Goal: Task Accomplishment & Management: Manage account settings

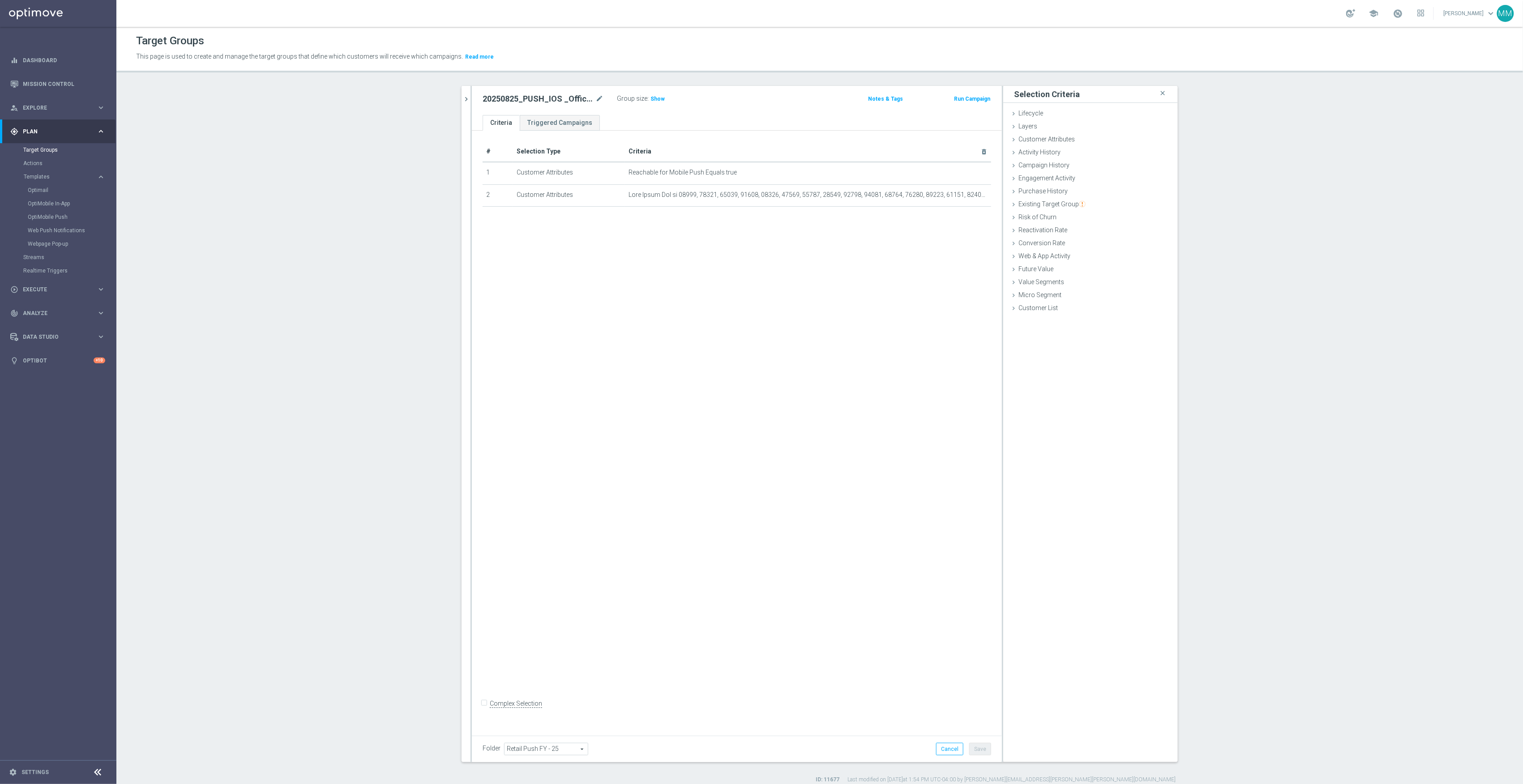
click at [471, 98] on div at bounding box center [471, 423] width 2 height 676
drag, startPoint x: 454, startPoint y: 94, endPoint x: 460, endPoint y: 94, distance: 6.0
click at [457, 94] on div "20250825 close more_vert Prioritize Customer Target Groups library_add create_n…" at bounding box center [820, 434] width 752 height 698
click at [462, 94] on button "chevron_right" at bounding box center [466, 99] width 9 height 27
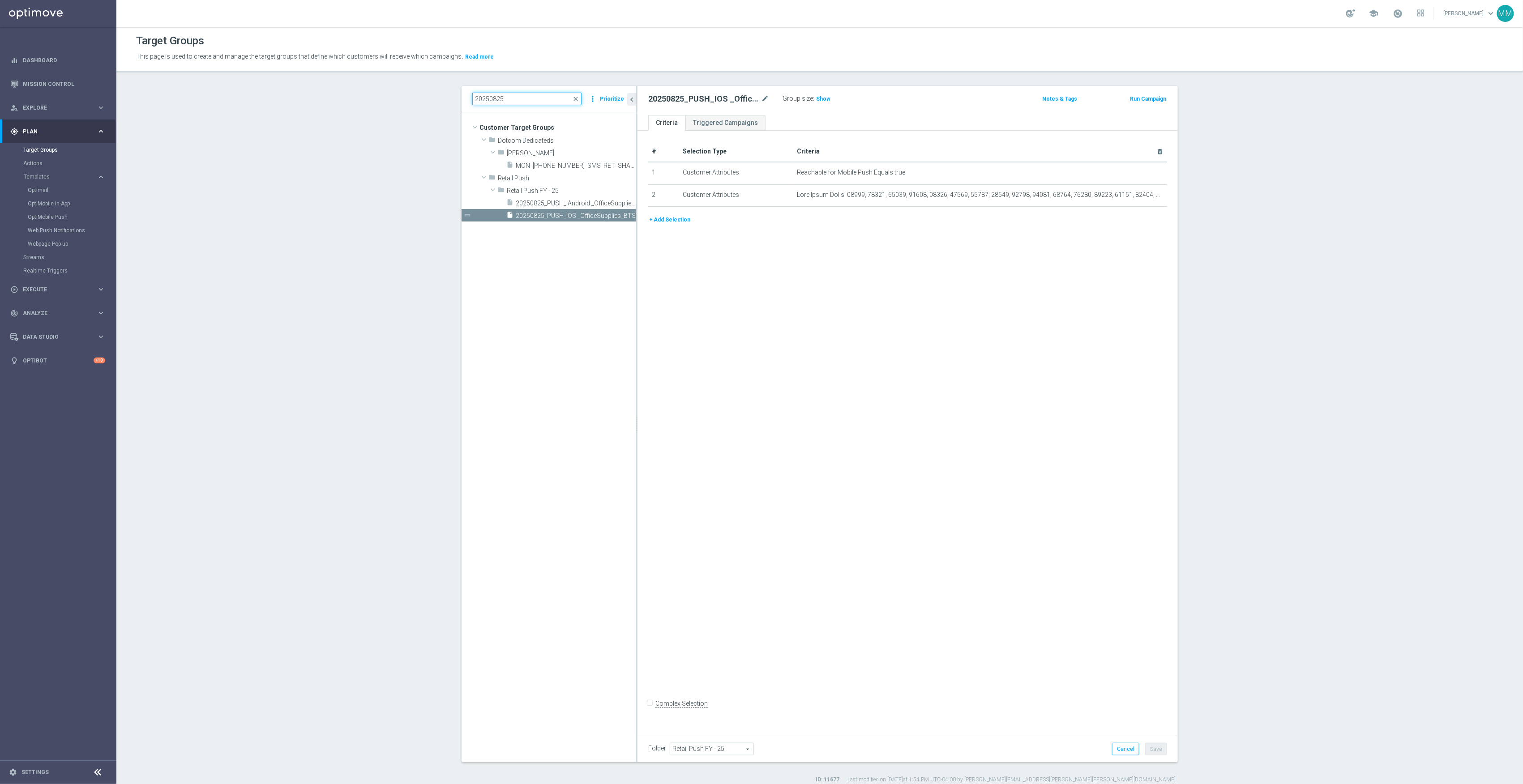
drag, startPoint x: 510, startPoint y: 96, endPoint x: 374, endPoint y: 96, distance: 136.0
click at [374, 96] on section "20250825 close more_vert Prioritize Customer Target Groups library_add create_n…" at bounding box center [820, 434] width 1407 height 698
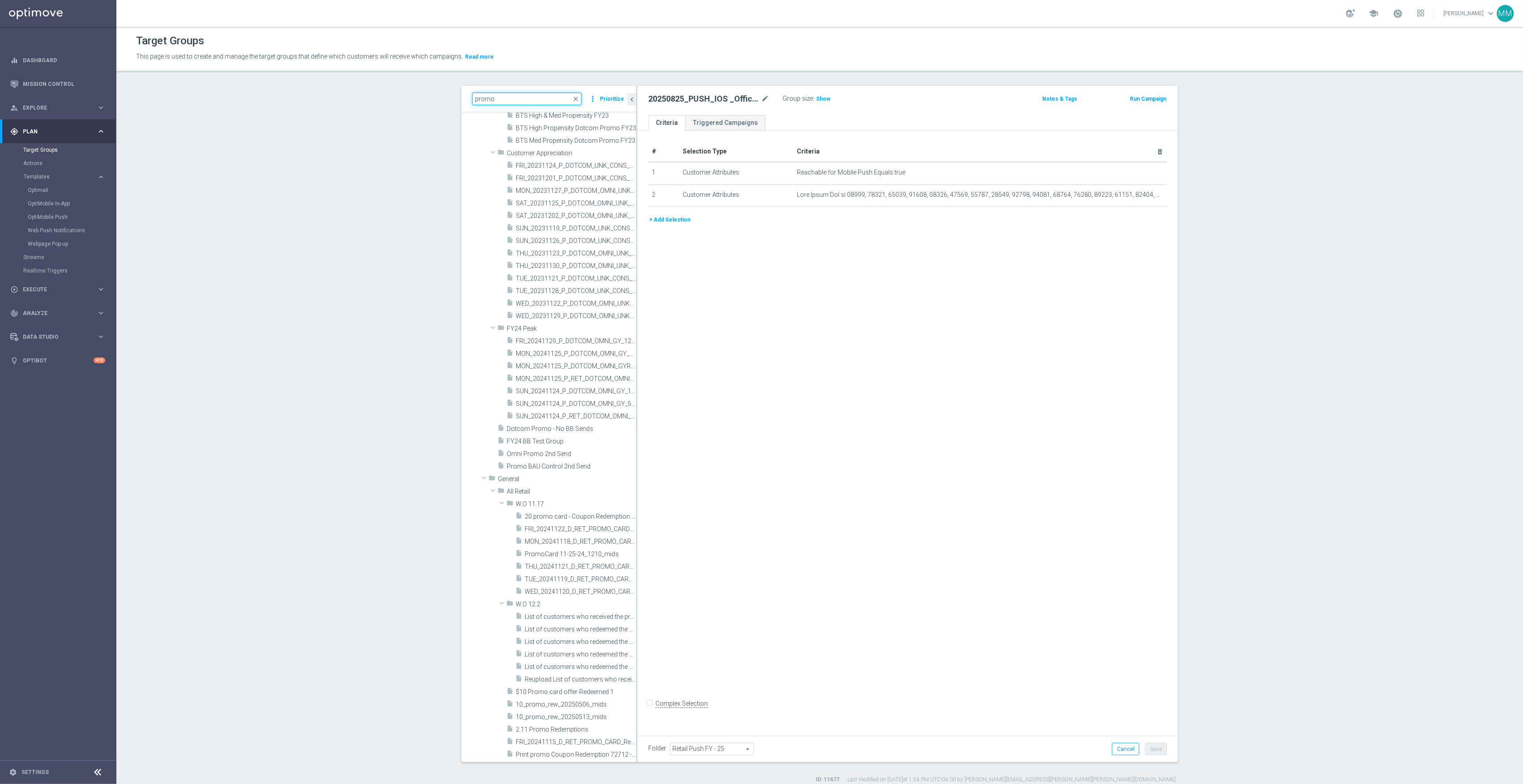
scroll to position [119, 0]
drag, startPoint x: 521, startPoint y: 97, endPoint x: 443, endPoint y: 97, distance: 78.0
click at [444, 97] on div "promo close more_vert Prioritize Customer Target Groups library_add create_new_…" at bounding box center [820, 434] width 752 height 698
paste input "Retail Promo BTS Early/Mid Print Customers FY25"
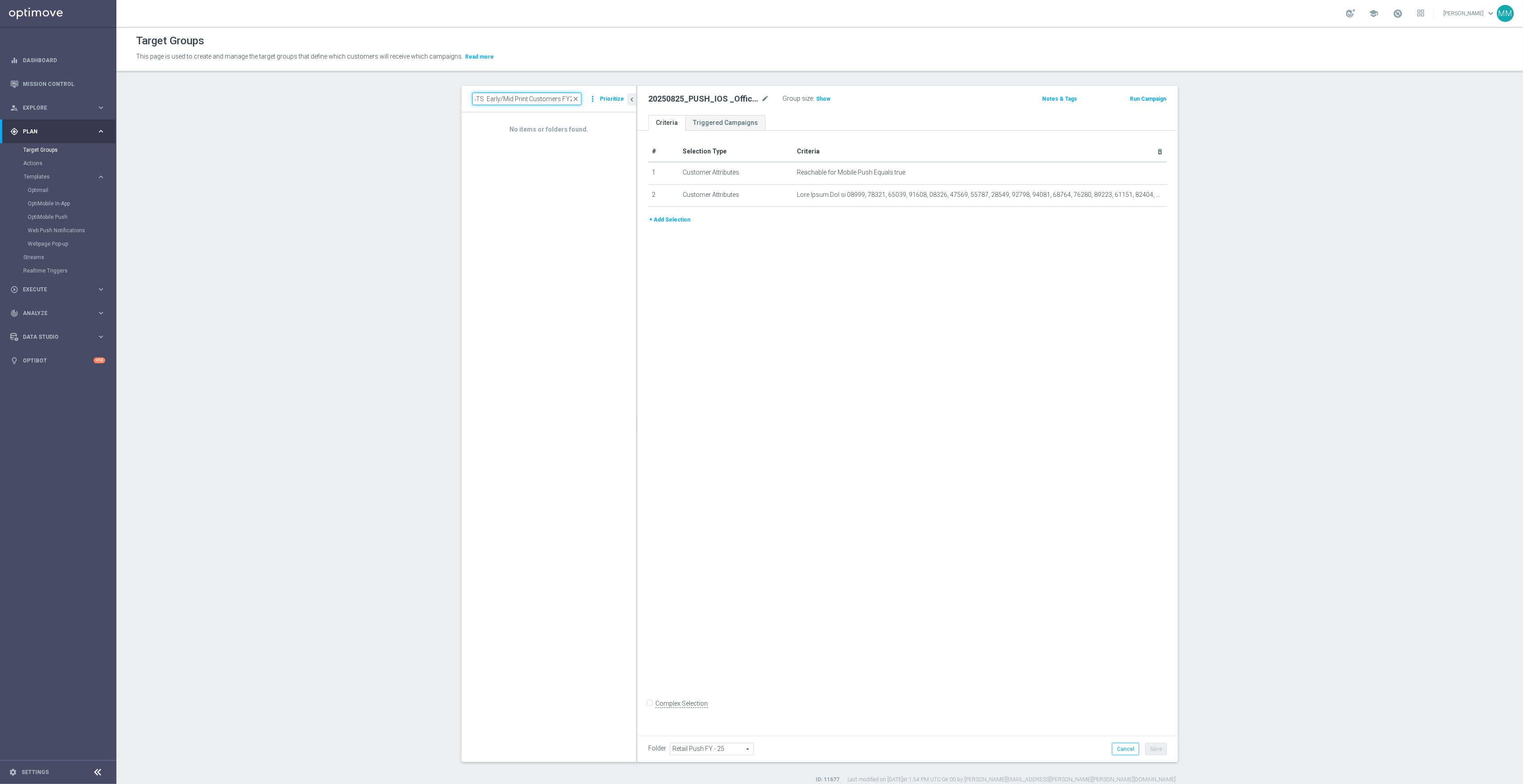
scroll to position [0, 0]
drag, startPoint x: 547, startPoint y: 101, endPoint x: 366, endPoint y: 104, distance: 181.0
click at [363, 104] on section "Retail Promo BTS Early/Mid Print Customers FY25 close more_vert Prioritize No i…" at bounding box center [820, 434] width 1407 height 698
click at [470, 94] on div "Retail Promo BTS Early/Mid Print Customers FY25 close more_vert Prioritize" at bounding box center [549, 99] width 175 height 27
click at [479, 102] on input "Retail Promo BTS Early/Mid Print Customers FY25" at bounding box center [527, 99] width 110 height 12
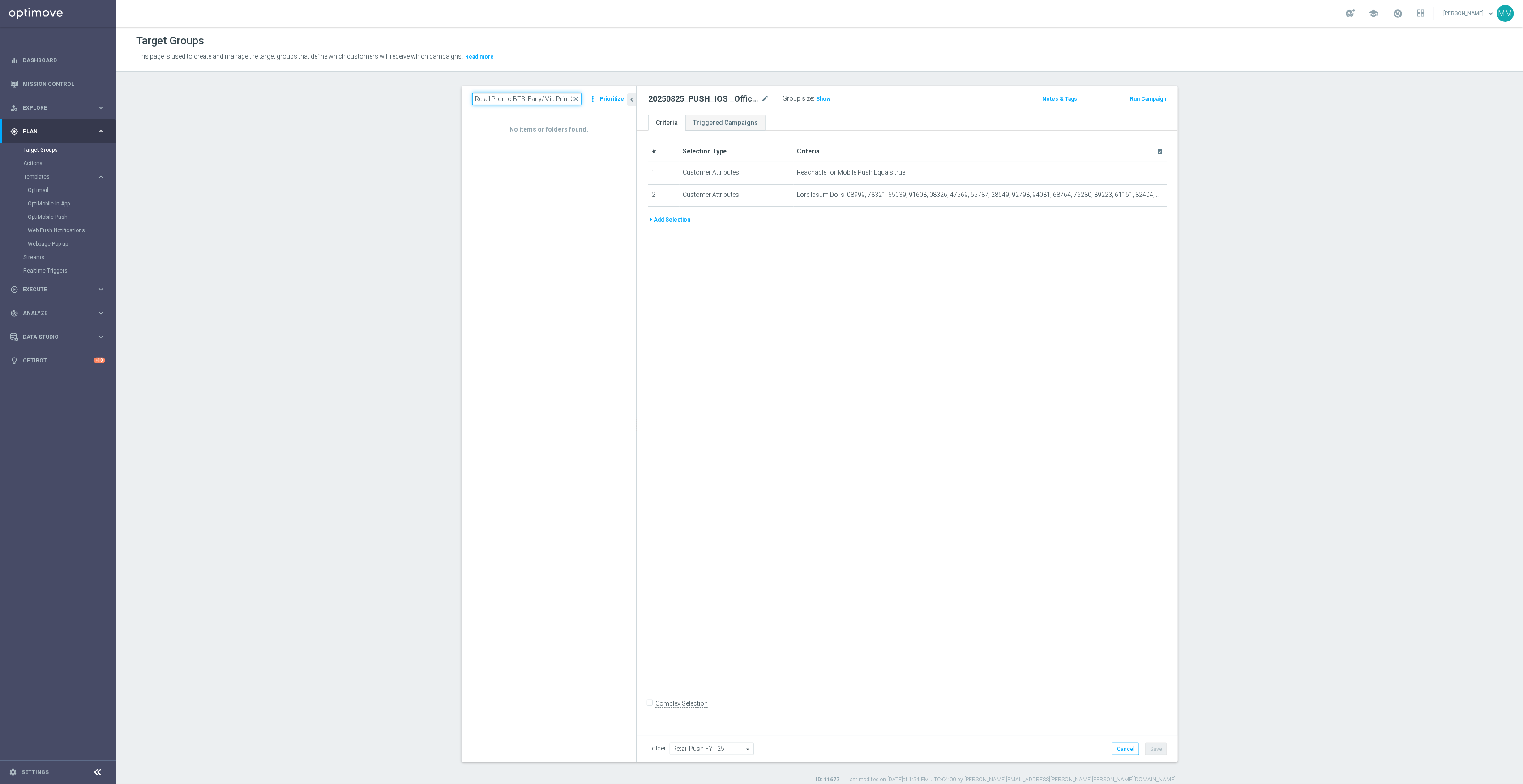
click at [472, 101] on input "Retail Promo BTS Early/Mid Print Customers FY25" at bounding box center [527, 99] width 110 height 12
drag, startPoint x: 523, startPoint y: 97, endPoint x: 846, endPoint y: 152, distance: 327.6
click at [846, 152] on as-split "Retail Promo BTS Early/Mid Print Customers FY25 close more_vert Prioritize No i…" at bounding box center [820, 423] width 716 height 676
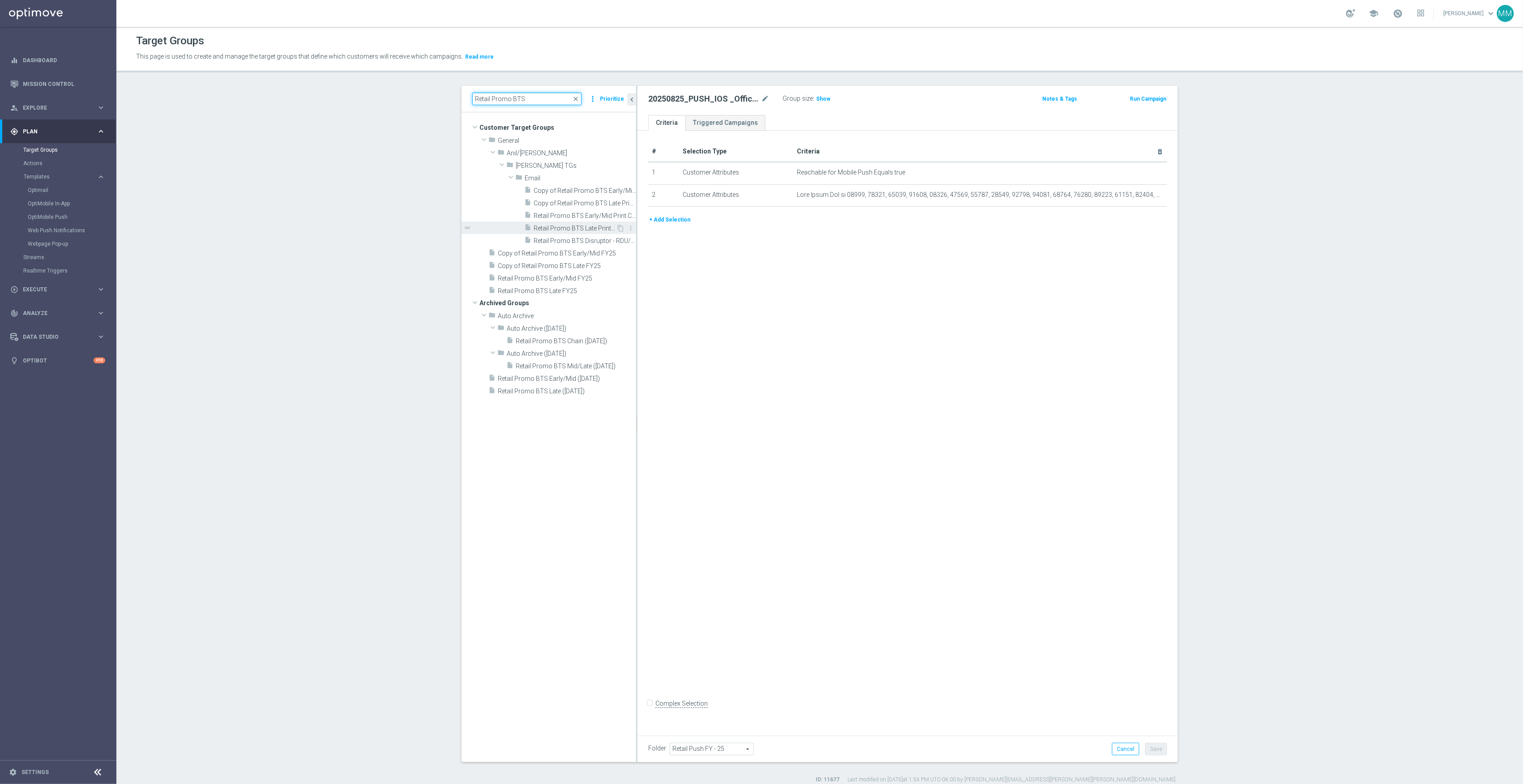
type input "Retail Promo BTS"
click at [591, 230] on span "Retail Promo BTS Late Print Customers FY25" at bounding box center [575, 228] width 82 height 8
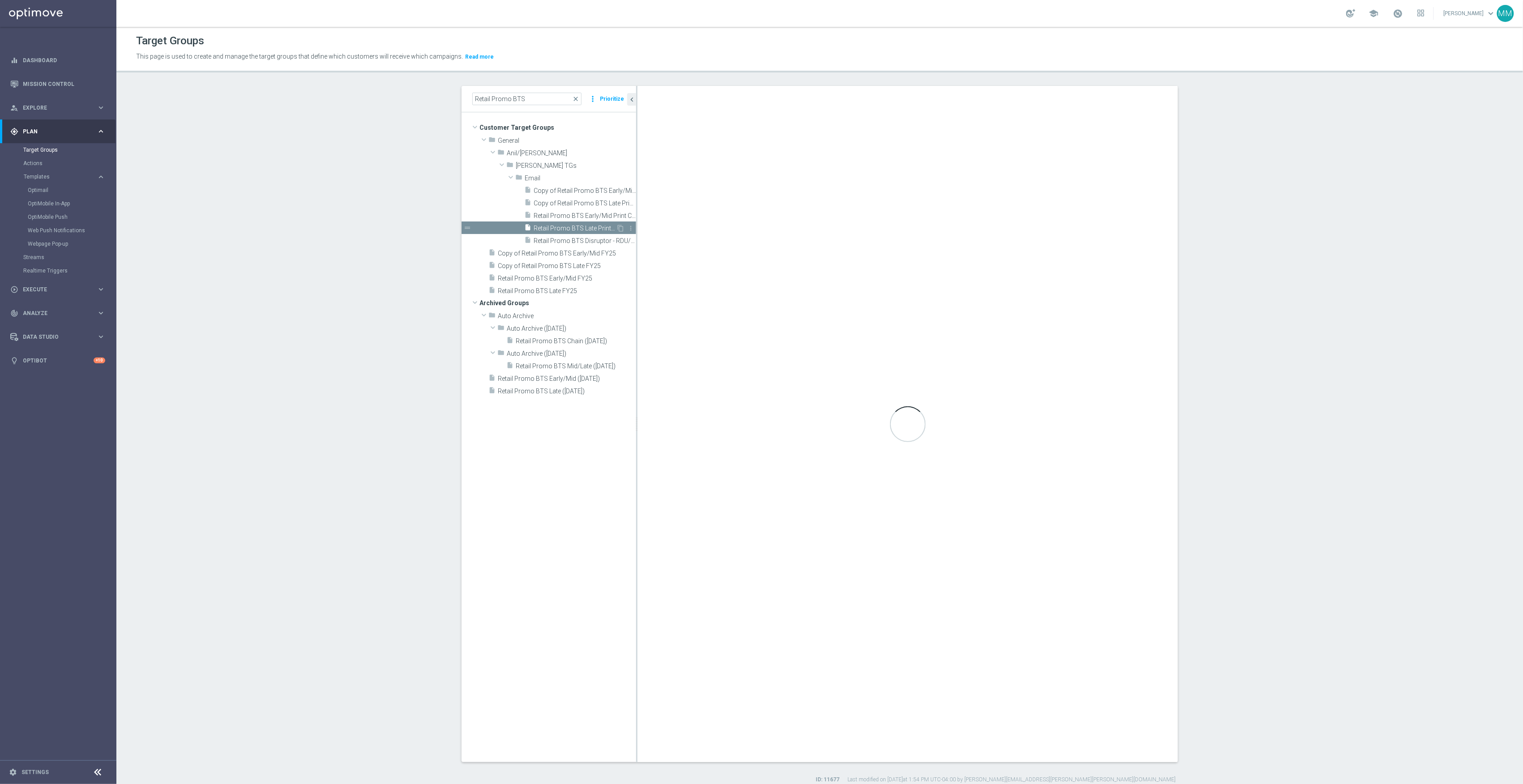
type input "Email"
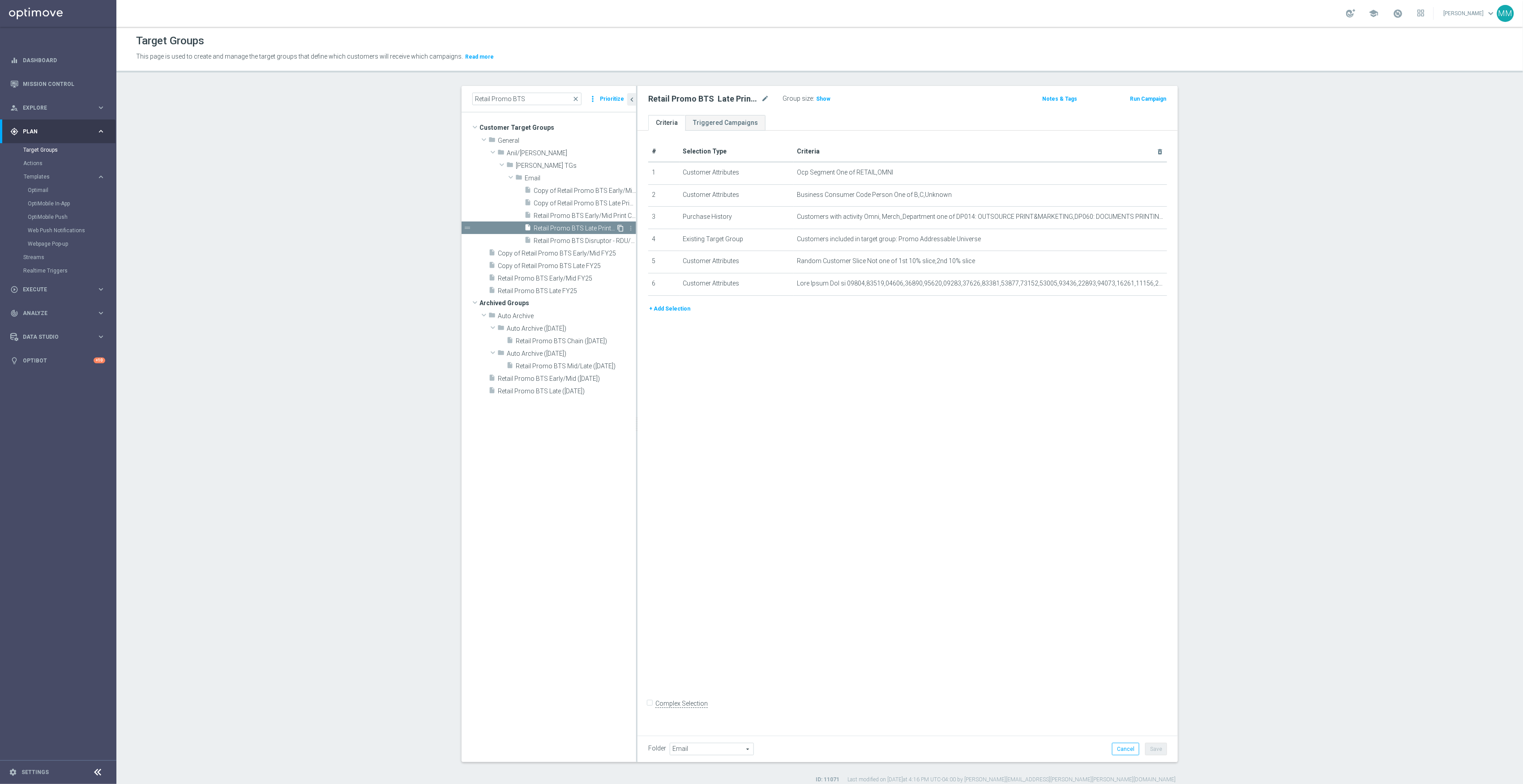
click at [617, 229] on icon "content_copy" at bounding box center [620, 228] width 7 height 7
click at [761, 98] on icon "mode_edit" at bounding box center [765, 99] width 8 height 11
drag, startPoint x: 687, startPoint y: 104, endPoint x: 663, endPoint y: 101, distance: 24.2
click at [685, 104] on input "Copy of Retail Promo BTS Late Print Customers FY25 (1)" at bounding box center [709, 100] width 121 height 12
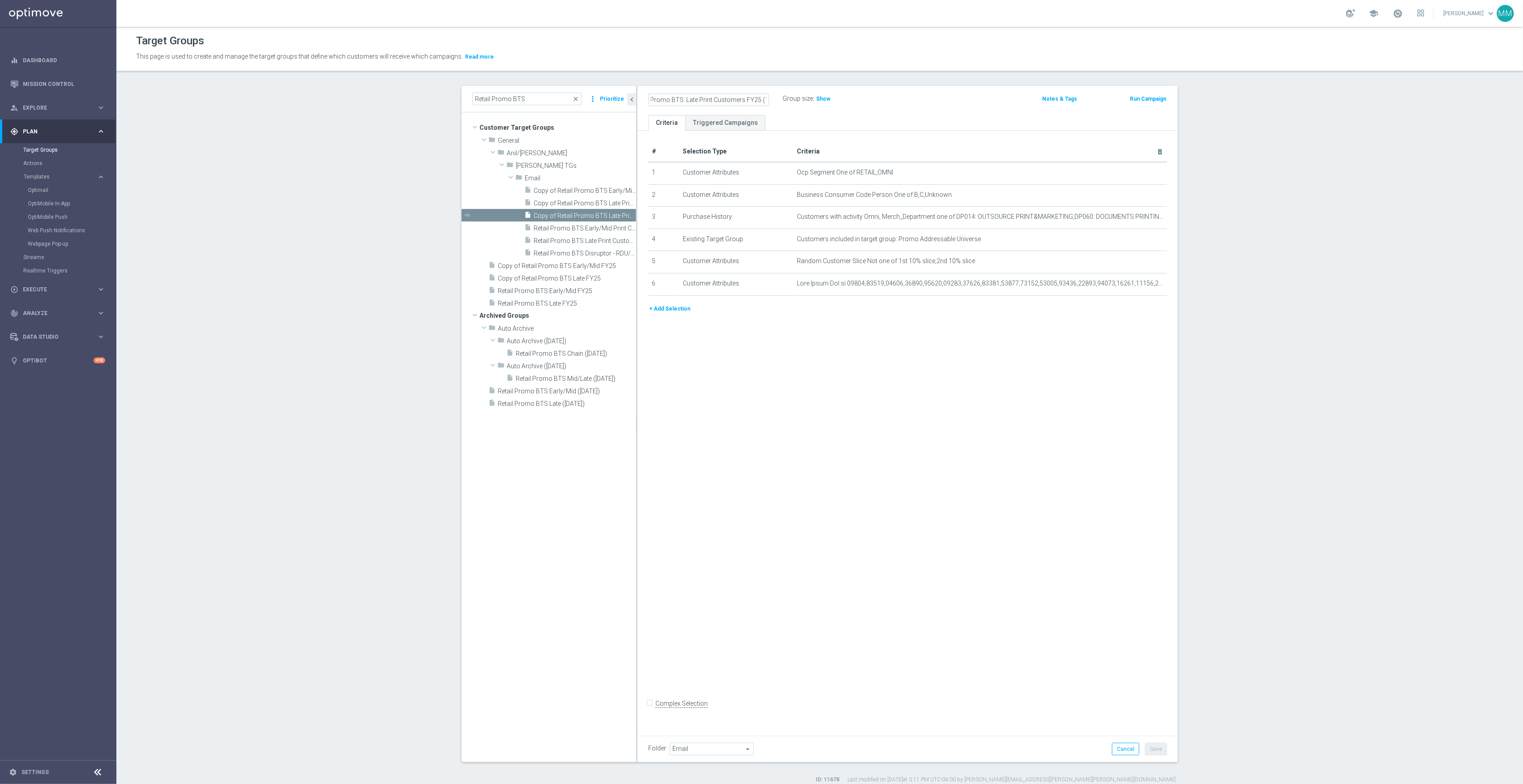
click at [658, 100] on input "Copy of Retail Promo BTS Late Print Customers FY25 (1)" at bounding box center [709, 100] width 121 height 12
click at [651, 100] on input "Copy of Retail Promo BTS Late Print Customers FY25 (1)" at bounding box center [709, 100] width 121 height 12
drag, startPoint x: 651, startPoint y: 100, endPoint x: 645, endPoint y: 100, distance: 6.0
click at [642, 99] on div "Copy of Retail Promo BTS Late Print Customers FY25 (1)" at bounding box center [708, 100] width 135 height 12
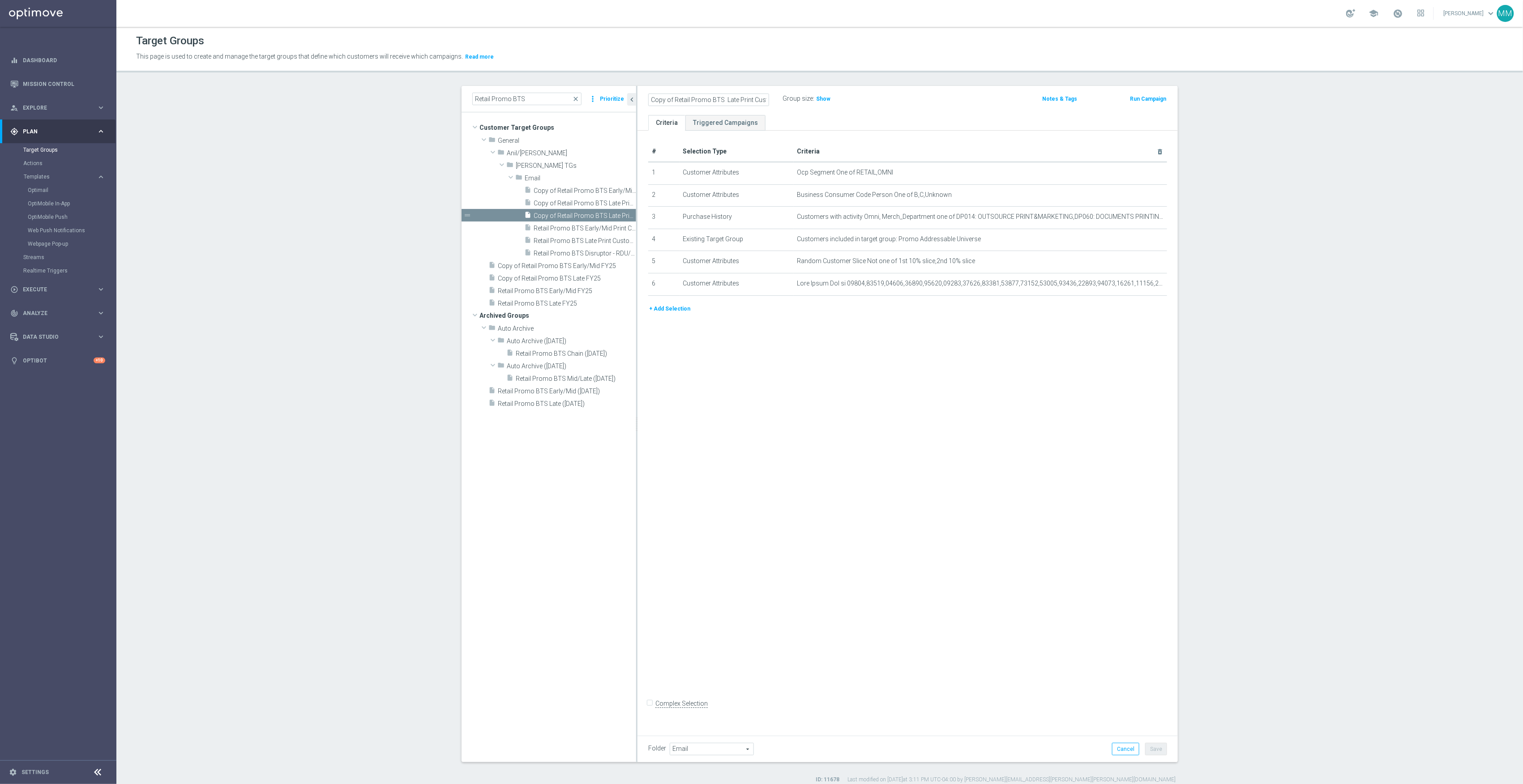
click at [674, 100] on input "Copy of Retail Promo BTS Late Print Customers FY25 (1)" at bounding box center [709, 100] width 121 height 12
drag, startPoint x: 670, startPoint y: 99, endPoint x: 617, endPoint y: 99, distance: 53.0
click at [617, 99] on as-split "Retail Promo BTS close more_vert Prioritize Customer Target Groups library_add …" at bounding box center [820, 423] width 716 height 676
click at [725, 97] on input "Retail Promo BTS Late Print Customers FY25 (1)" at bounding box center [709, 100] width 121 height 12
click at [699, 100] on input "Retail Promo BTS Late Print Customers FY25 (1)" at bounding box center [709, 100] width 121 height 12
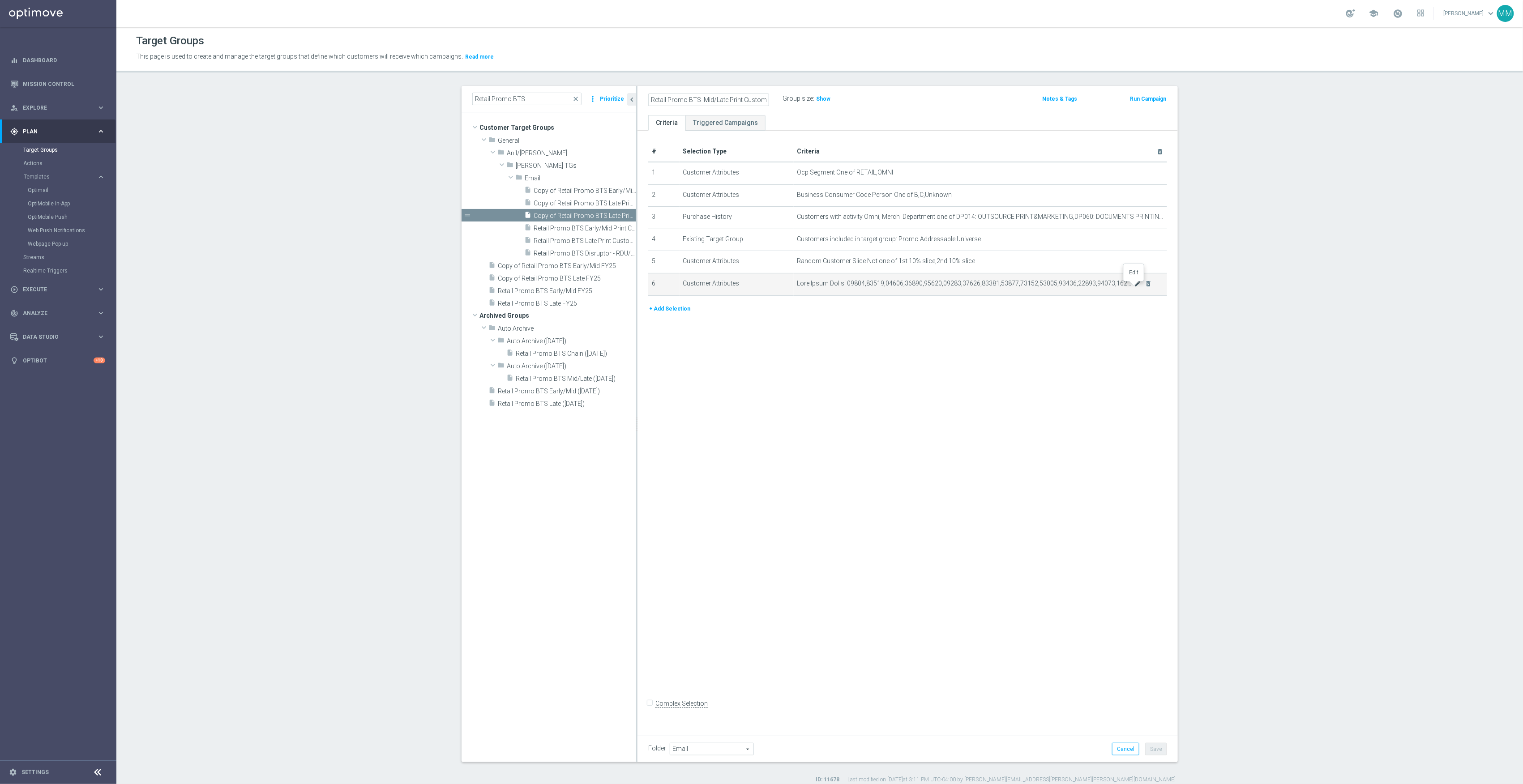
type input "Retail Promo BTS Mid/Late Print Customers FY25 (1)"
click at [1134, 288] on icon "mode_edit" at bounding box center [1138, 284] width 7 height 7
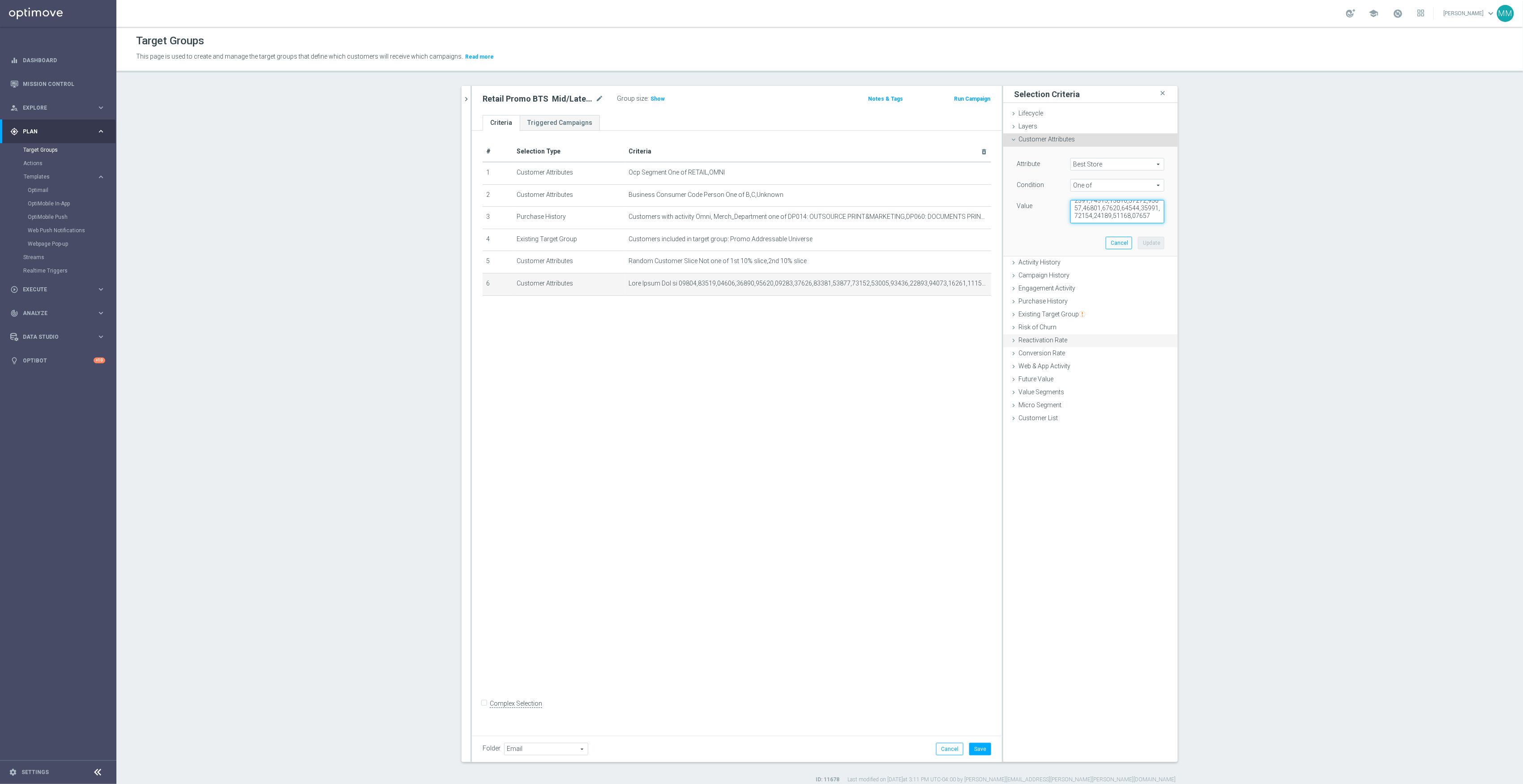
scroll to position [984, 0]
drag, startPoint x: 1069, startPoint y: 208, endPoint x: 1168, endPoint y: 340, distance: 165.0
click at [1168, 340] on ul "Lifecycle done Cancel Update Layers done Cancel Update Customer Attributes" at bounding box center [1091, 266] width 175 height 318
paste textarea "00088,00201,00206,00209,00229,00235,00261,00262,00263,00264,00268,00282,00286,0…"
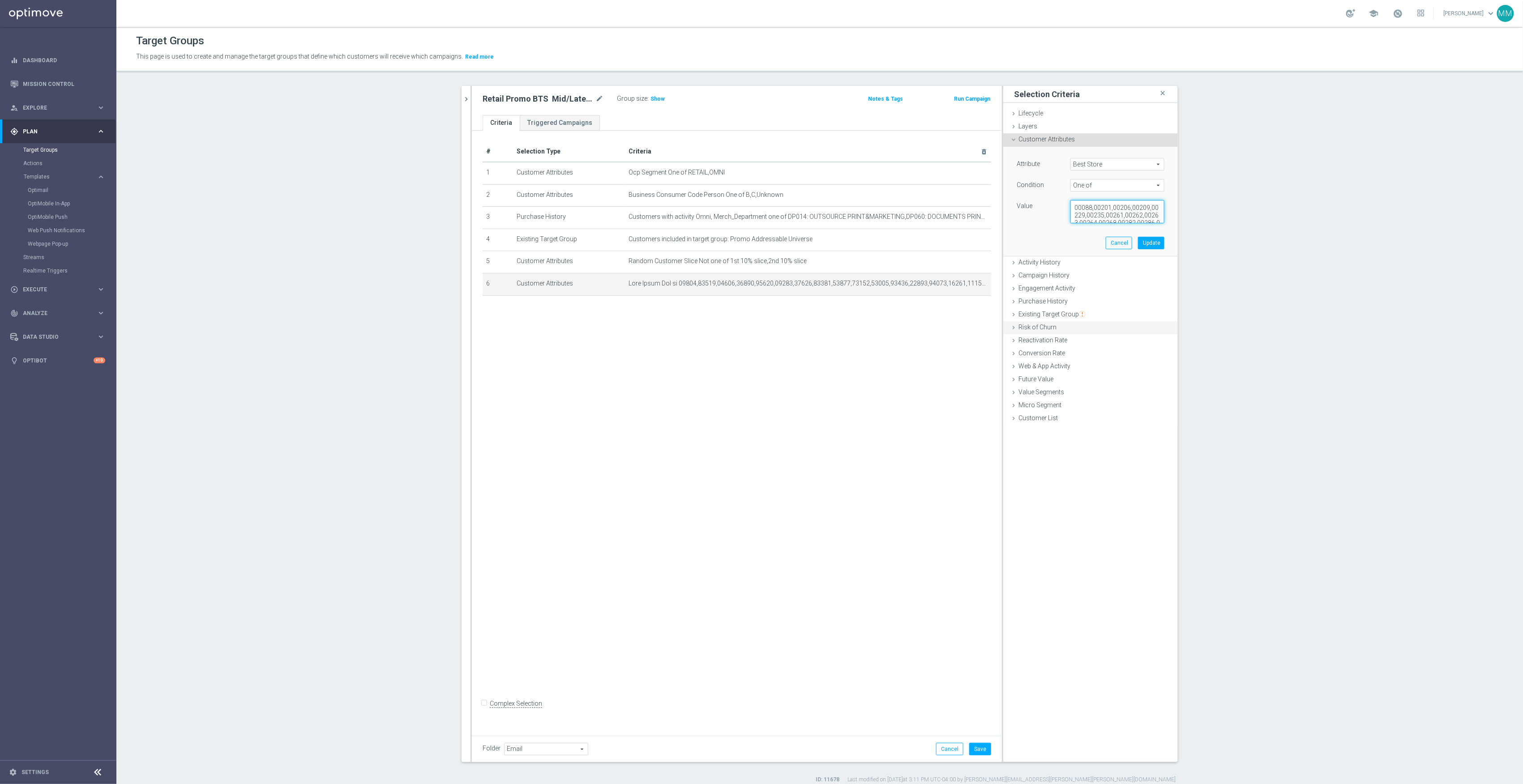
scroll to position [282, 0]
type textarea "00088,00201,00206,00209,00229,00235,00261,00262,00263,00264,00268,00282,00286,0…"
click at [1145, 242] on button "Update" at bounding box center [1151, 243] width 27 height 12
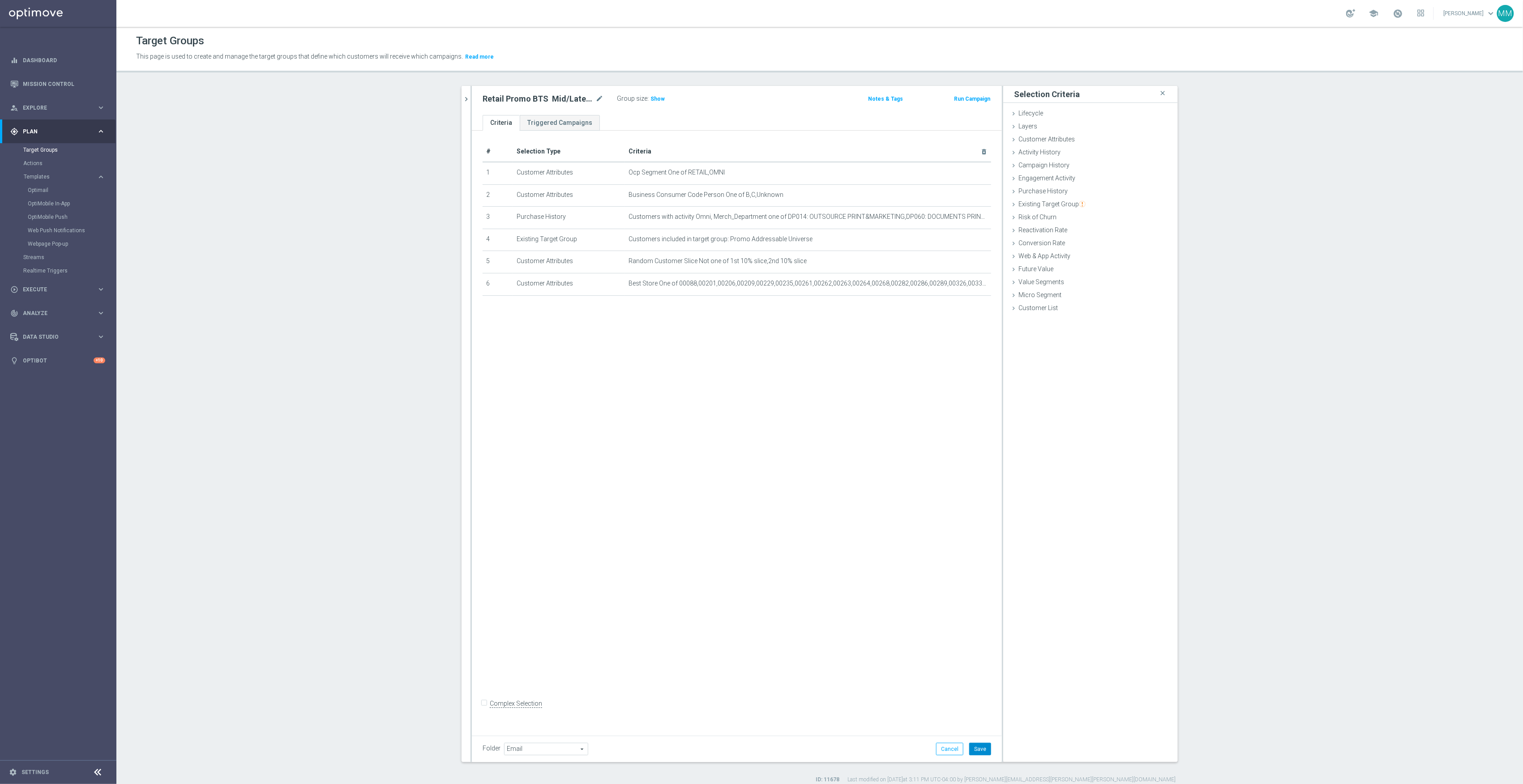
click at [975, 744] on button "Save" at bounding box center [980, 749] width 22 height 12
click at [595, 100] on icon "mode_edit" at bounding box center [599, 99] width 8 height 11
click at [567, 97] on input "Retail Promo BTS Mid/Late Print Customers FY25 (1)" at bounding box center [544, 100] width 121 height 12
drag, startPoint x: 525, startPoint y: 98, endPoint x: 503, endPoint y: 100, distance: 22.1
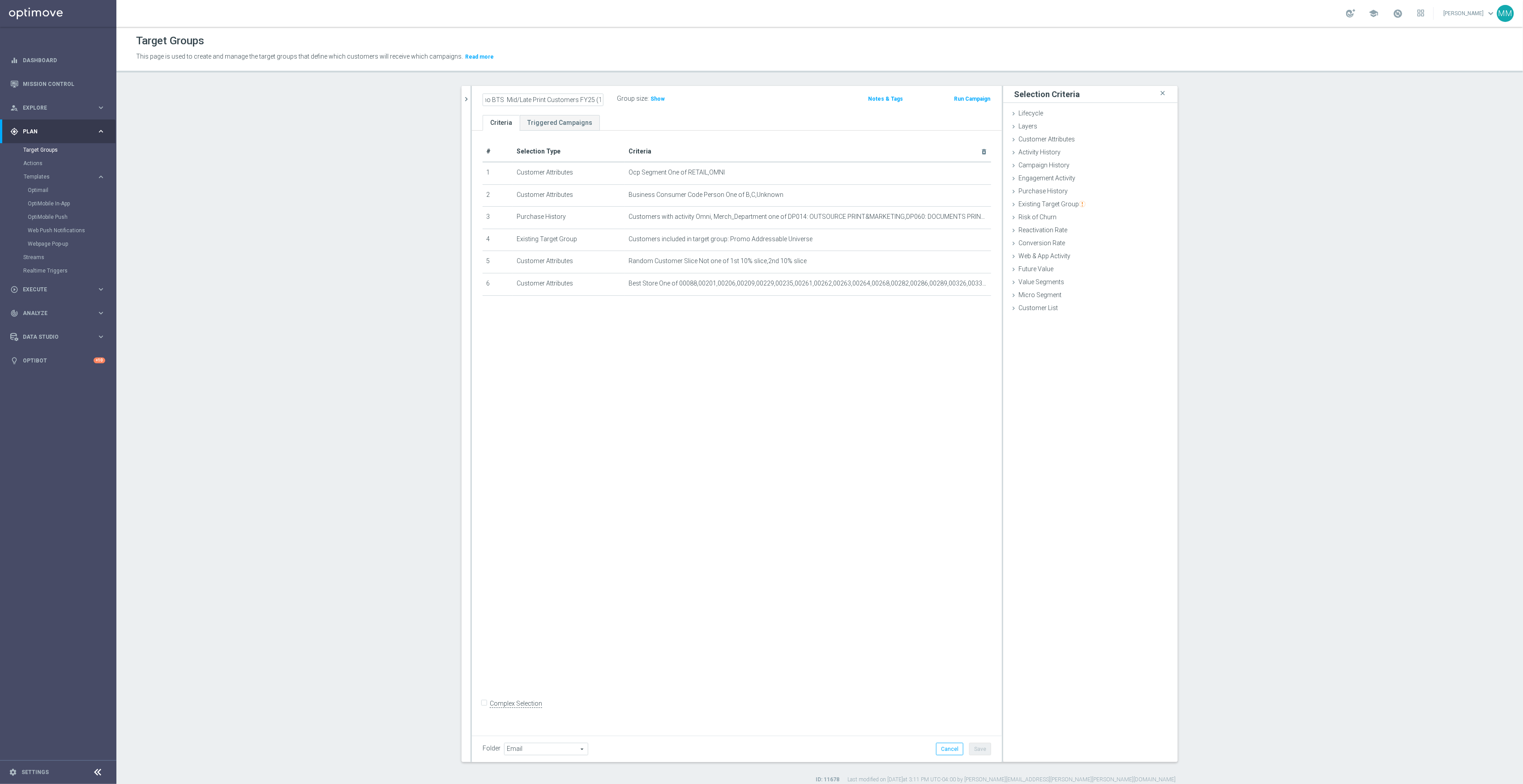
click at [503, 100] on input "Retail Promo BTS Mid/Late Print Customers FY25 (1)" at bounding box center [544, 100] width 121 height 12
click at [528, 102] on input "Retail Promo BTS EARLY Print Customers FY25 (1)" at bounding box center [544, 100] width 121 height 12
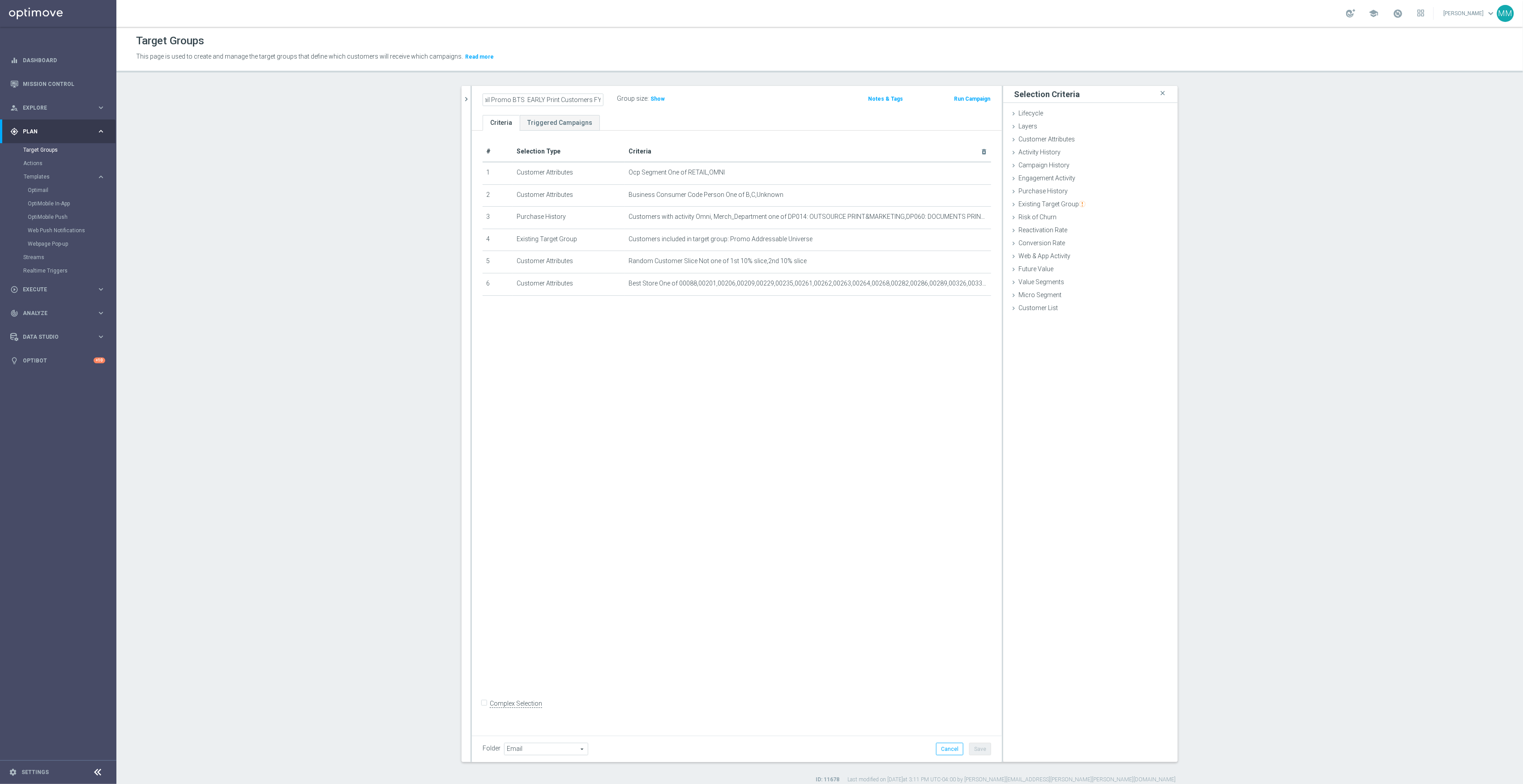
type input "Retail Promo BTS EARLY Print Customers FY25 (1)"
click at [595, 100] on icon "mode_edit" at bounding box center [599, 99] width 8 height 11
click at [586, 98] on input "Retail Promo BTS EARLY Print Customers FY25 (1)" at bounding box center [544, 100] width 121 height 12
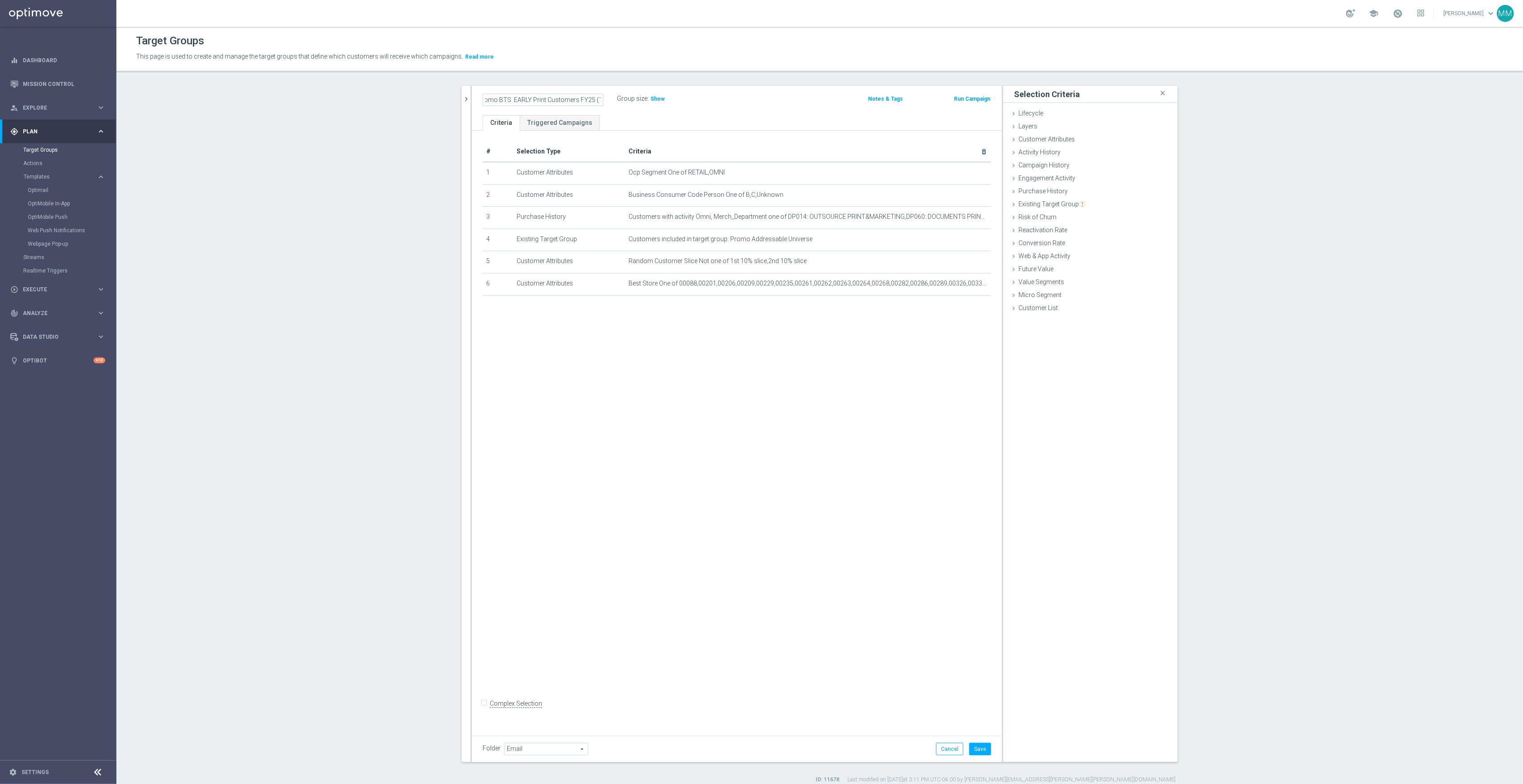
drag, startPoint x: 587, startPoint y: 99, endPoint x: 611, endPoint y: 102, distance: 24.2
click at [611, 102] on div "Retail Promo BTS EARLY Print Customers FY25 (1)" at bounding box center [550, 99] width 135 height 12
type input "Retail Promo BTS EARLY Print Customers FY25"
click at [760, 493] on div "# Selection Type Criteria delete_forever 1 Customer Attributes Ocp Segment One …" at bounding box center [737, 430] width 530 height 599
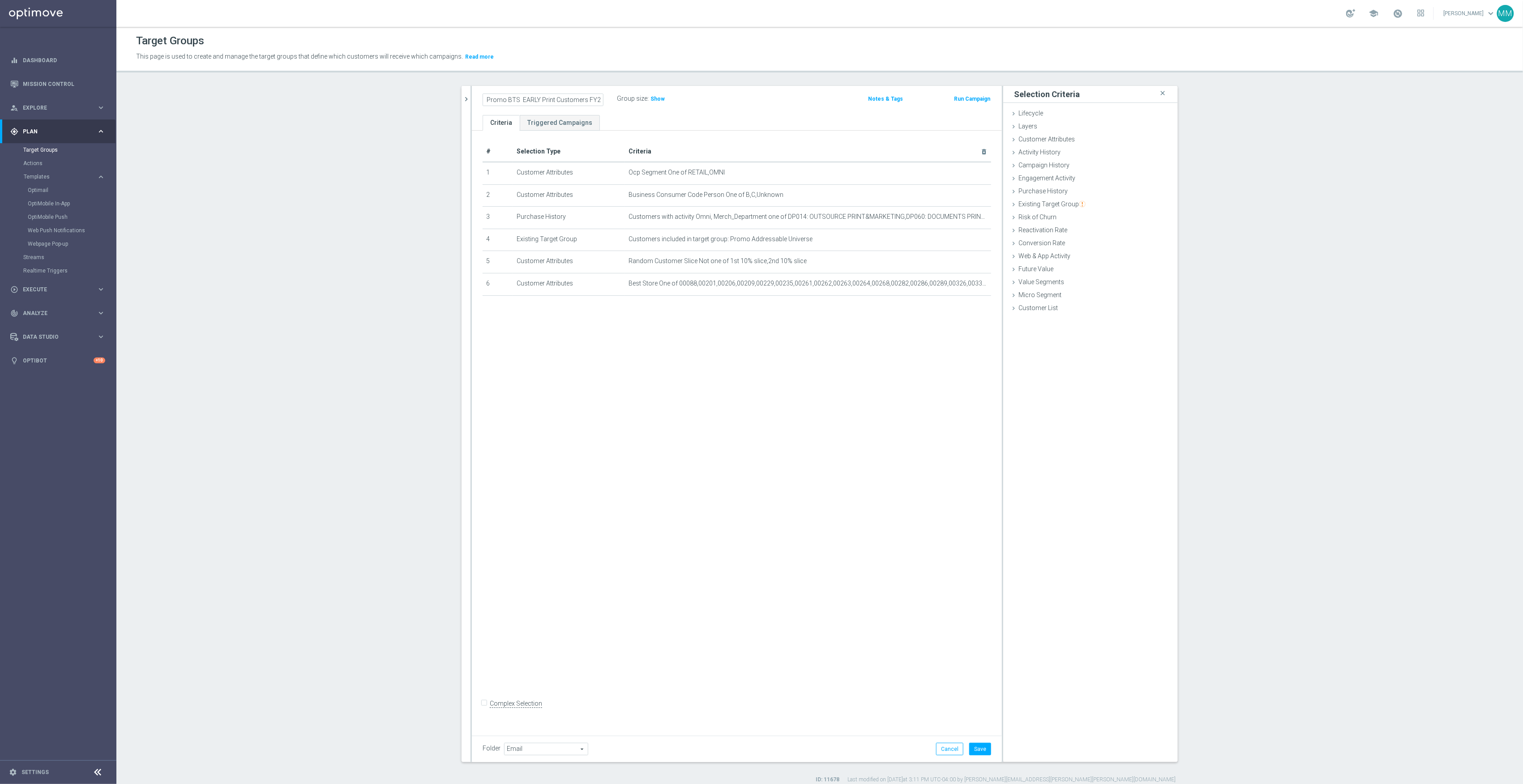
scroll to position [0, 0]
click at [979, 749] on button "Save" at bounding box center [980, 749] width 22 height 12
click at [463, 101] on icon "chevron_right" at bounding box center [467, 100] width 9 height 9
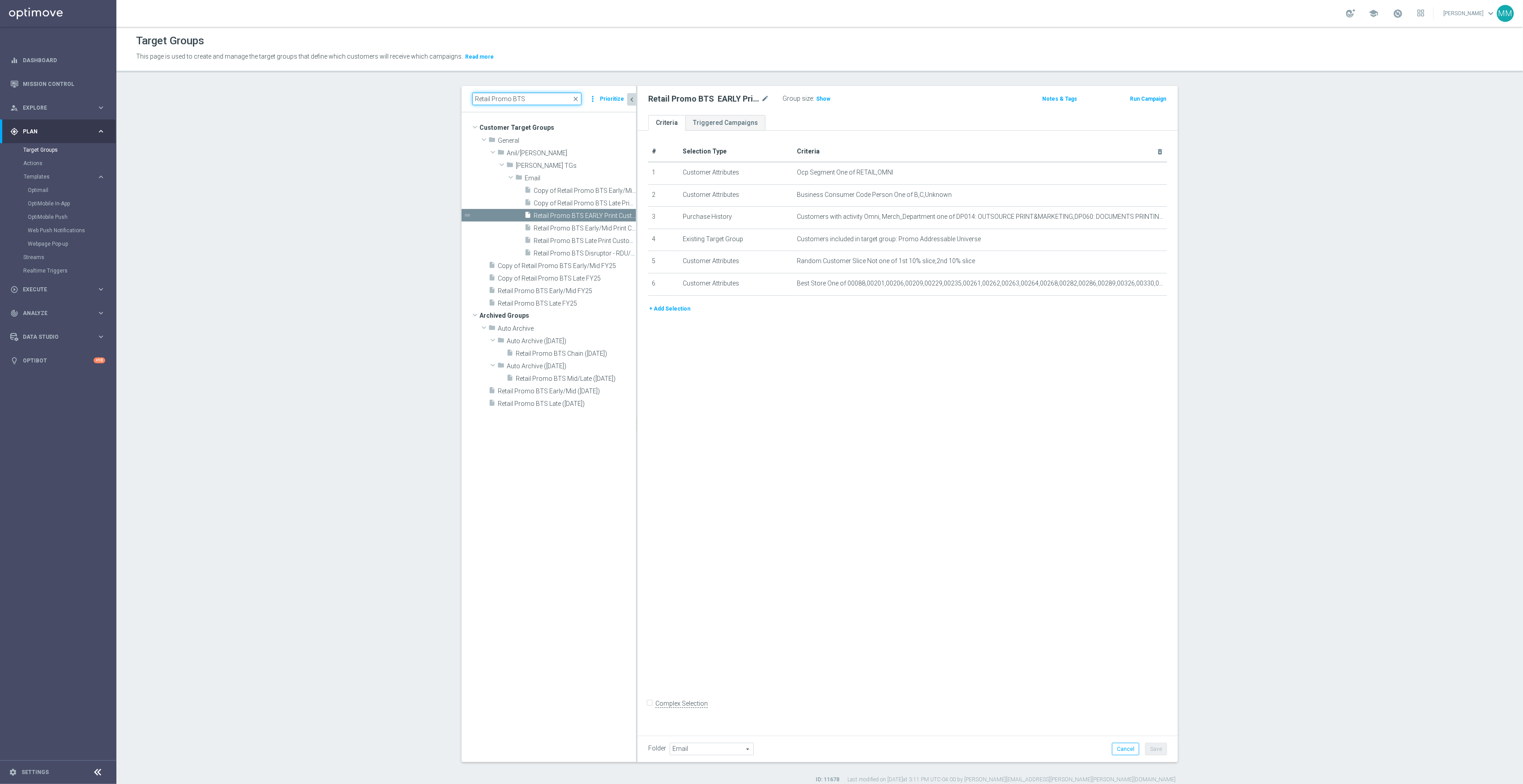
drag, startPoint x: 531, startPoint y: 105, endPoint x: 471, endPoint y: 98, distance: 60.4
click at [472, 98] on input "Retail Promo BTS" at bounding box center [527, 99] width 110 height 12
paste input "Early/Mid FY25"
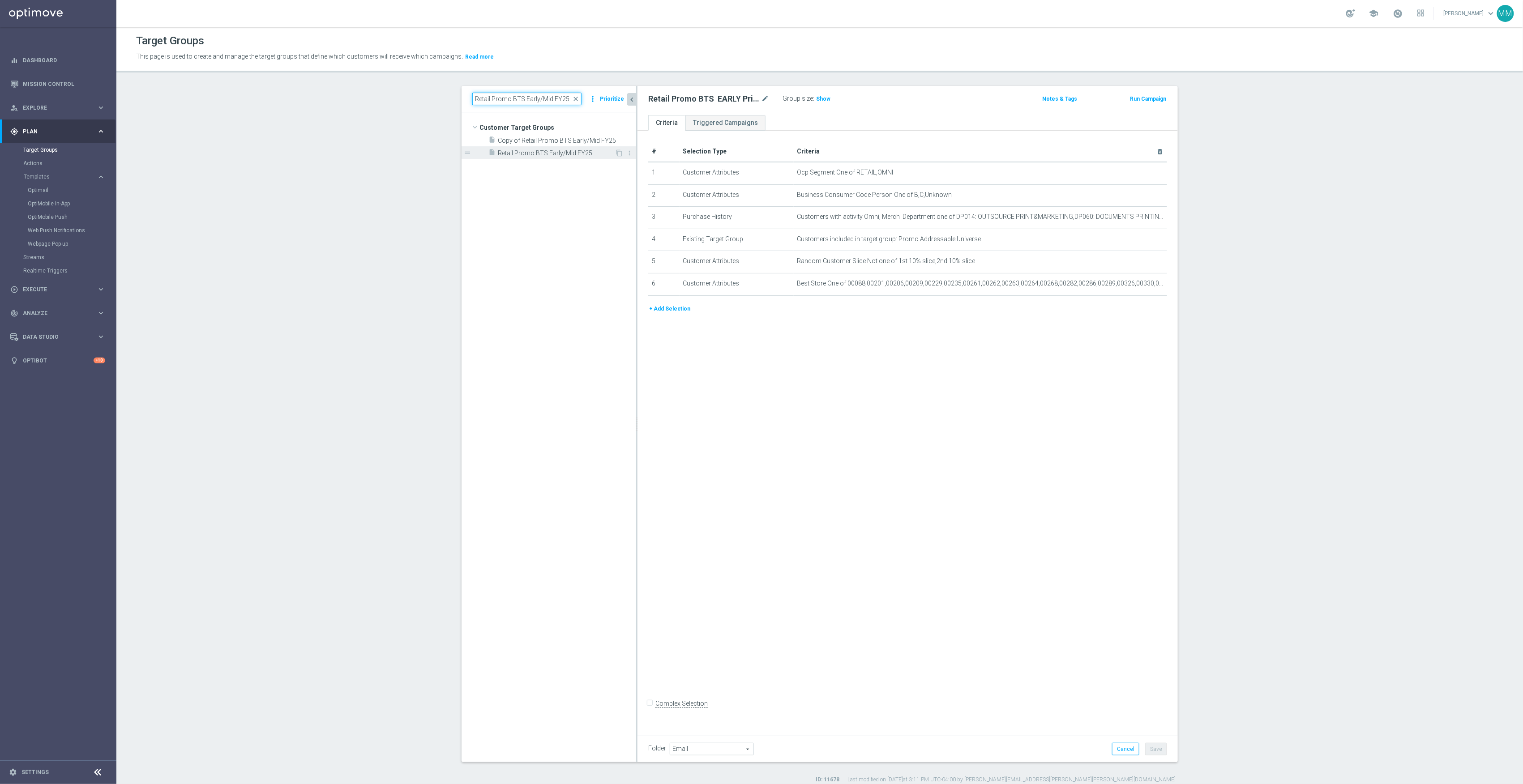
type input "Retail Promo BTS Early/Mid FY25"
click at [560, 153] on span "Retail Promo BTS Early/Mid FY25" at bounding box center [556, 153] width 117 height 8
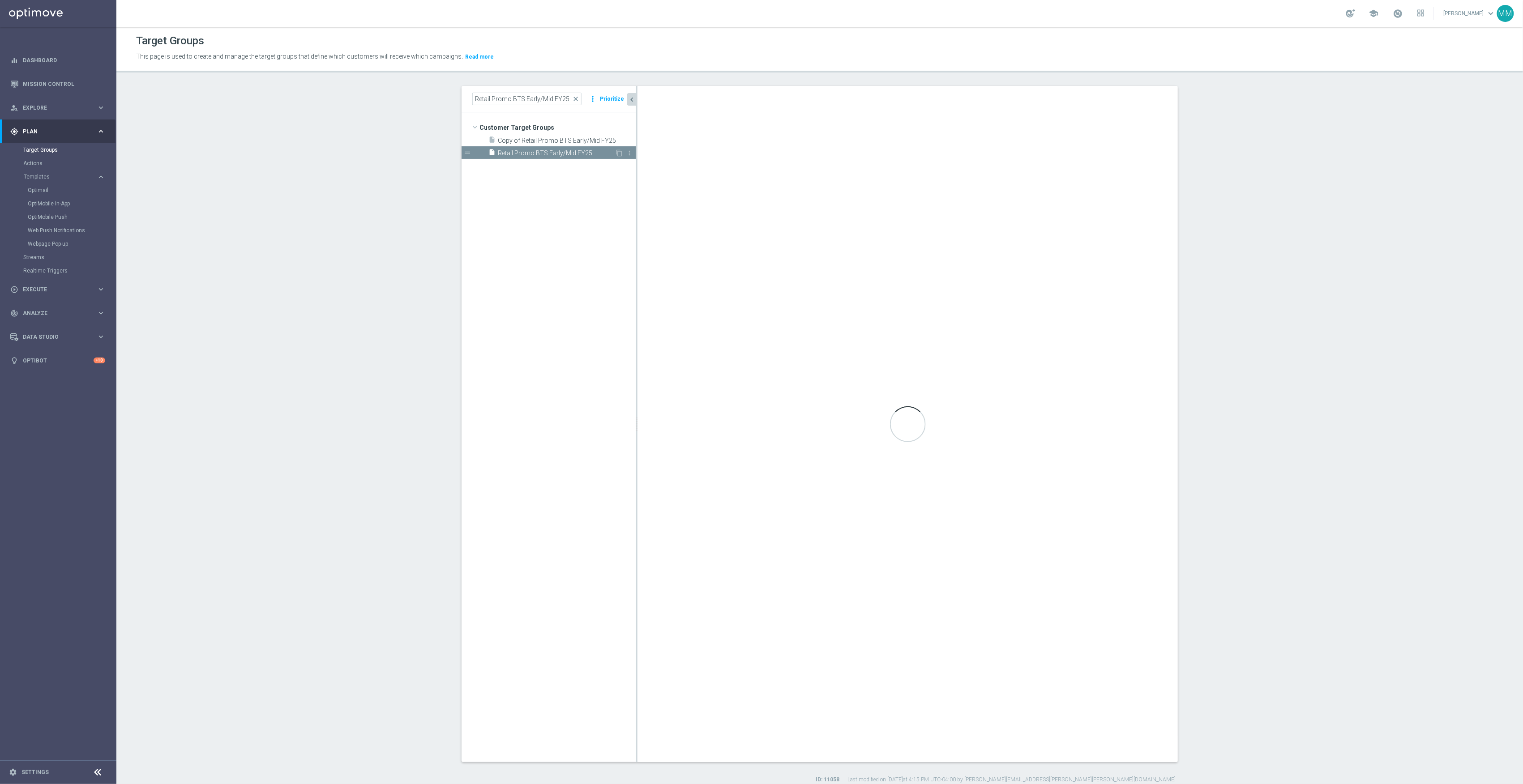
type input "Customer Target Groups"
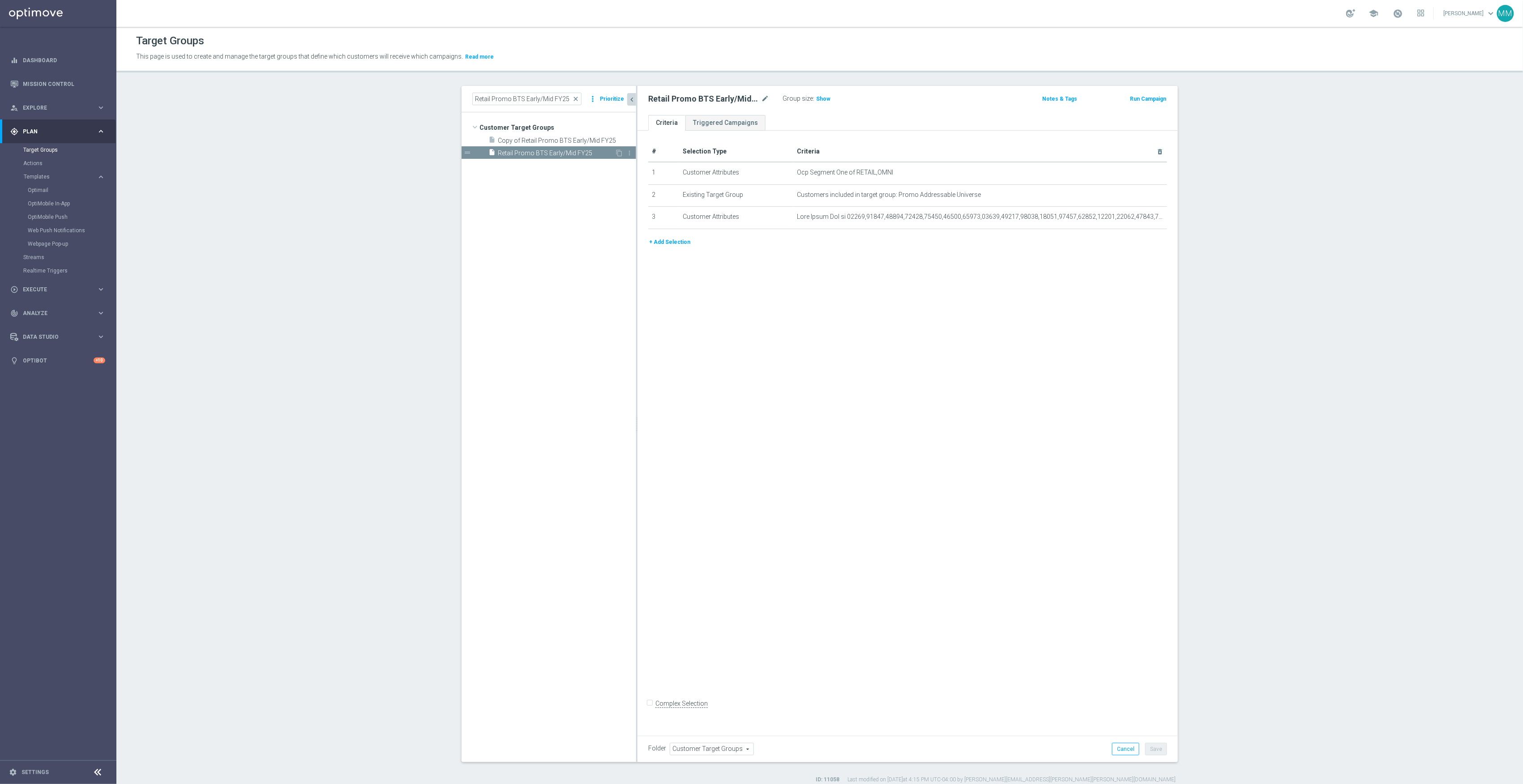
drag, startPoint x: 617, startPoint y: 151, endPoint x: 608, endPoint y: 149, distance: 9.2
click at [617, 151] on icon "content_copy" at bounding box center [619, 153] width 7 height 7
click at [764, 102] on icon "mode_edit" at bounding box center [765, 99] width 8 height 11
click at [762, 101] on input "Copy of Retail Promo BTS Early/Mid FY25 (1)" at bounding box center [709, 100] width 121 height 12
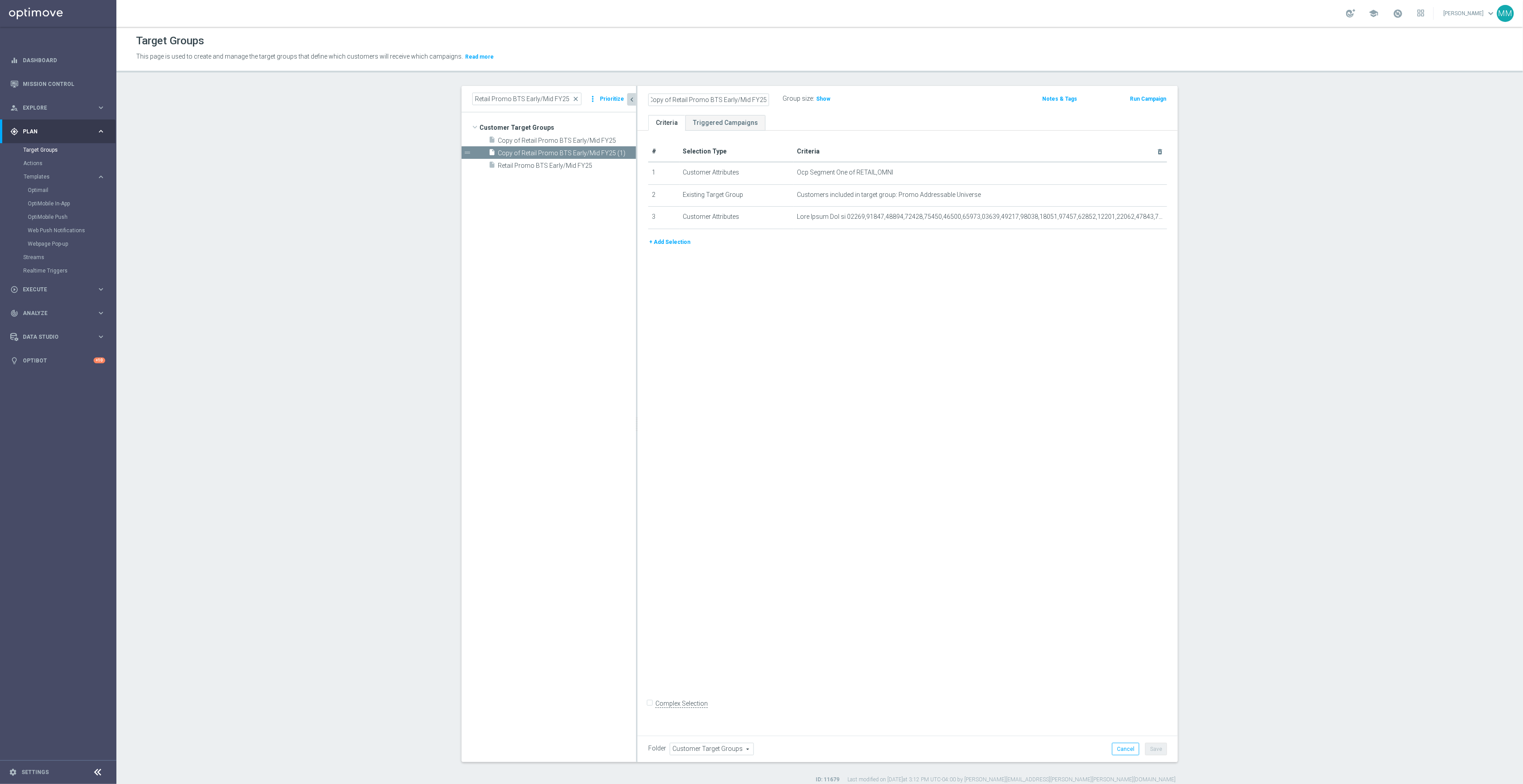
scroll to position [0, 1]
drag, startPoint x: 747, startPoint y: 97, endPoint x: 733, endPoint y: 99, distance: 14.1
click at [733, 99] on input "Copy of Retail Promo BTS Early/Mid FY25" at bounding box center [709, 100] width 121 height 12
drag, startPoint x: 668, startPoint y: 97, endPoint x: 594, endPoint y: 97, distance: 74.0
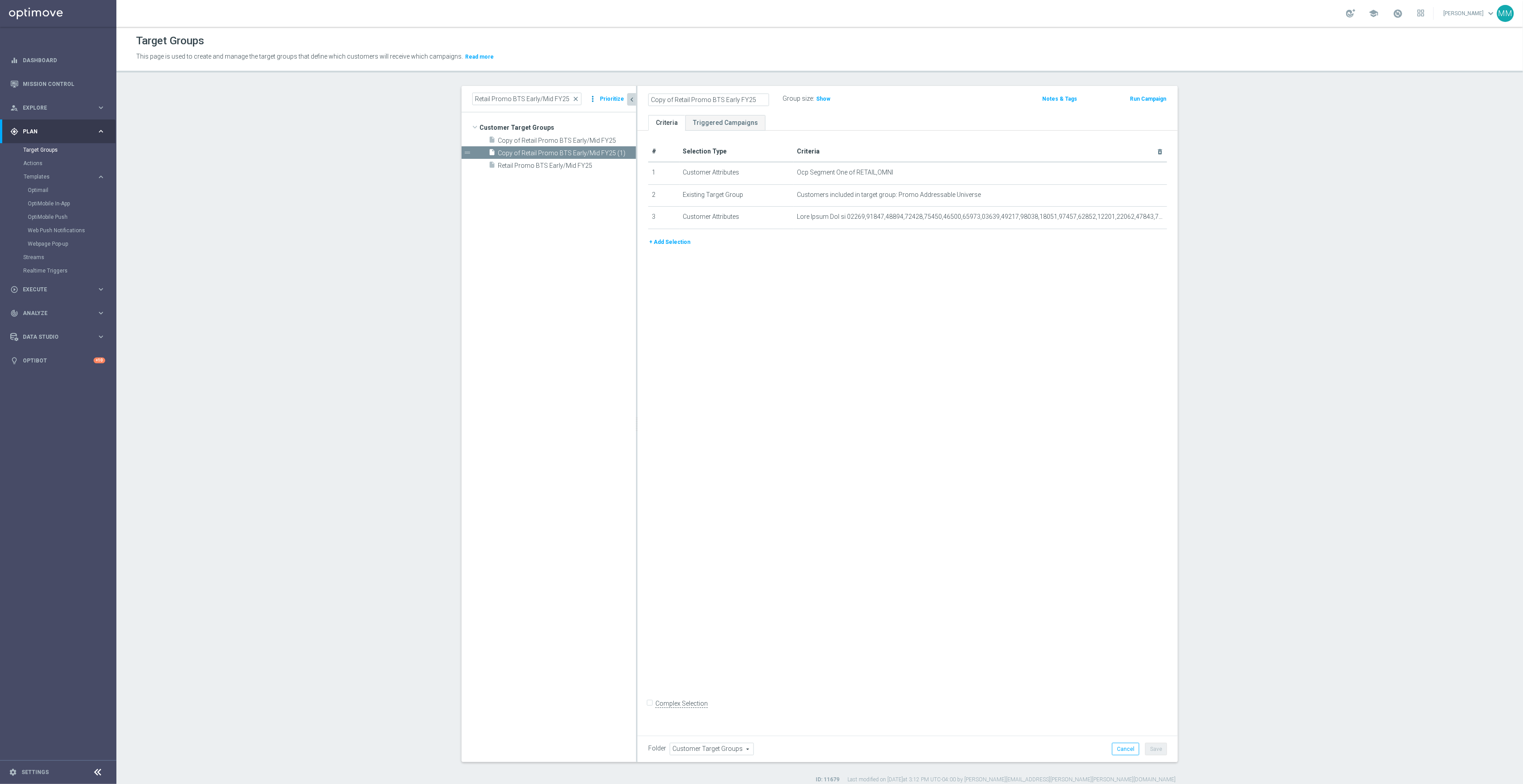
click at [594, 97] on as-split "Retail Promo BTS Early/Mid FY25 close more_vert Prioritize Customer Target Grou…" at bounding box center [820, 423] width 716 height 676
type input "Retail Promo BTS Early FY25"
click at [1134, 219] on icon "mode_edit" at bounding box center [1138, 217] width 7 height 7
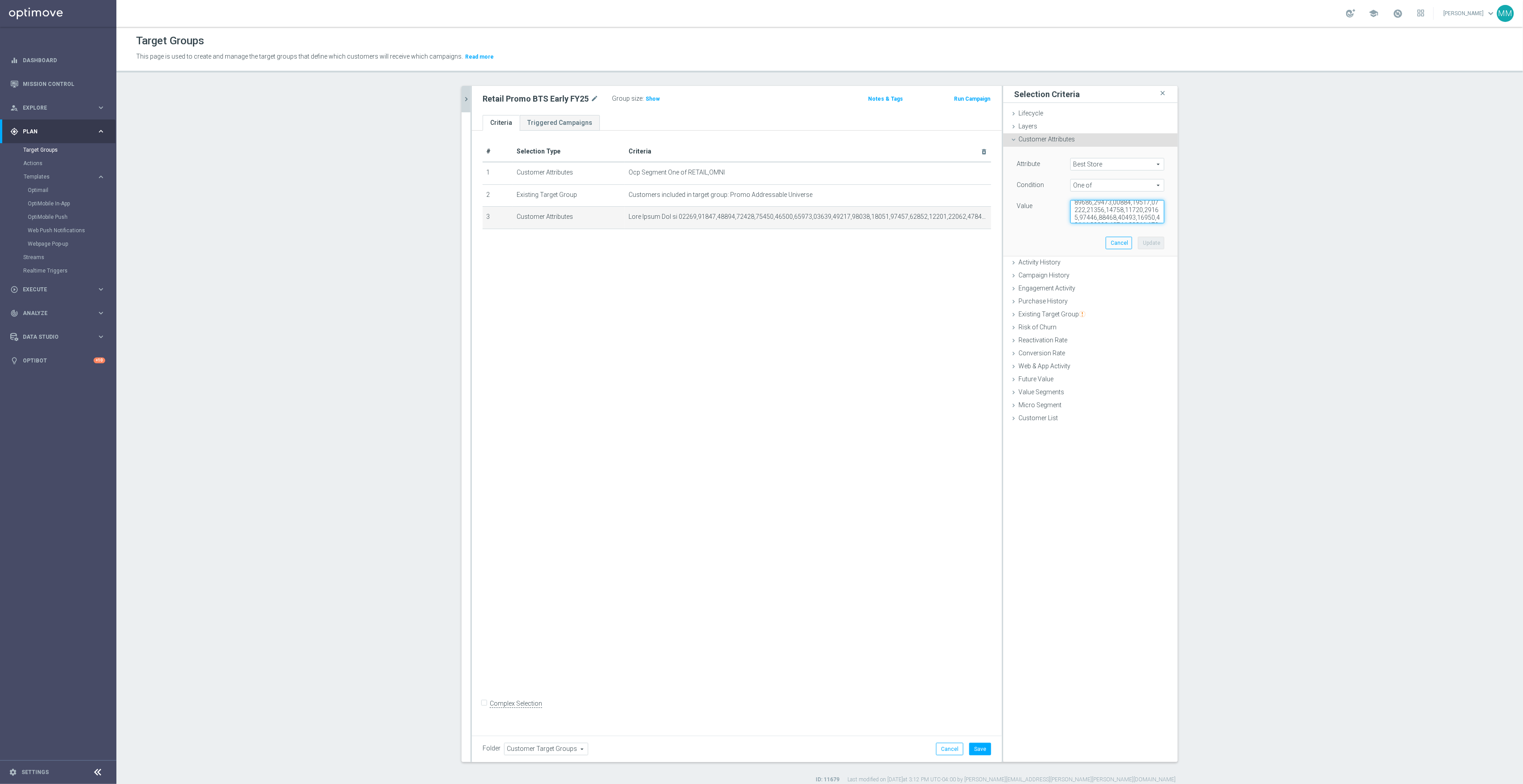
scroll to position [774, 0]
drag, startPoint x: 1071, startPoint y: 210, endPoint x: 1199, endPoint y: 356, distance: 194.2
click at [1199, 356] on section "Retail Promo BTS Early/Mid FY25 close more_vert Prioritize Customer Target Grou…" at bounding box center [820, 434] width 1407 height 698
paste textarea "00088,00201,00206,00209,00229,00235,00261,00262,00263,00264,00268,00282,00286,0…"
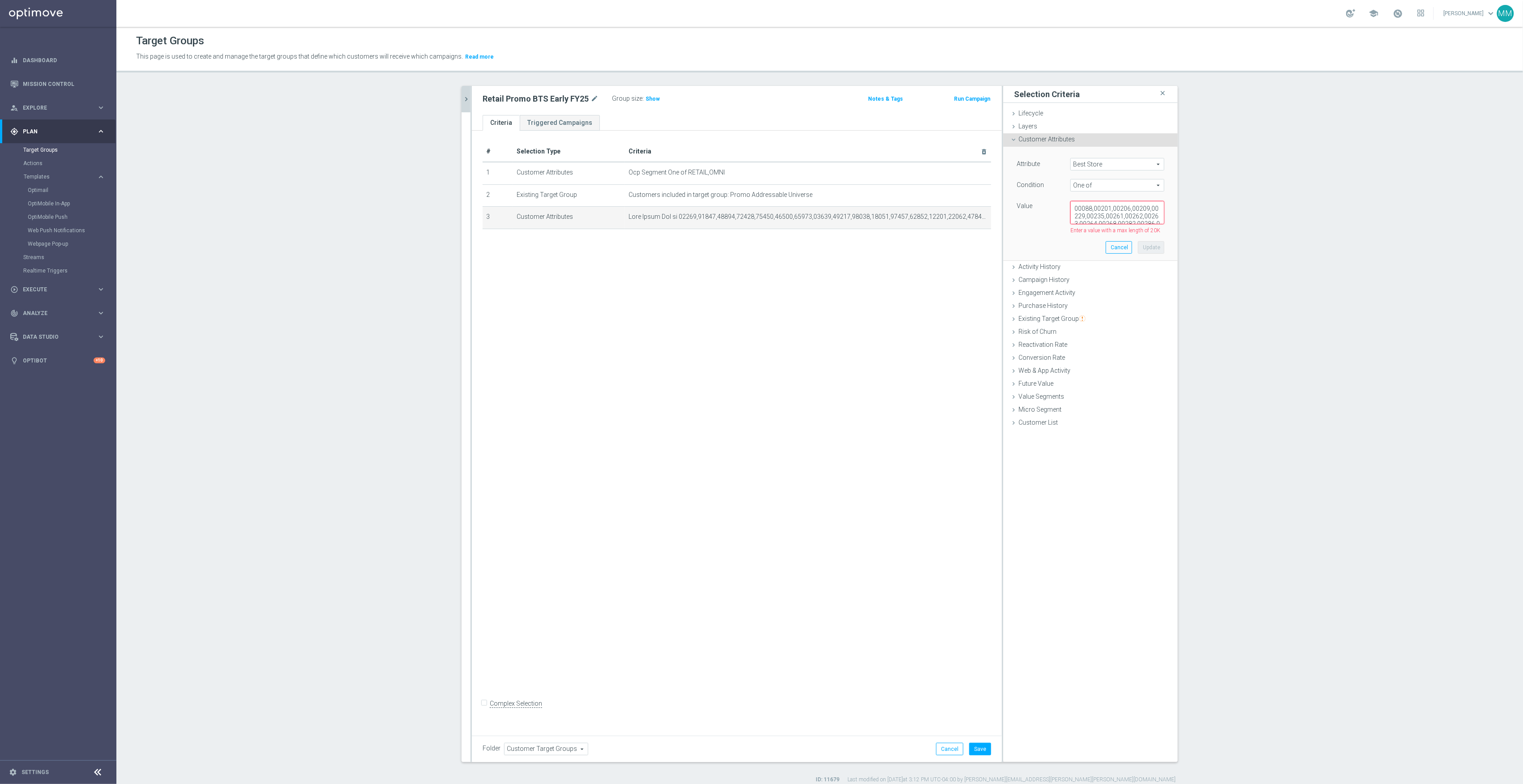
scroll to position [282, 0]
type textarea "00088,00201,00206,00209,00229,00235,00261,00262,00263,00264,00268,00282,00286,0…"
click at [1139, 244] on button "Update" at bounding box center [1151, 243] width 27 height 12
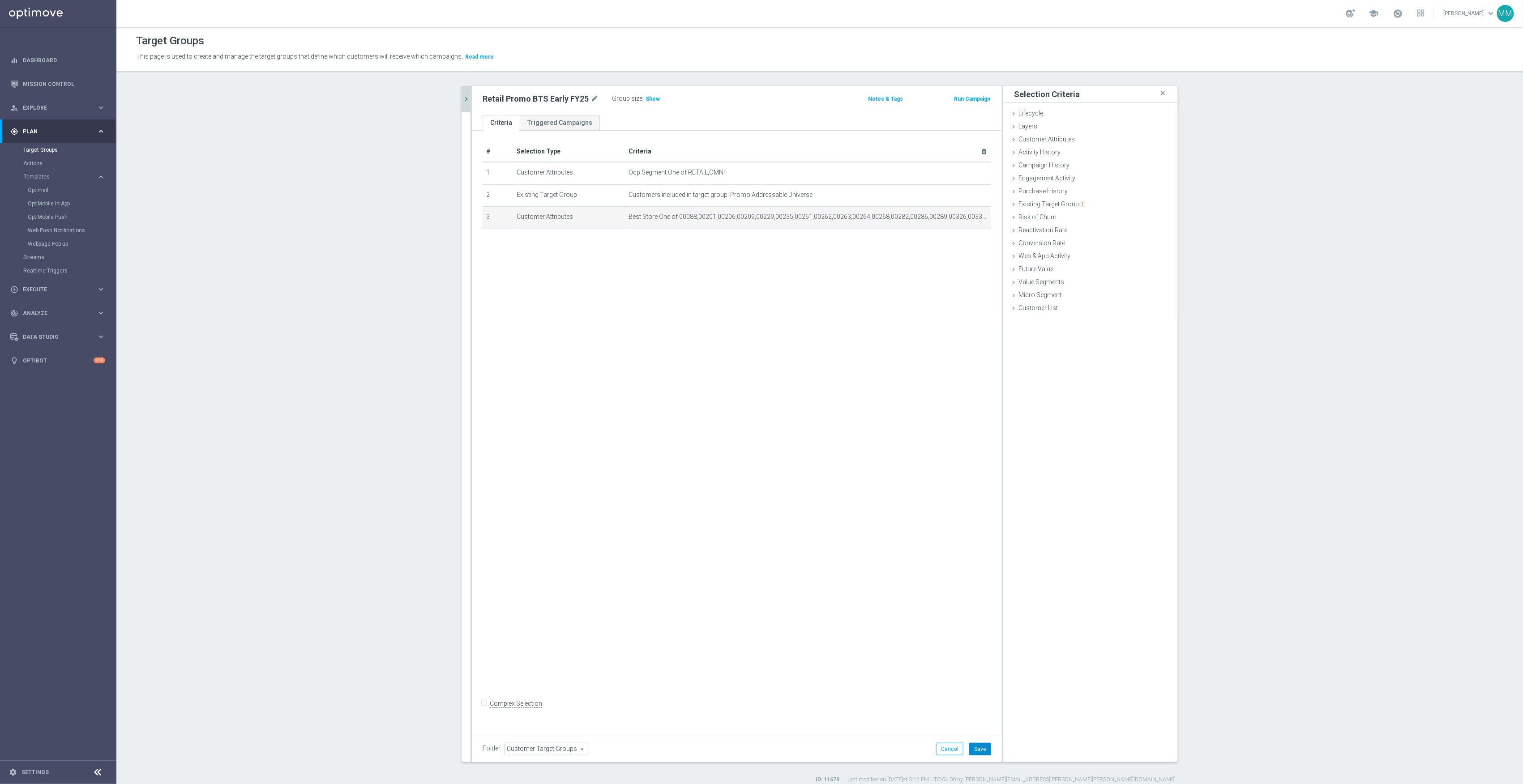
click at [975, 753] on button "Save" at bounding box center [980, 749] width 22 height 12
drag, startPoint x: 479, startPoint y: 98, endPoint x: 584, endPoint y: 103, distance: 105.1
click at [584, 103] on div "Retail Promo BTS Early FY25 mode_edit" at bounding box center [541, 99] width 116 height 11
copy div "Retail Promo BTS Early FY25"
click at [463, 96] on icon "chevron_right" at bounding box center [467, 100] width 9 height 9
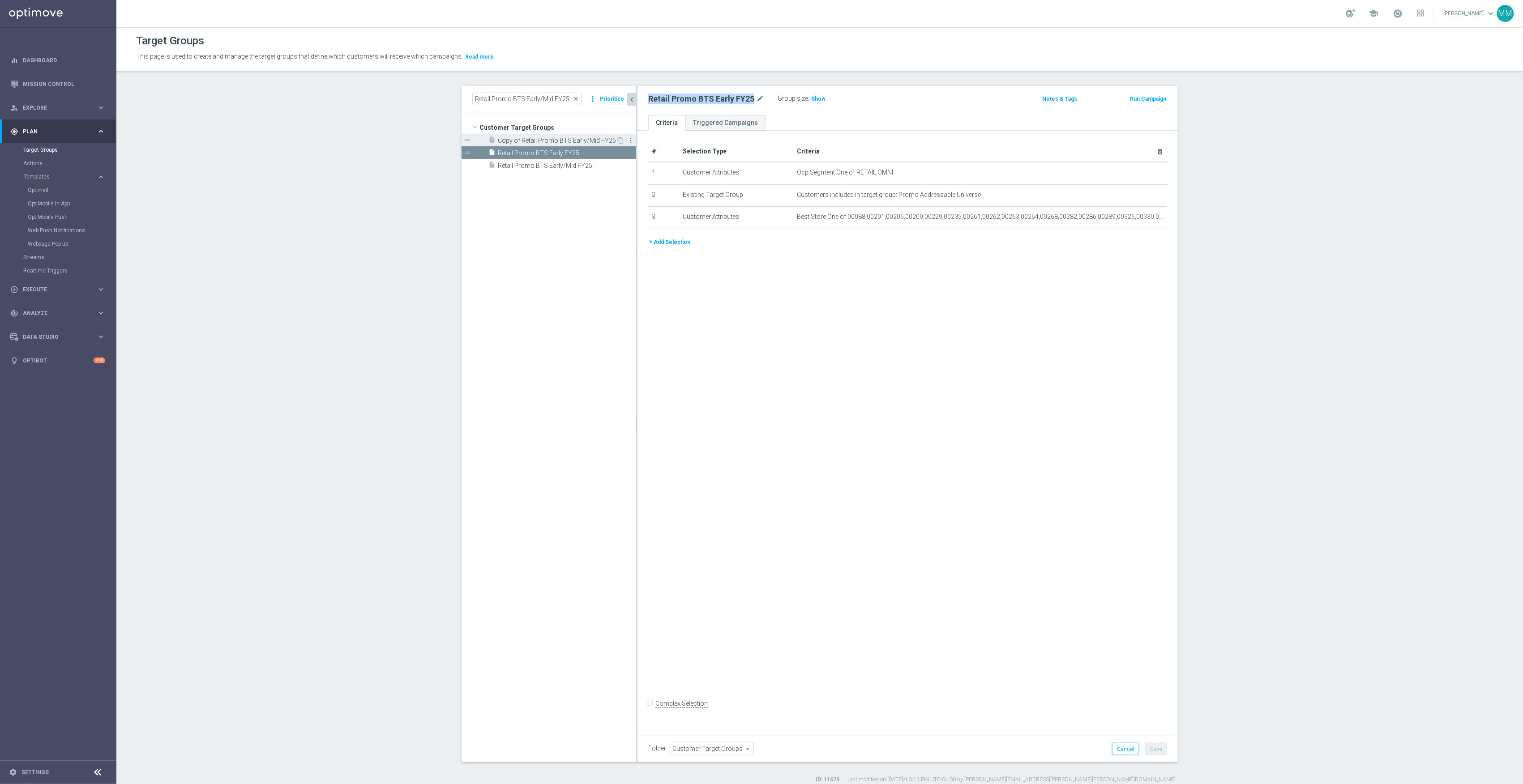
click at [627, 139] on icon "more_vert" at bounding box center [631, 141] width 7 height 7
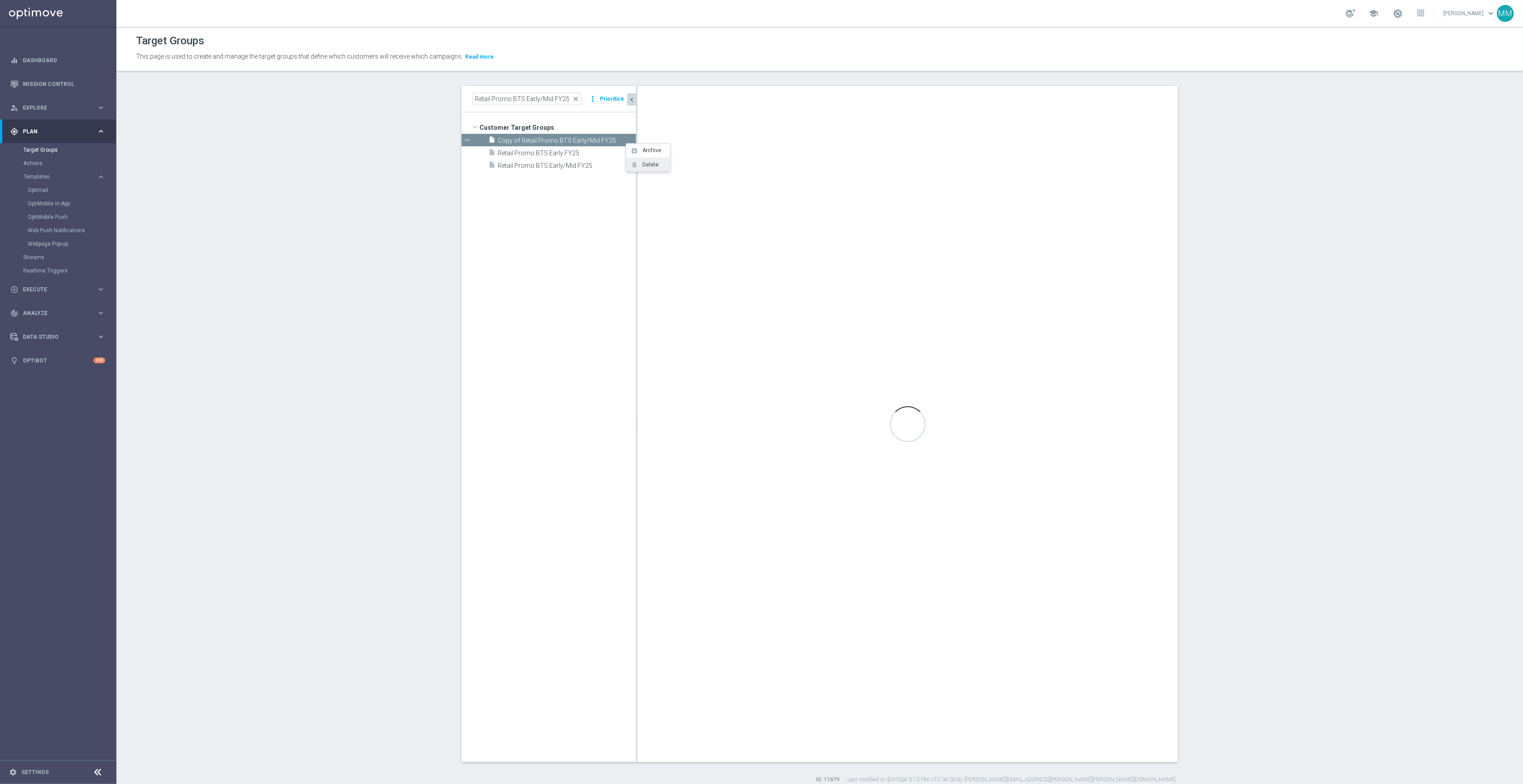
click at [637, 168] on li "delete Delete" at bounding box center [648, 165] width 44 height 14
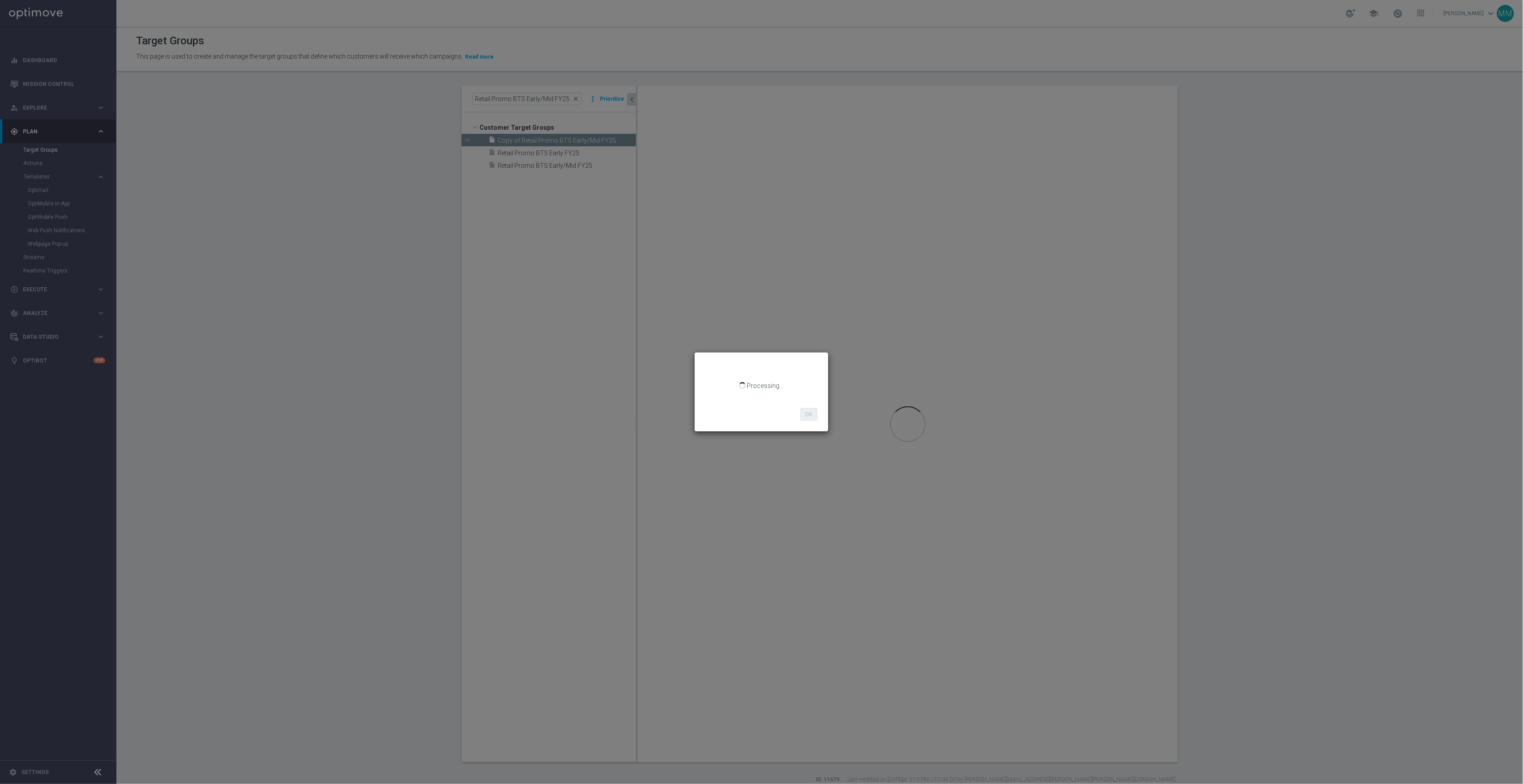
click at [491, 391] on div "Processing... OK" at bounding box center [761, 392] width 1523 height 784
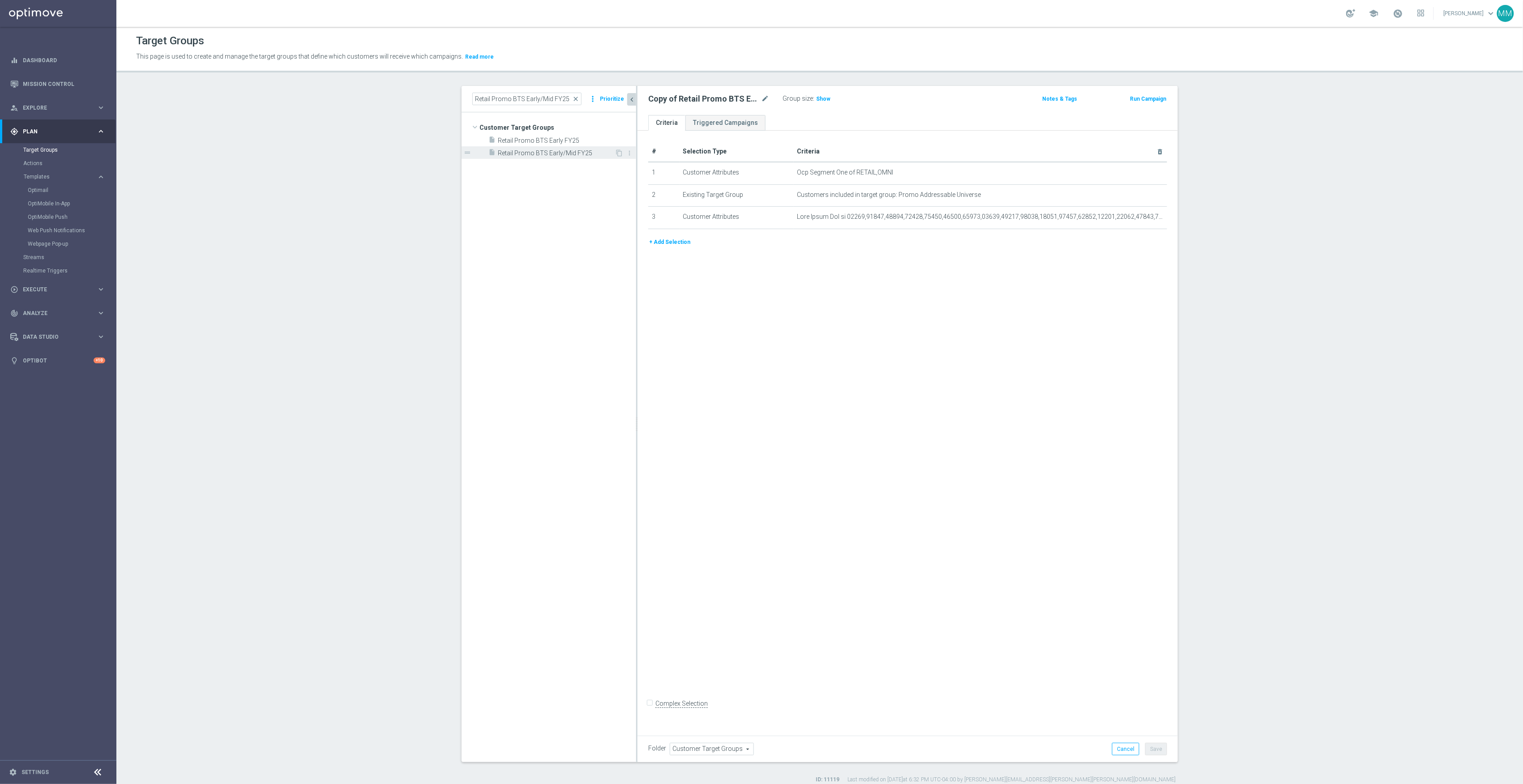
click at [594, 152] on span "Retail Promo BTS Early/Mid FY25" at bounding box center [556, 153] width 117 height 8
click at [616, 152] on icon "content_copy" at bounding box center [619, 153] width 7 height 7
click at [758, 97] on body "equalizer Dashboard Mission Control" at bounding box center [761, 392] width 1523 height 784
click at [761, 99] on icon "mode_edit" at bounding box center [765, 99] width 8 height 11
click at [695, 99] on input "Copy of Retail Promo BTS Early/Mid FY25" at bounding box center [709, 100] width 121 height 12
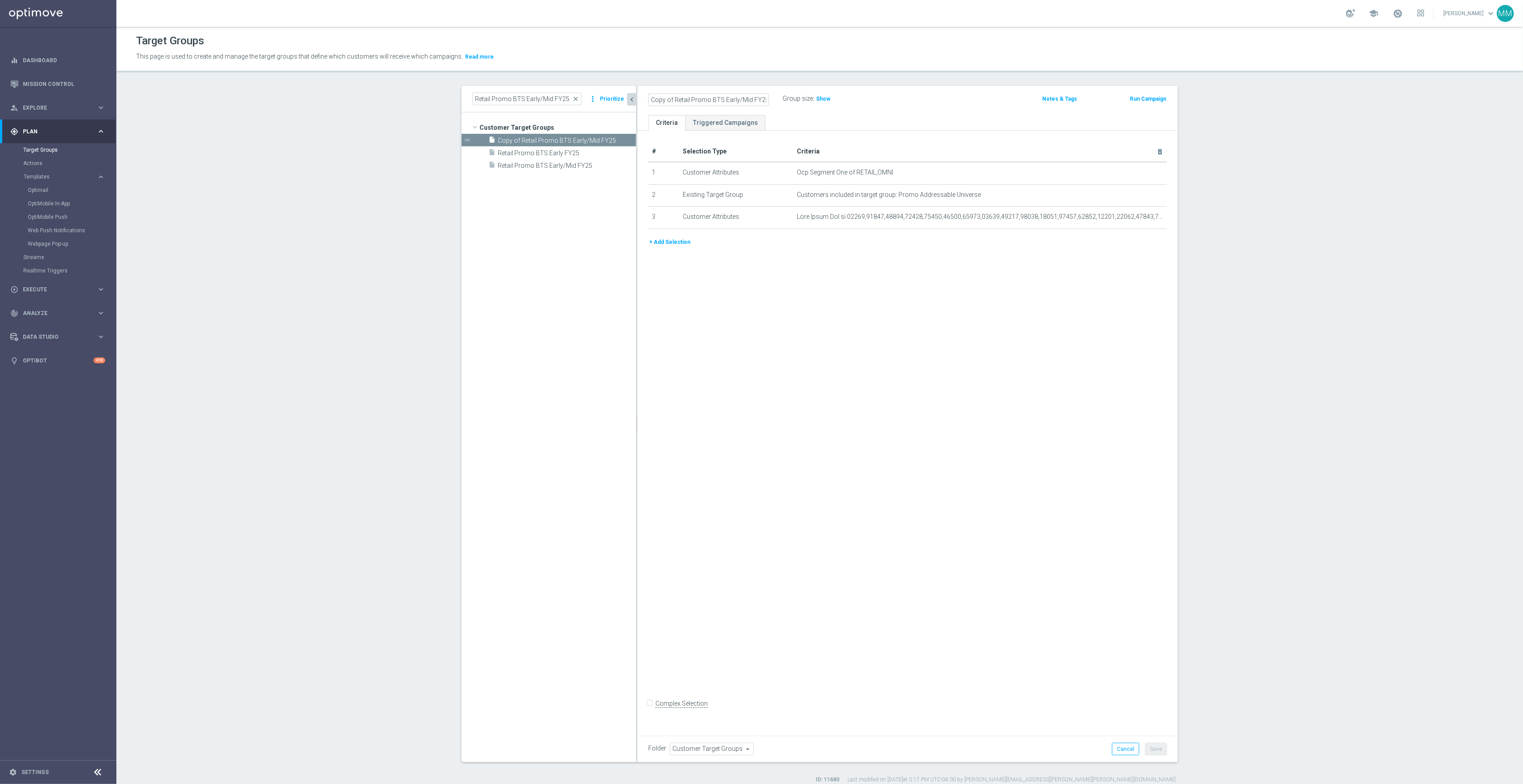
drag, startPoint x: 670, startPoint y: 99, endPoint x: 545, endPoint y: 106, distance: 125.2
click at [545, 106] on as-split "Retail Promo BTS Early/Mid FY25 close more_vert Prioritize Customer Target Grou…" at bounding box center [820, 423] width 716 height 676
drag, startPoint x: 723, startPoint y: 98, endPoint x: 699, endPoint y: 99, distance: 24.0
click at [699, 99] on input "Retail Promo BTS Early/Mid FY25" at bounding box center [709, 100] width 121 height 12
type input "Retail Promo BTS Mid/Late FY25"
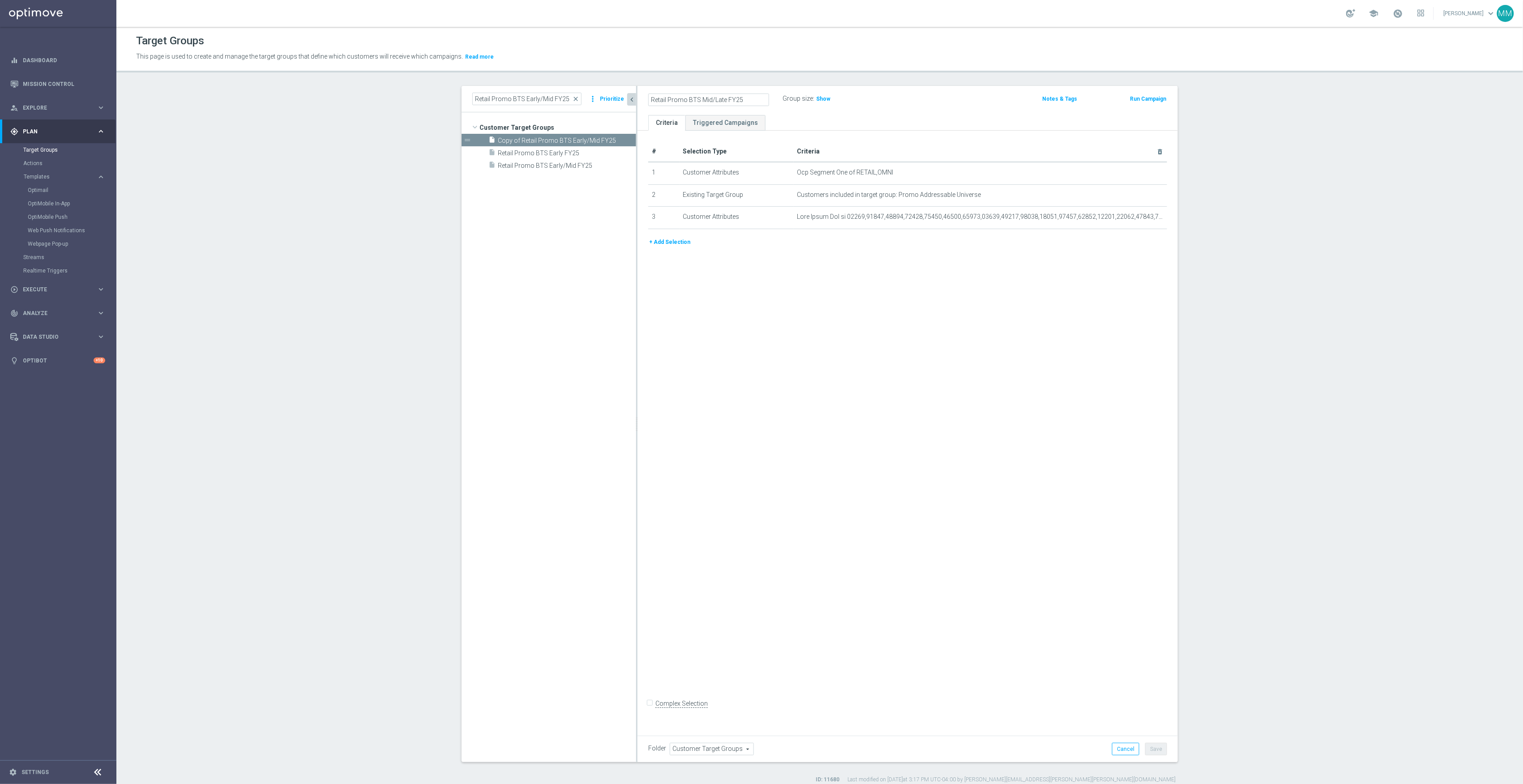
click at [909, 292] on div "# Selection Type Criteria delete_forever 1 Customer Attributes Ocp Segment One …" at bounding box center [908, 430] width 541 height 599
click at [1134, 219] on icon "mode_edit" at bounding box center [1138, 217] width 7 height 7
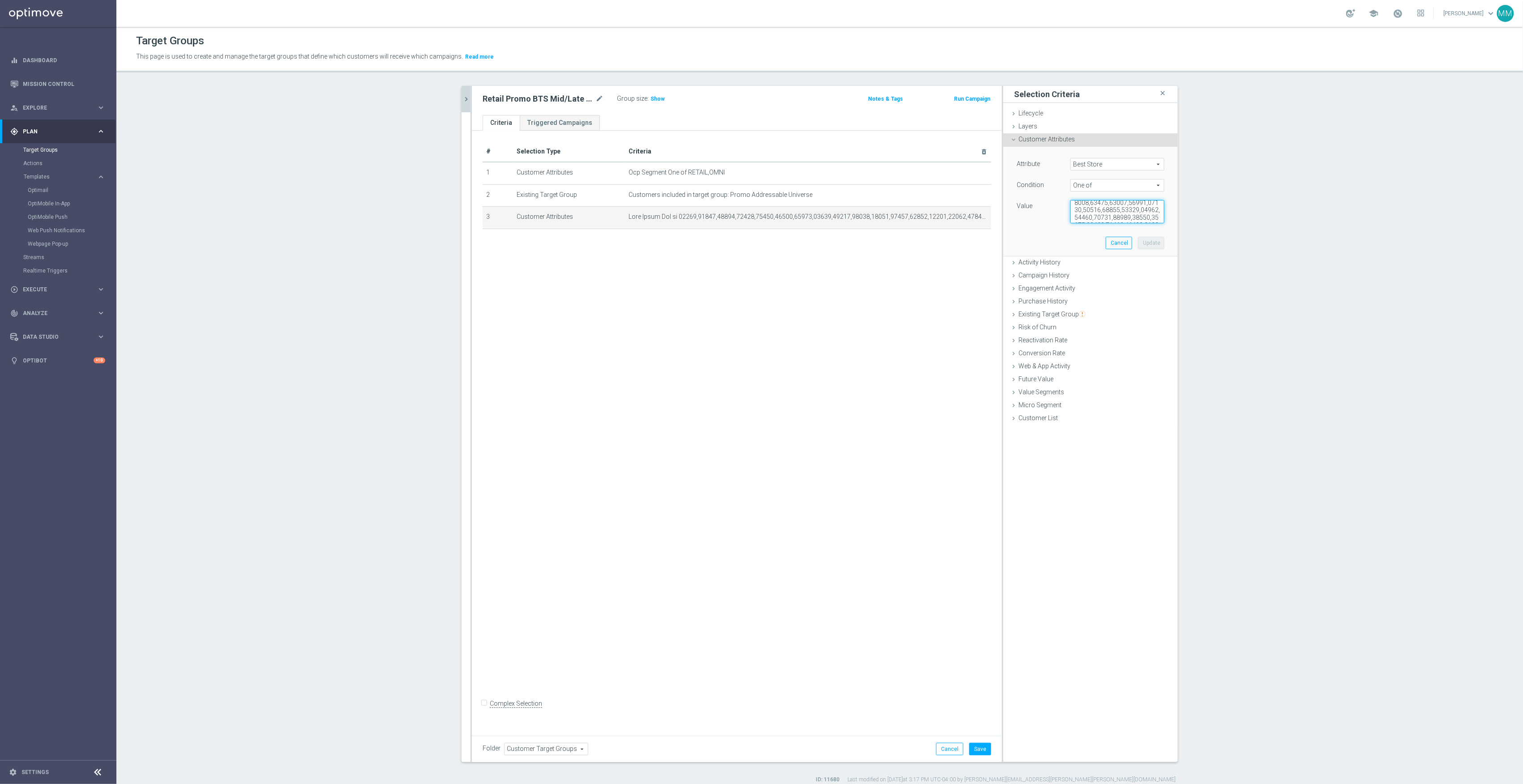
scroll to position [774, 0]
drag, startPoint x: 1069, startPoint y: 208, endPoint x: 1202, endPoint y: 393, distance: 227.8
click at [1202, 393] on section "Retail Promo BTS Early/Mid FY25 close more_vert Prioritize Customer Target Grou…" at bounding box center [820, 434] width 1407 height 698
paste textarea "00001,00002,00003,00004,00005,00006,00008,00009,00012,00013,00019,00022,00024,0…"
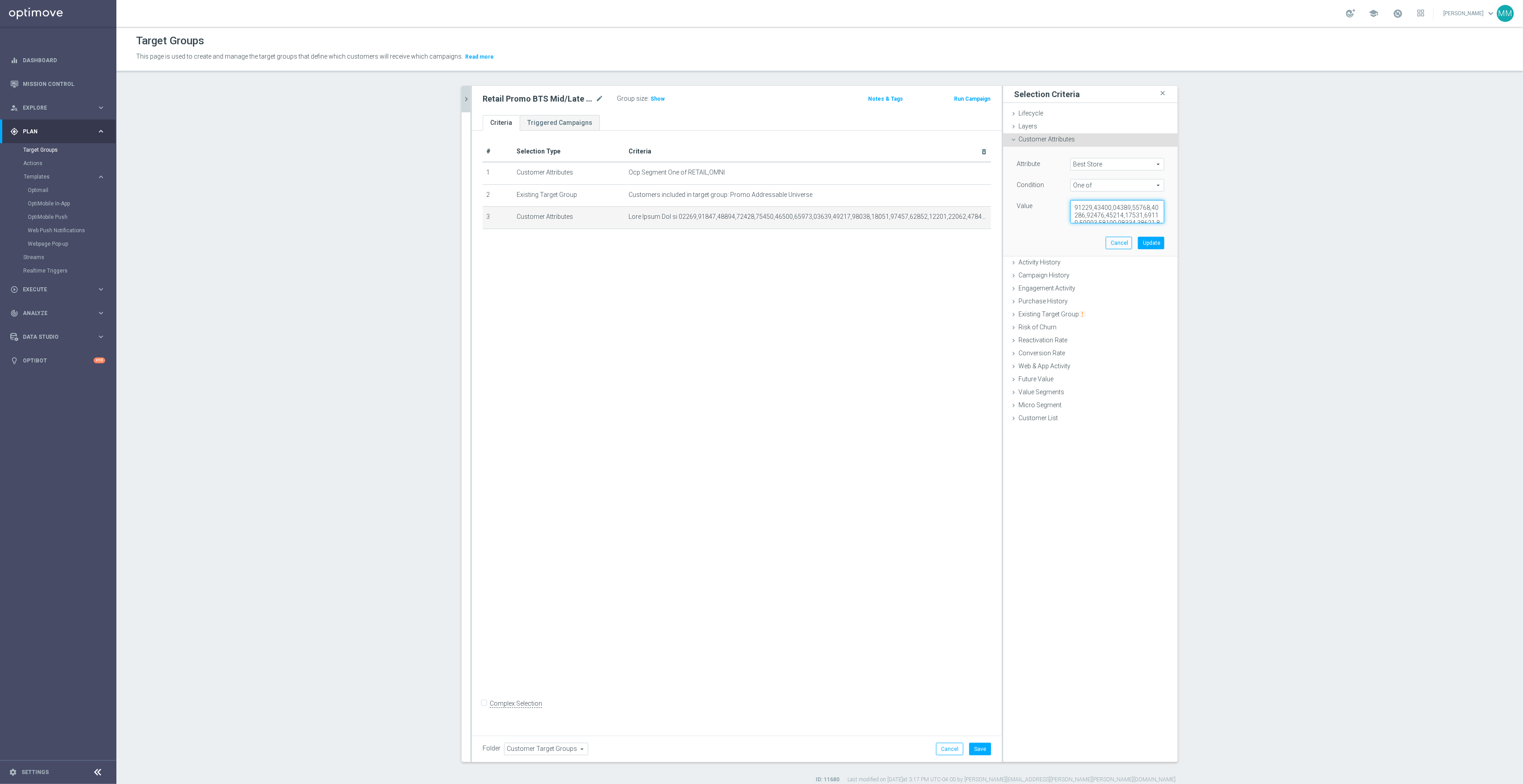
scroll to position [1470, 0]
type textarea "00001,00002,00003,00004,00005,00006,00008,00009,00012,00013,00019,00022,00024,0…"
click at [1149, 237] on button "Update" at bounding box center [1151, 243] width 27 height 12
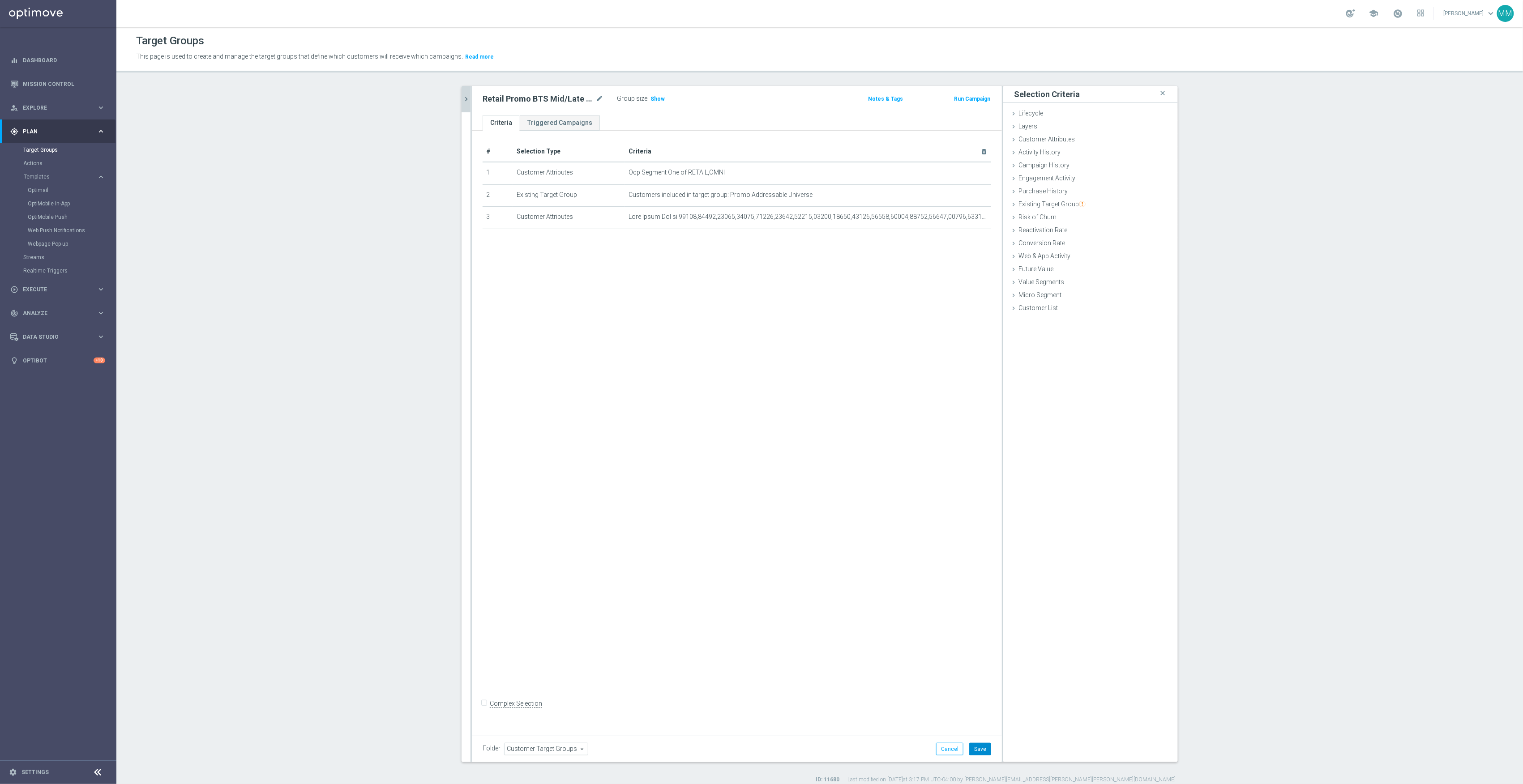
click at [980, 743] on button "Save" at bounding box center [980, 749] width 22 height 12
click at [652, 101] on span "Show" at bounding box center [658, 99] width 14 height 6
click at [463, 101] on icon "chevron_right" at bounding box center [467, 100] width 9 height 9
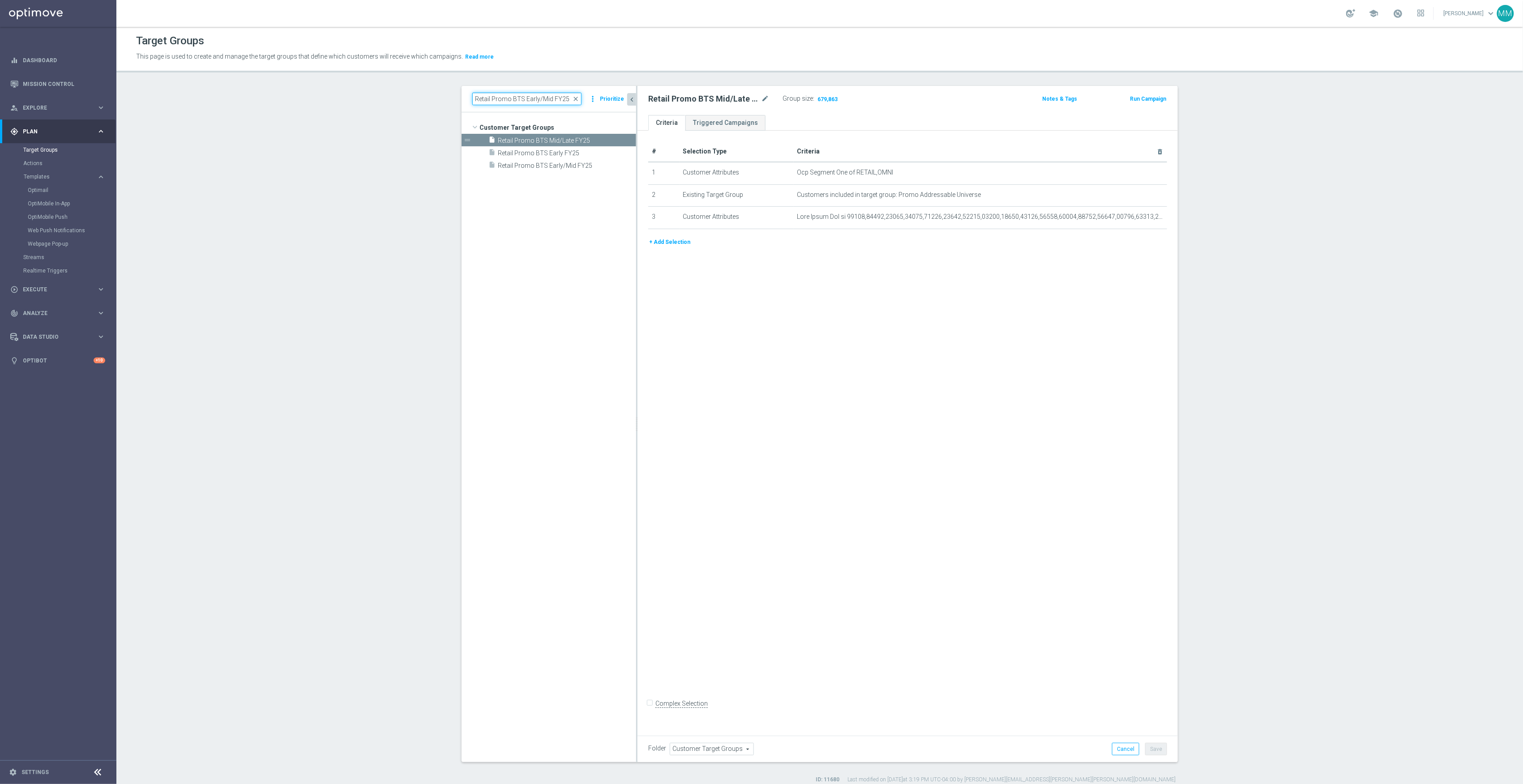
click at [507, 96] on input "Retail Promo BTS Early/Mid FY25" at bounding box center [527, 99] width 110 height 12
paste input "EARLY Print Customers"
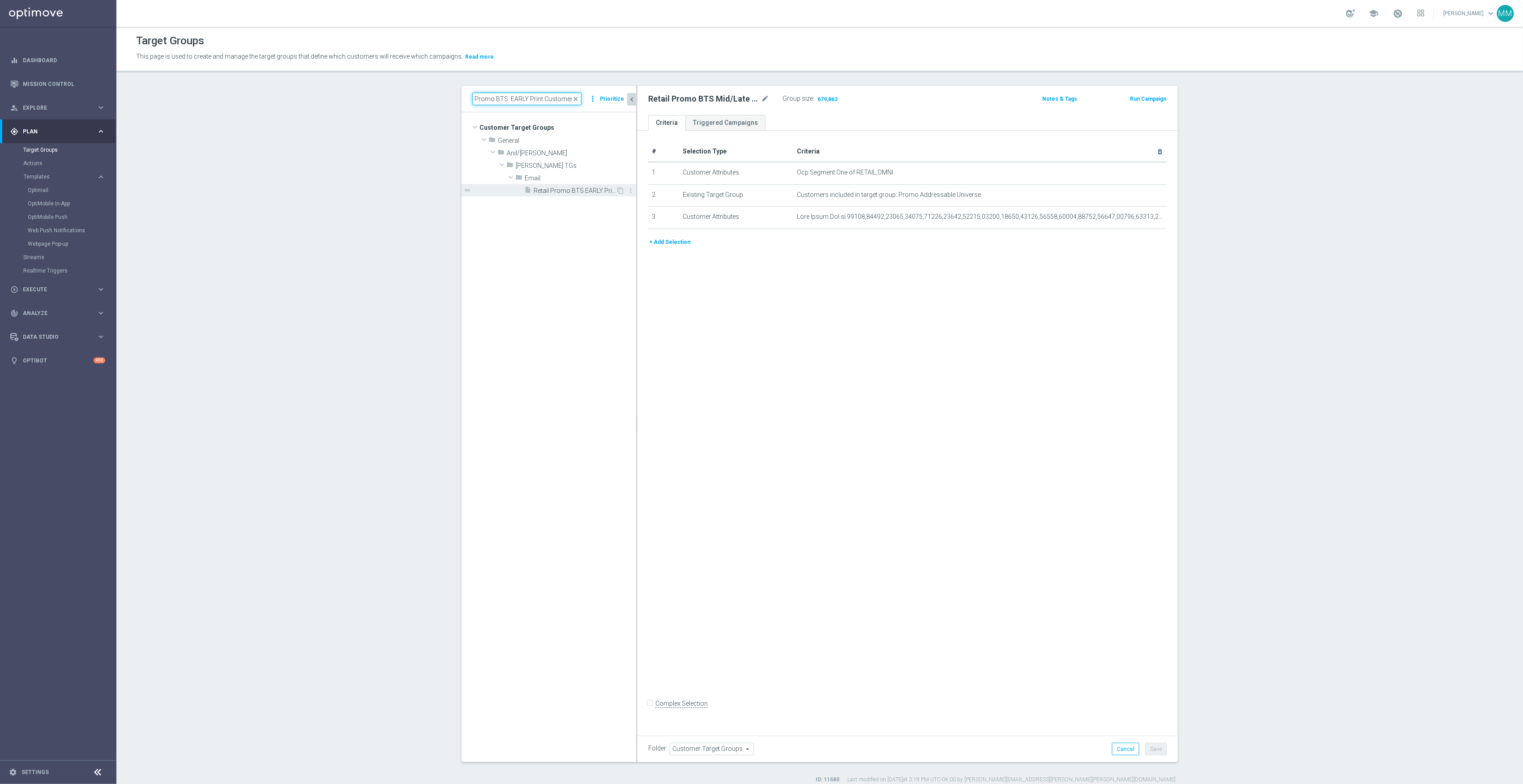
type input "Retail Promo BTS EARLY Print Customers"
click at [536, 189] on span "Retail Promo BTS EARLY Print Customers FY25" at bounding box center [575, 191] width 82 height 8
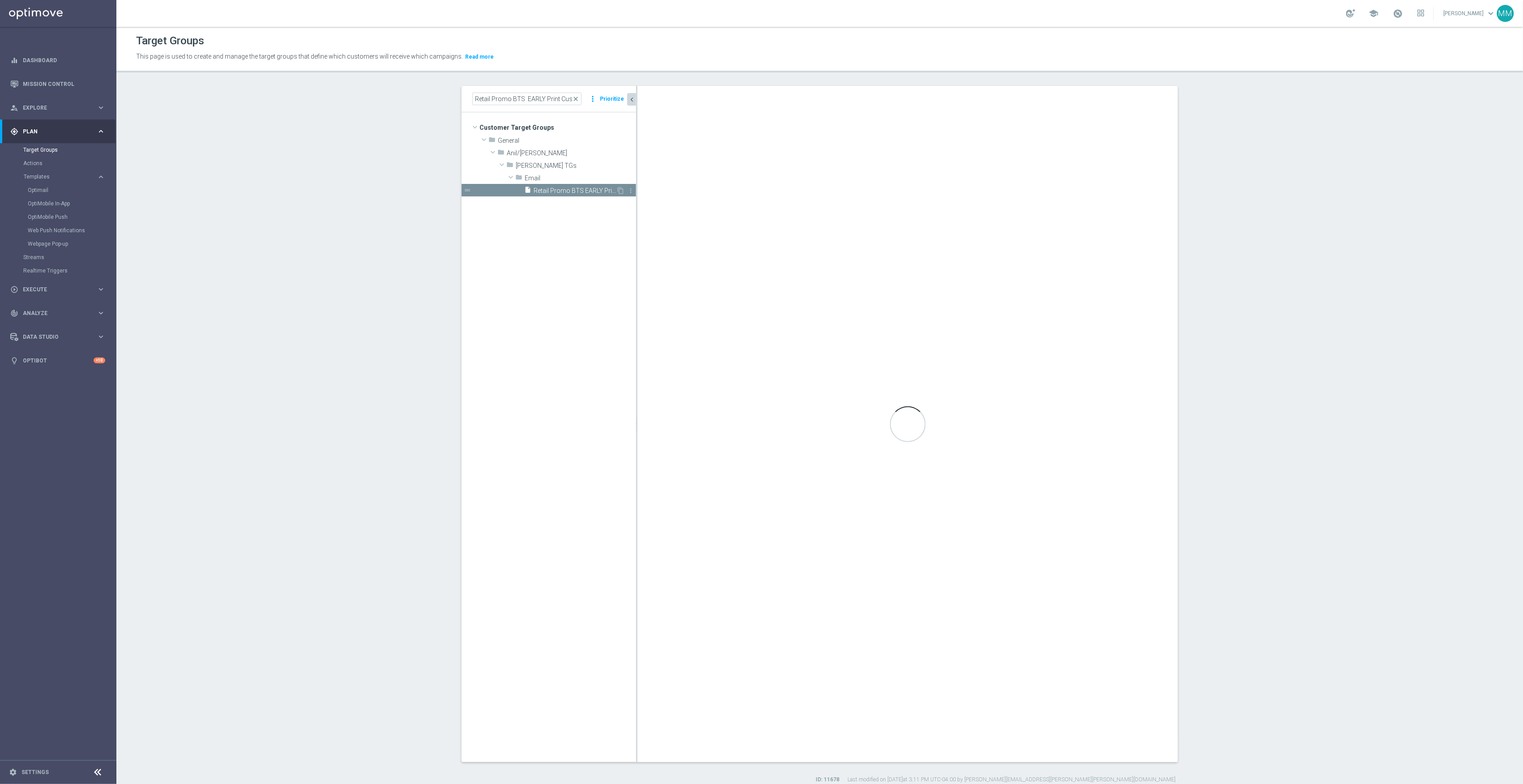
type input "Email"
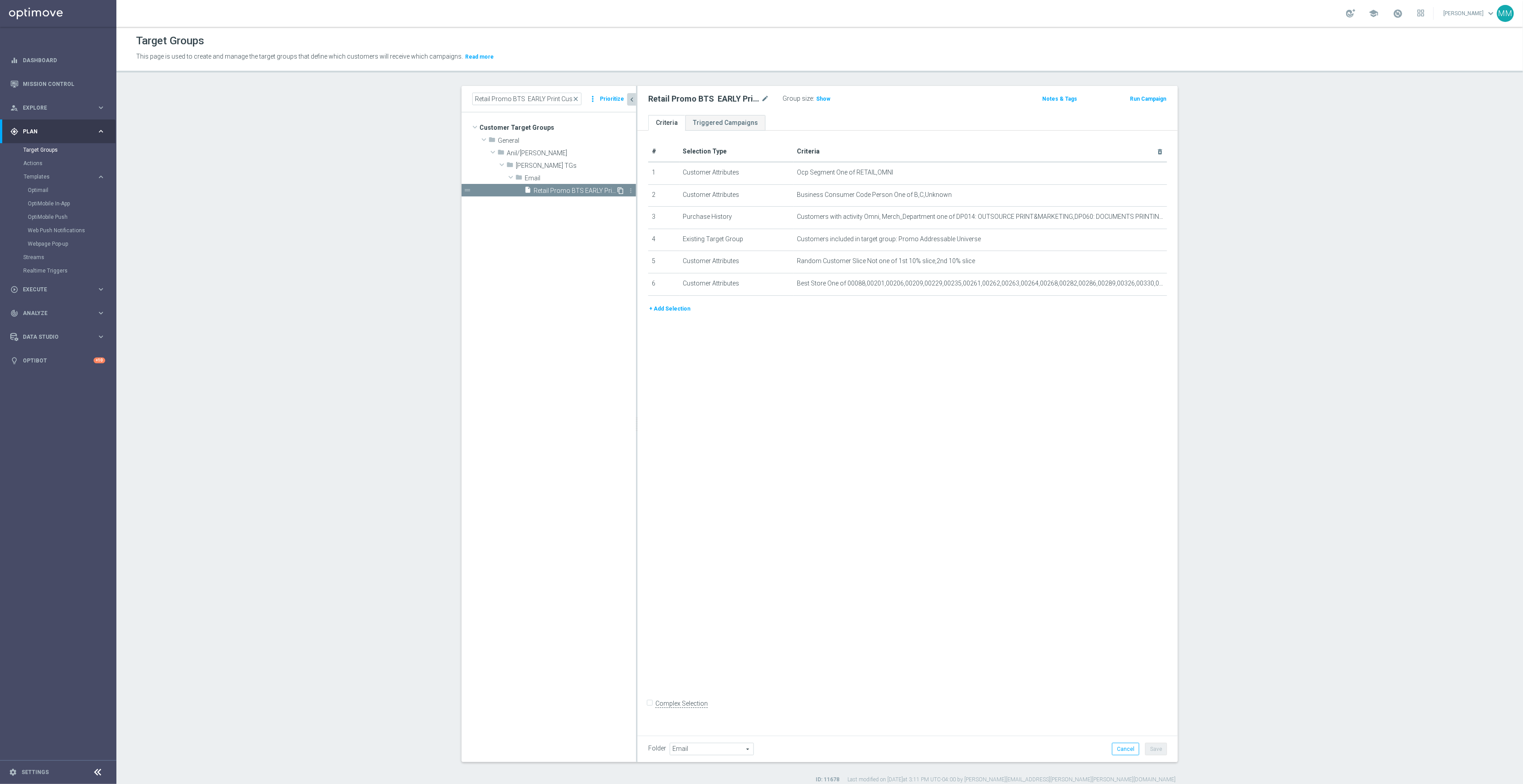
click at [617, 191] on icon "content_copy" at bounding box center [620, 191] width 7 height 7
click at [762, 101] on icon "mode_edit" at bounding box center [765, 99] width 8 height 11
type input "Retail Promo BTS Mid/Late Print Customers FY25"
click at [1134, 288] on icon "mode_edit" at bounding box center [1138, 284] width 7 height 7
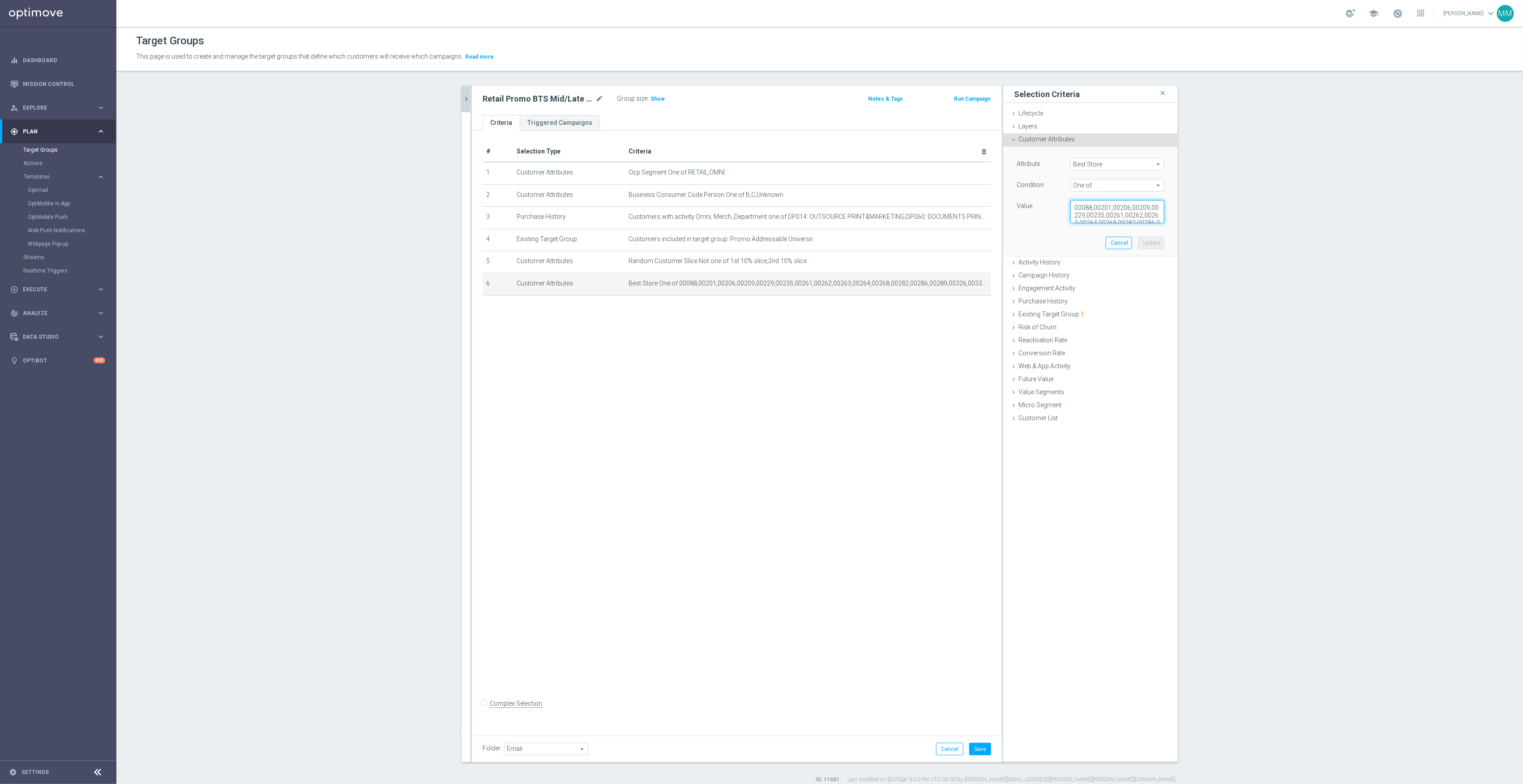
scroll to position [286, 0]
drag, startPoint x: 1069, startPoint y: 208, endPoint x: 1200, endPoint y: 429, distance: 256.9
click at [1200, 429] on section "Retail Promo BTS EARLY Print Customers close more_vert Prioritize Customer Targ…" at bounding box center [820, 434] width 1407 height 698
paste textarea "00001,00002,00003,00004,00005,00006,00008,00009,00012,00013,00019,00022,00024,0…"
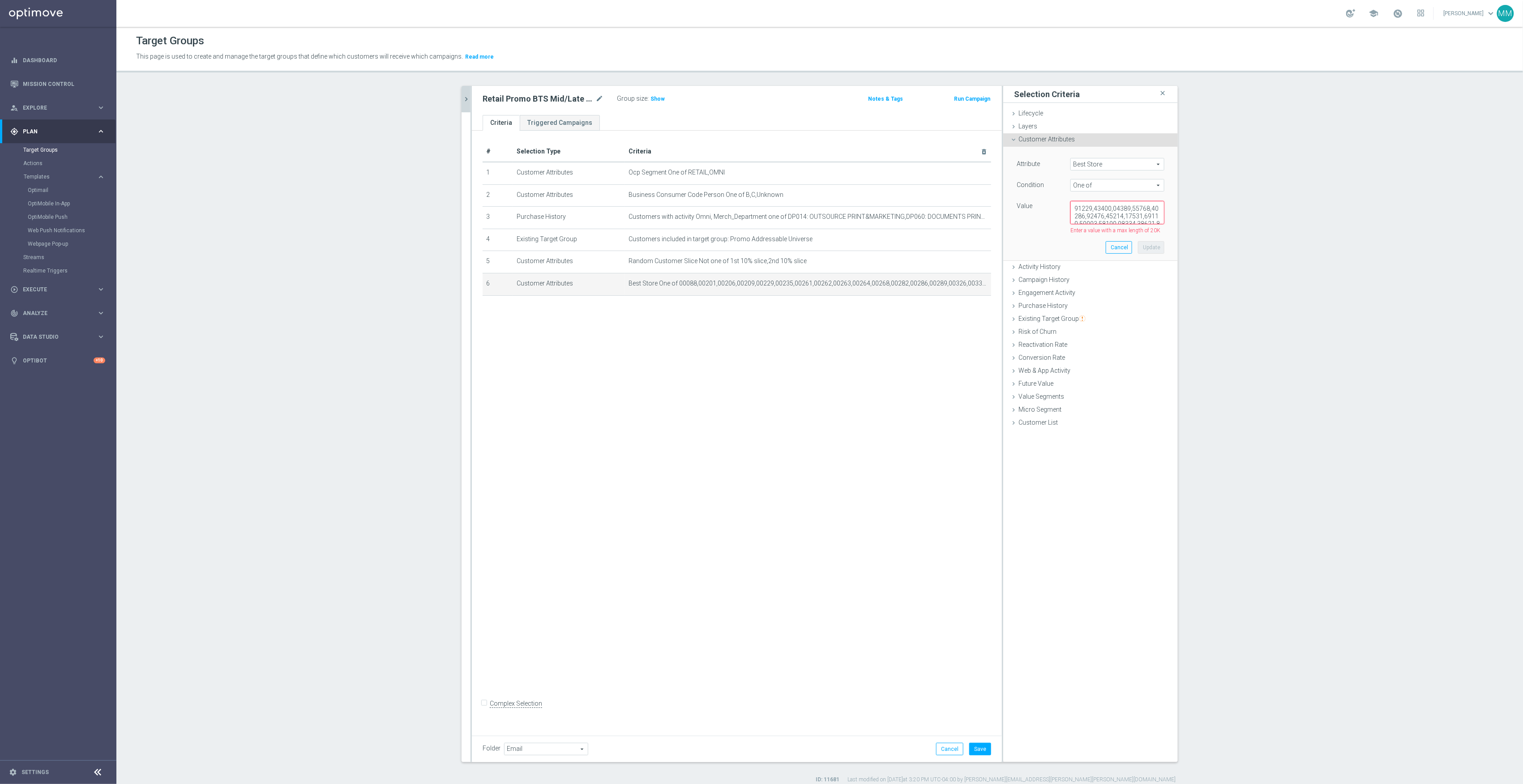
scroll to position [1470, 0]
type textarea "00001,00002,00003,00004,00005,00006,00008,00009,00012,00013,00019,00022,00024,0…"
click at [1150, 242] on button "Update" at bounding box center [1151, 243] width 27 height 12
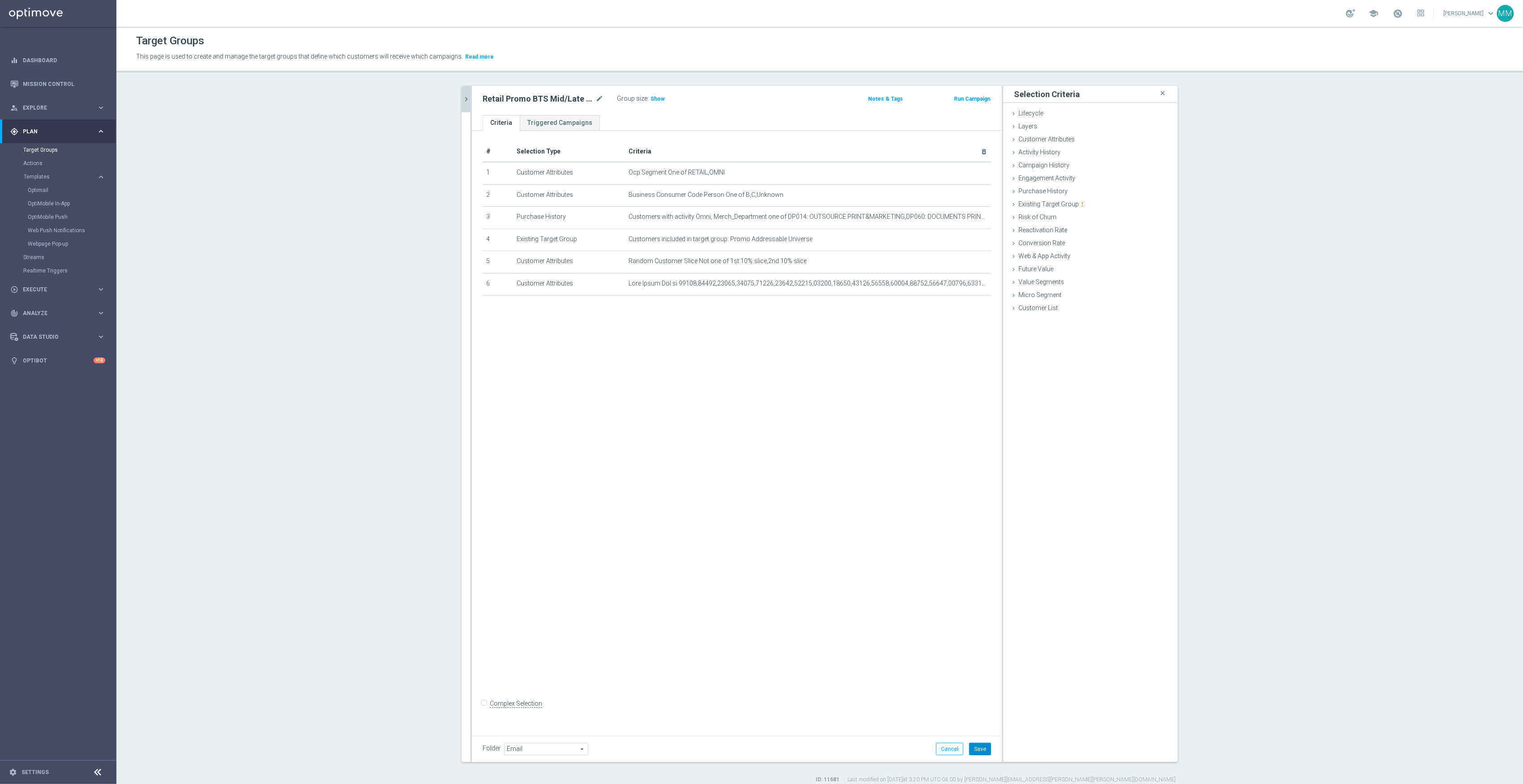
click at [978, 748] on button "Save" at bounding box center [980, 749] width 22 height 12
click at [652, 99] on span "Show" at bounding box center [658, 99] width 14 height 6
click at [465, 92] on button "chevron_right" at bounding box center [466, 99] width 9 height 27
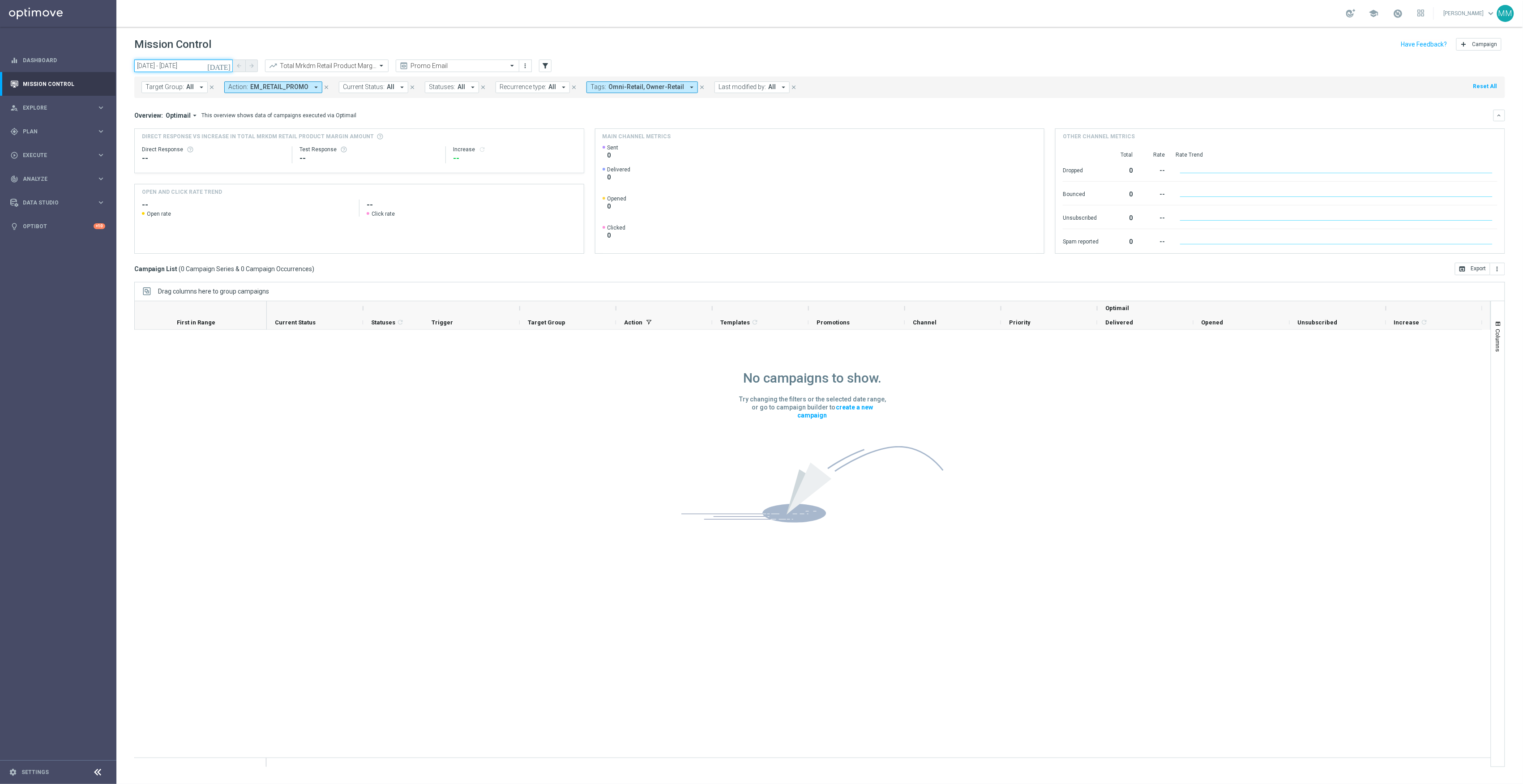
click at [158, 64] on input "07 Sep 2025 - 13 Sep 2025" at bounding box center [184, 66] width 99 height 12
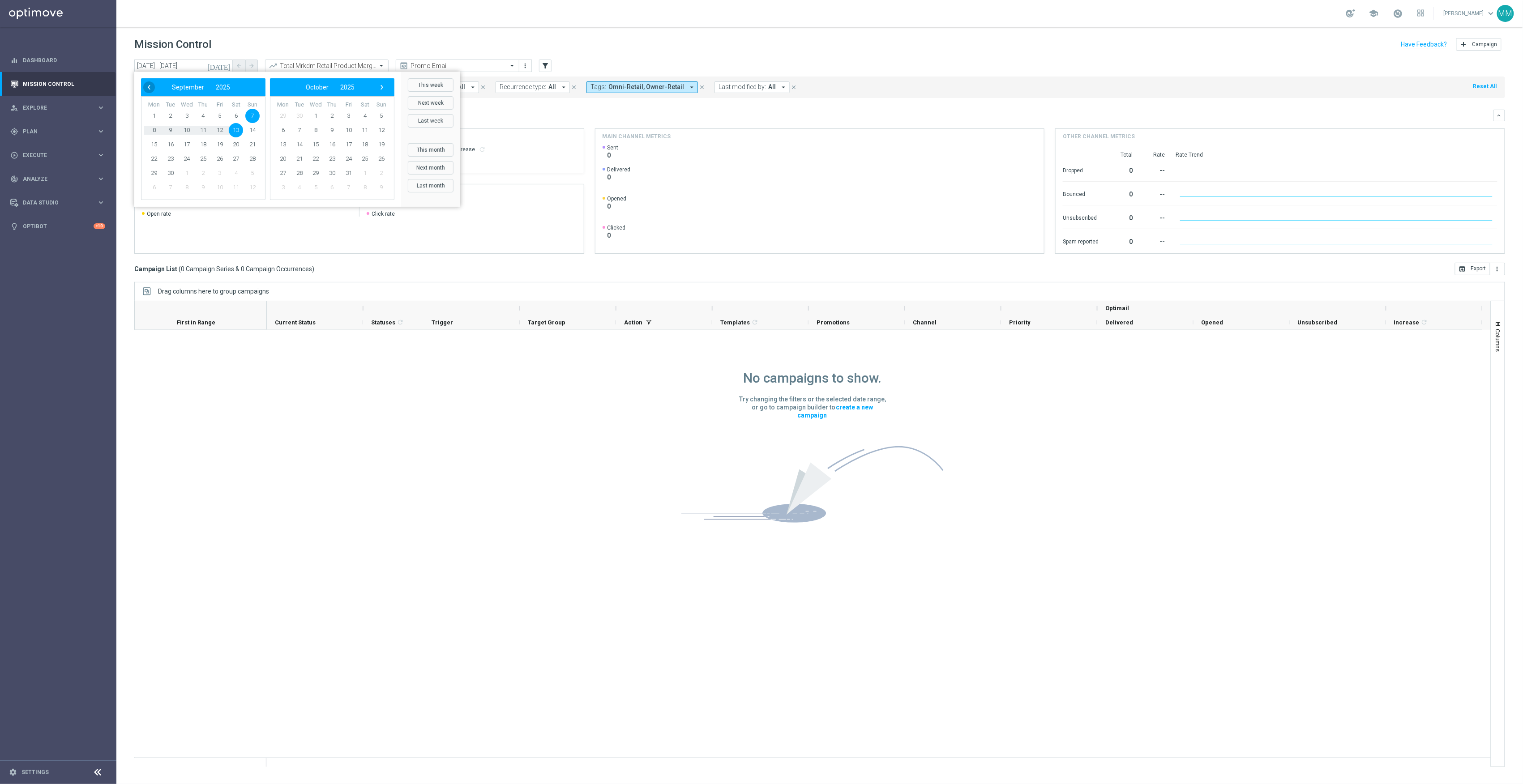
click at [145, 86] on span "‹" at bounding box center [149, 86] width 12 height 12
click at [252, 141] on span "15" at bounding box center [252, 144] width 14 height 14
click at [233, 154] on span "21" at bounding box center [236, 159] width 14 height 14
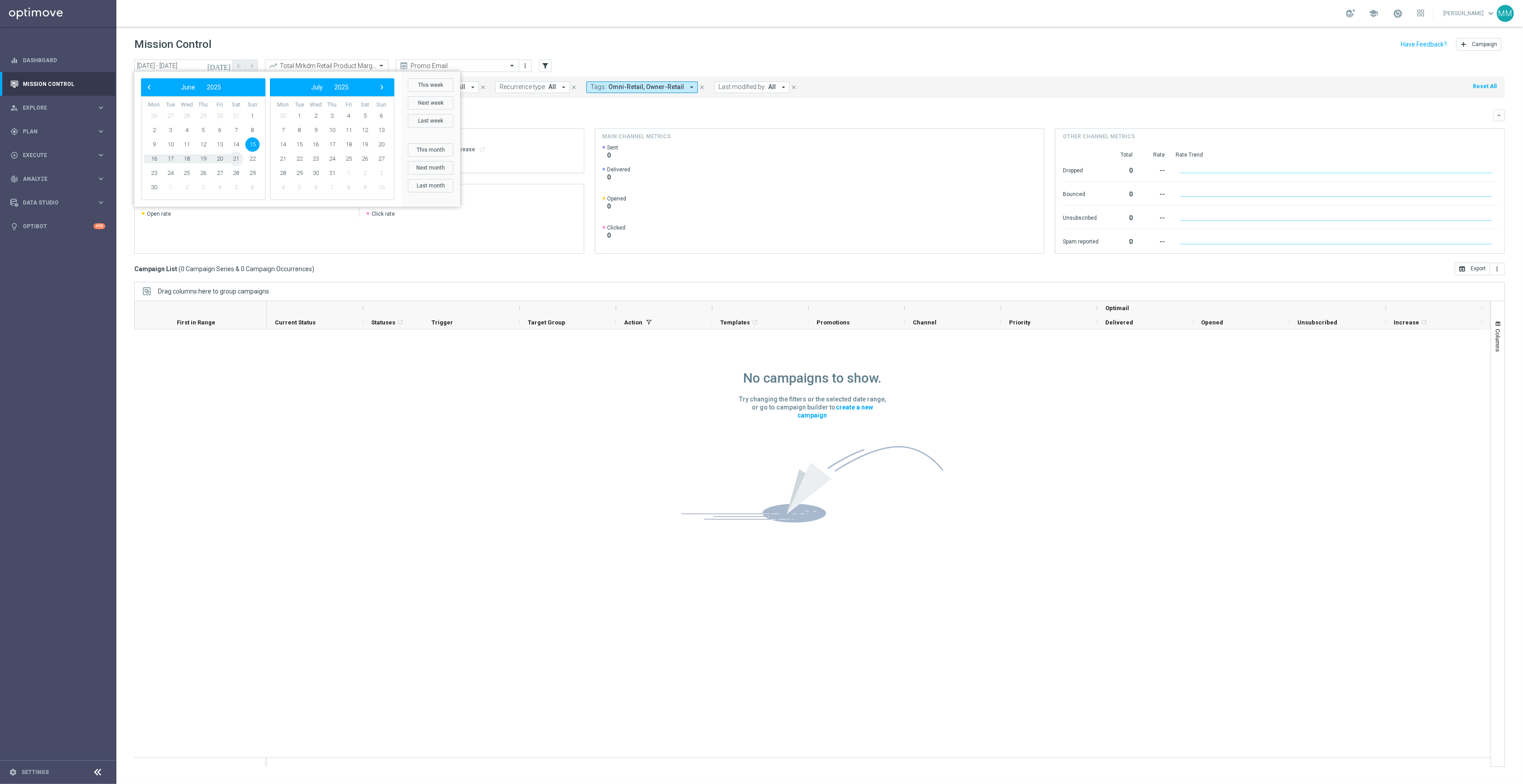
type input "15 Jun 2025 - 21 Jun 2025"
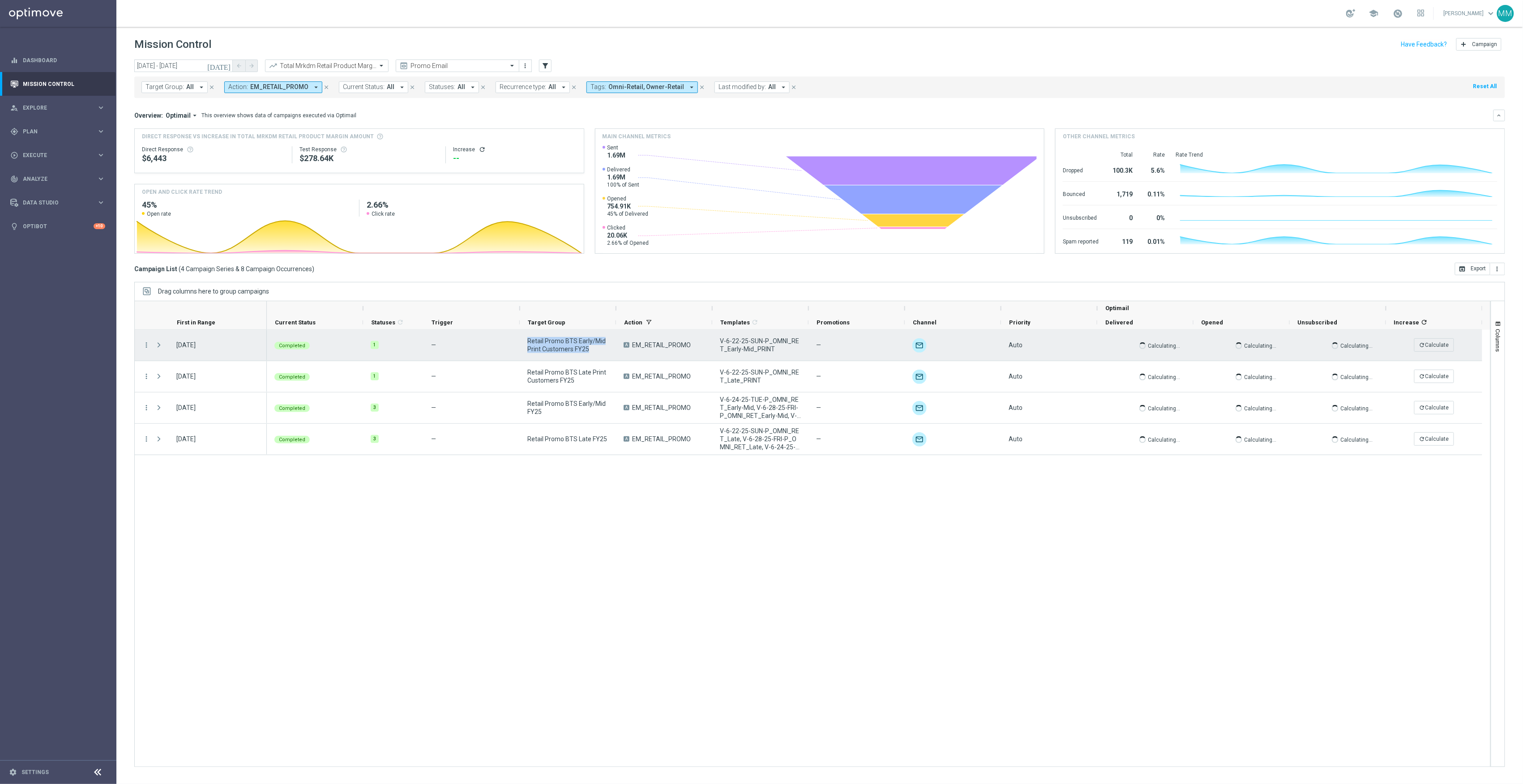
drag, startPoint x: 595, startPoint y: 349, endPoint x: 525, endPoint y: 342, distance: 70.3
click at [525, 342] on div "Retail Promo BTS Early/Mid Print Customers FY25" at bounding box center [568, 345] width 96 height 31
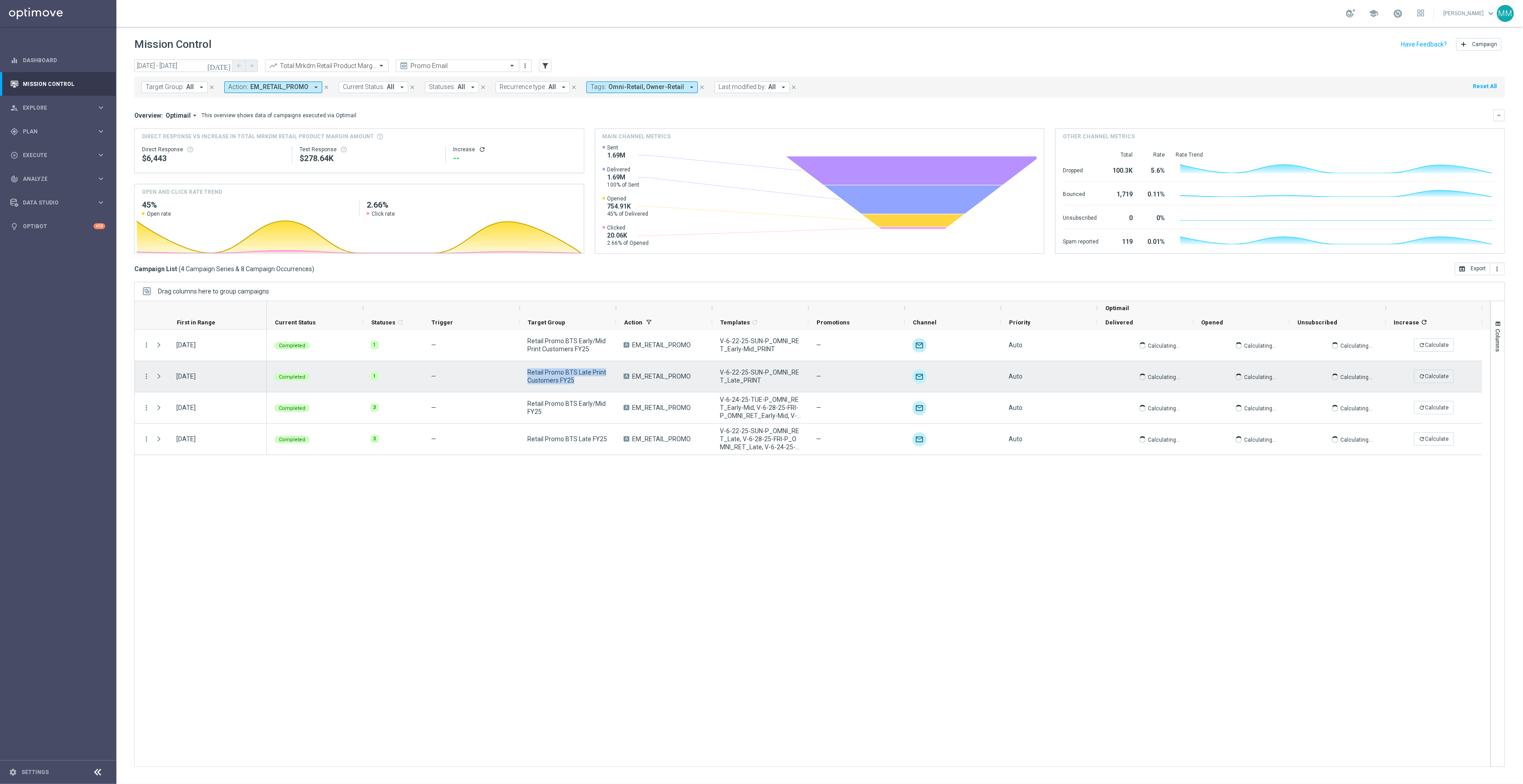
drag, startPoint x: 555, startPoint y: 380, endPoint x: 528, endPoint y: 372, distance: 28.2
click at [528, 372] on span "Retail Promo BTS Late Print Customers FY25" at bounding box center [568, 377] width 81 height 16
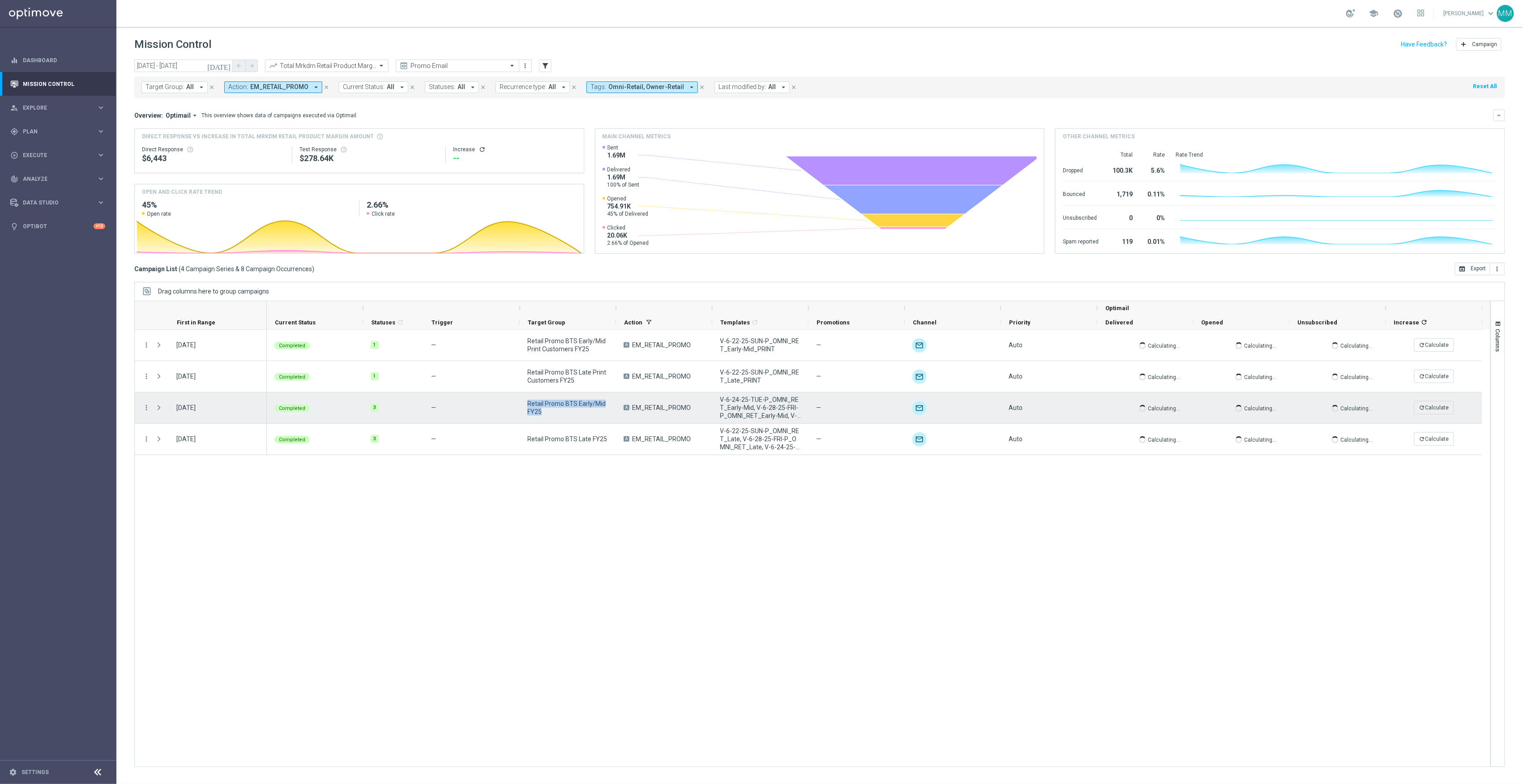
drag, startPoint x: 521, startPoint y: 409, endPoint x: 528, endPoint y: 404, distance: 8.6
click at [528, 404] on span "Retail Promo BTS Early/Mid FY25" at bounding box center [568, 408] width 81 height 16
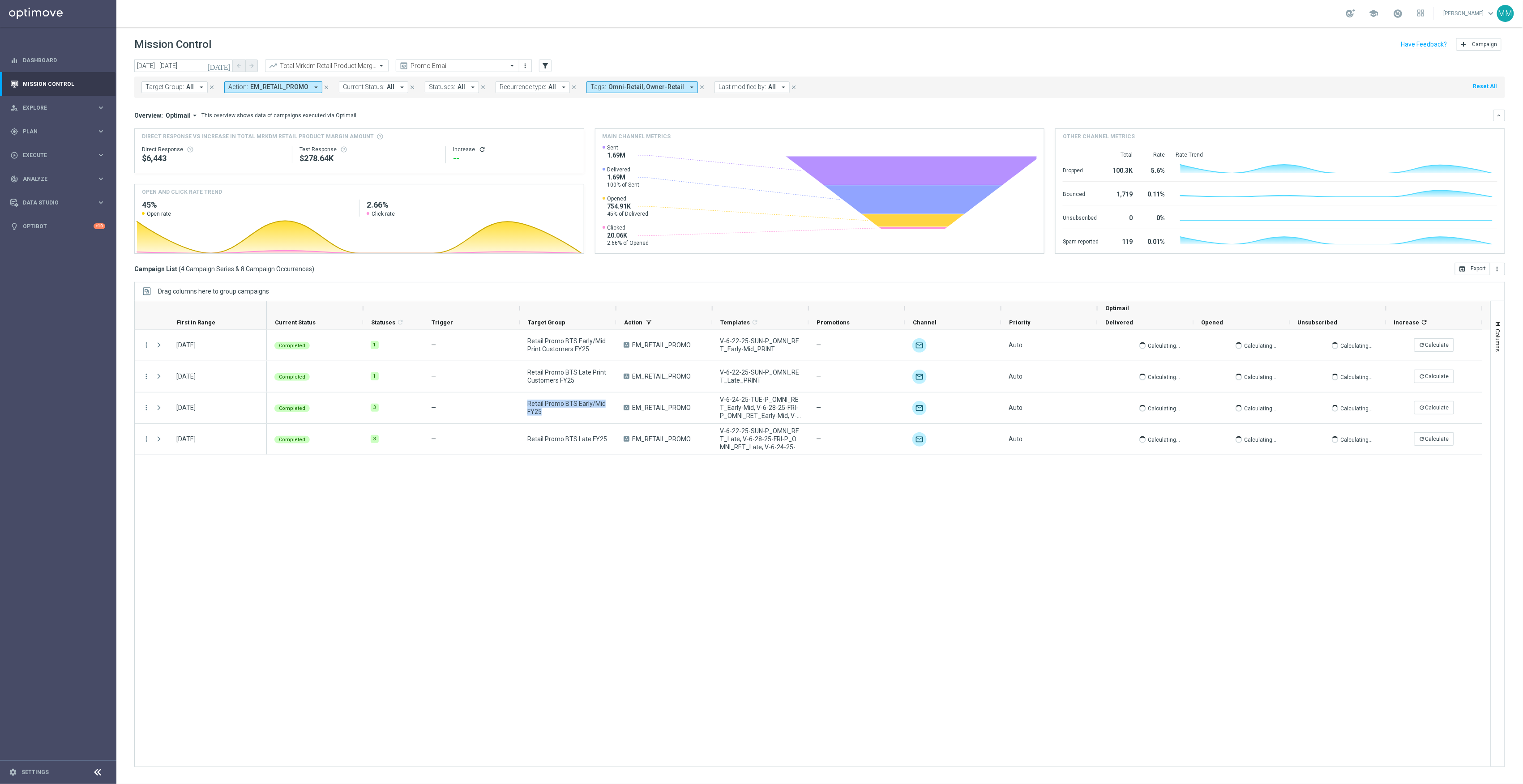
copy span "Retail Promo BTS Early/Mid FY25"
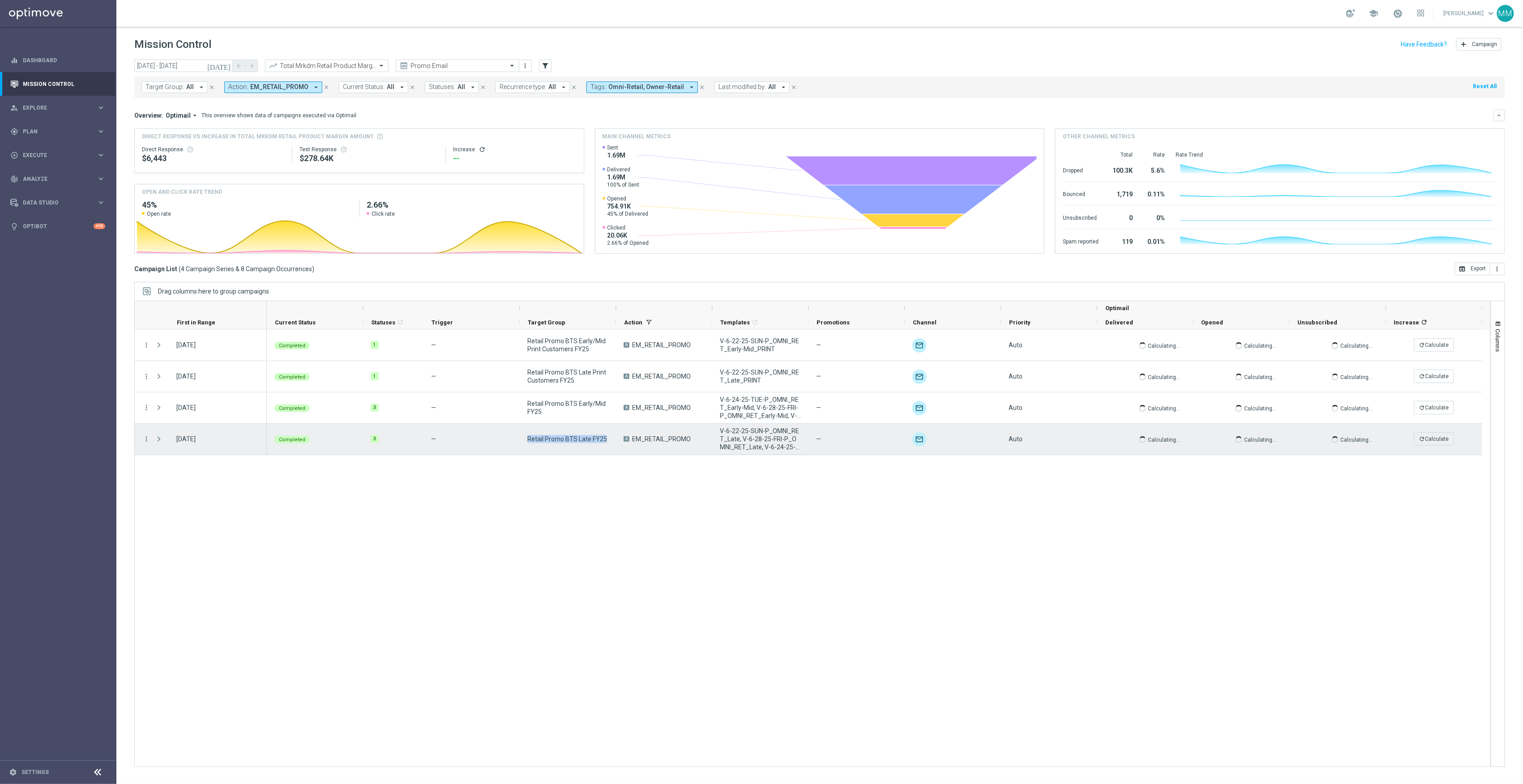
drag, startPoint x: 610, startPoint y: 440, endPoint x: 522, endPoint y: 437, distance: 88.1
click at [522, 437] on div "Retail Promo BTS Late FY25" at bounding box center [568, 439] width 96 height 31
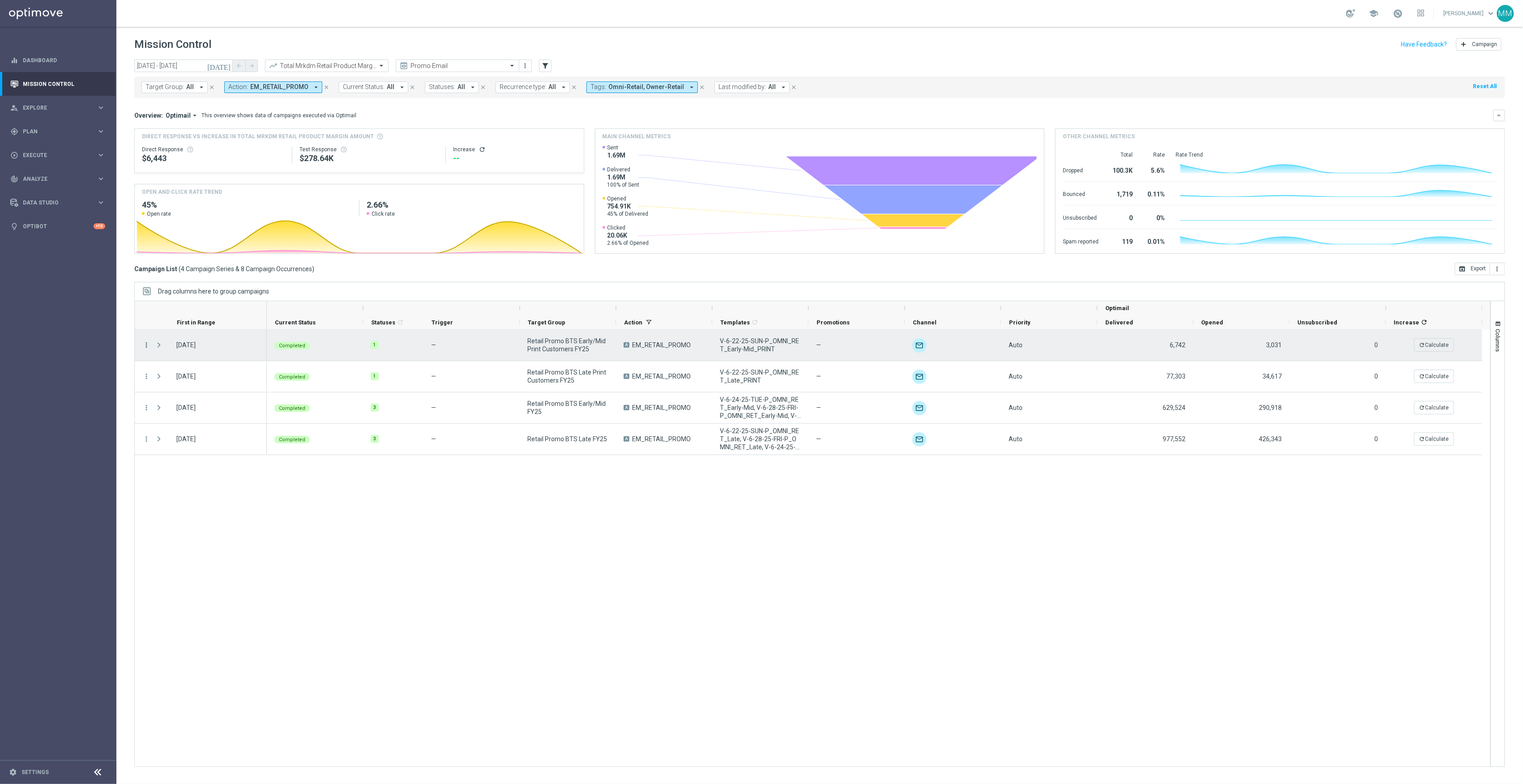
click at [147, 347] on icon "more_vert" at bounding box center [146, 345] width 8 height 8
click at [191, 416] on span "Duplicate and Edit" at bounding box center [187, 418] width 46 height 6
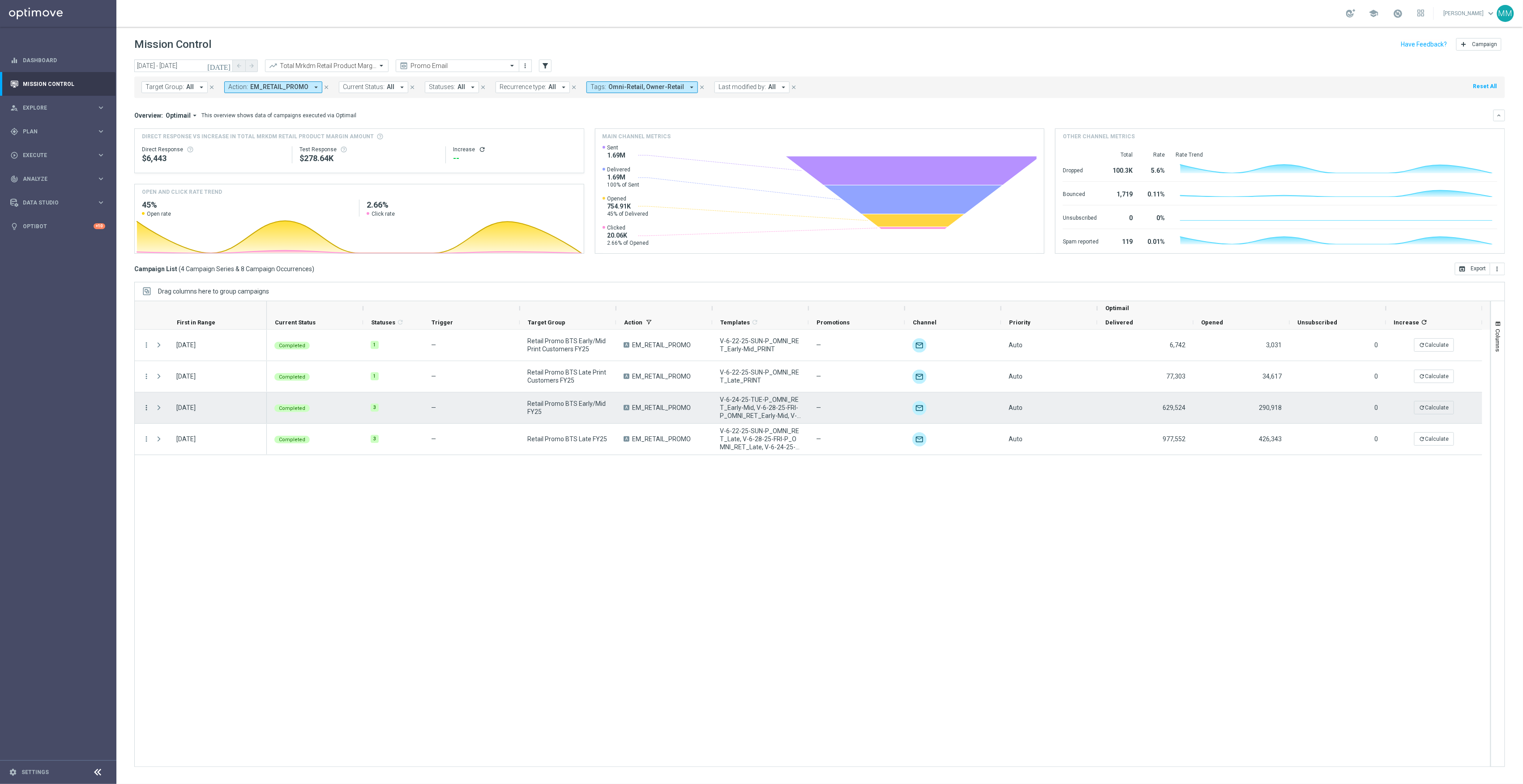
click at [143, 408] on icon "more_vert" at bounding box center [146, 407] width 8 height 8
click at [185, 479] on span "Duplicate and Edit" at bounding box center [187, 480] width 46 height 6
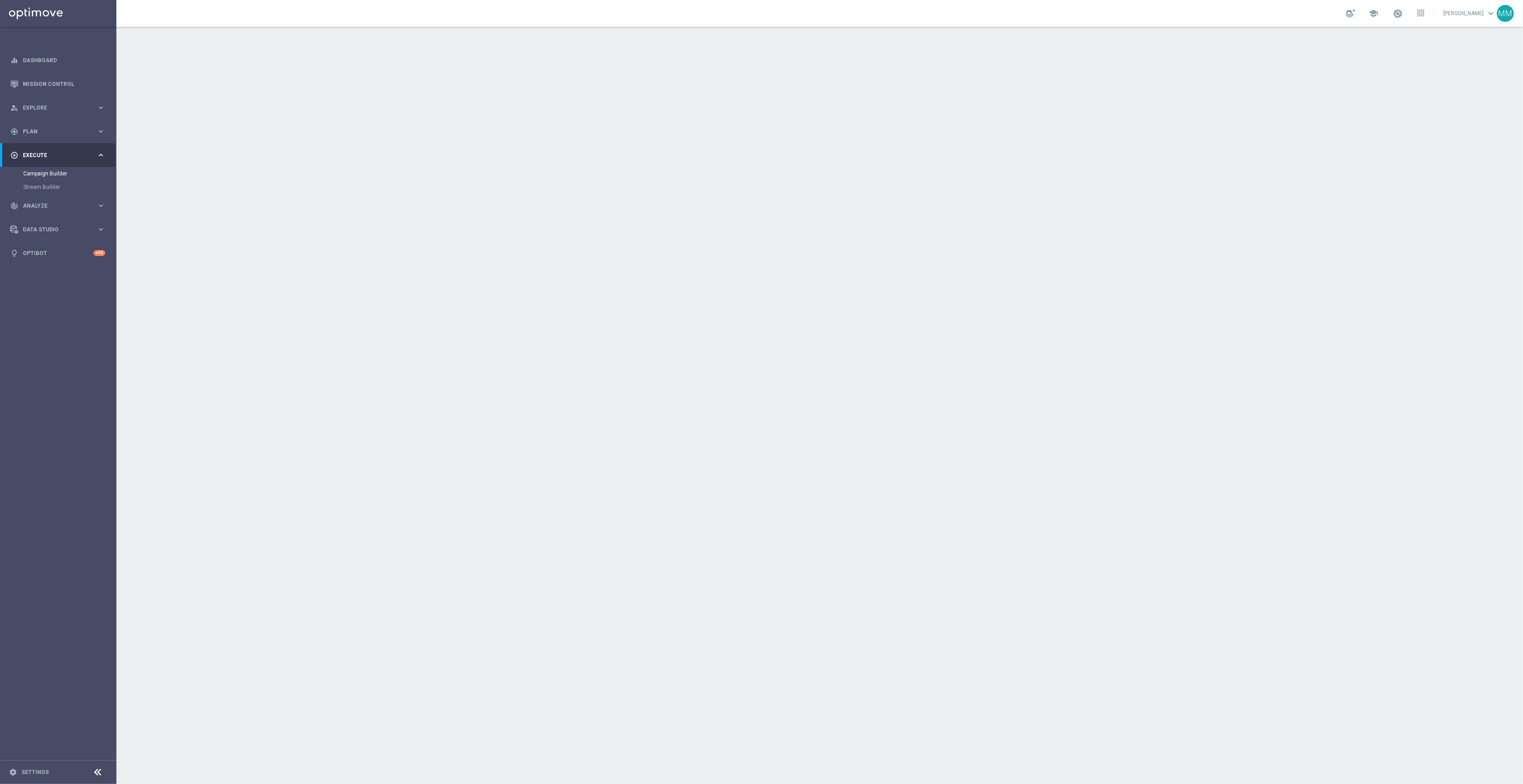
click at [883, 113] on div "done Target Group keyboard_arrow_down" at bounding box center [821, 97] width 521 height 35
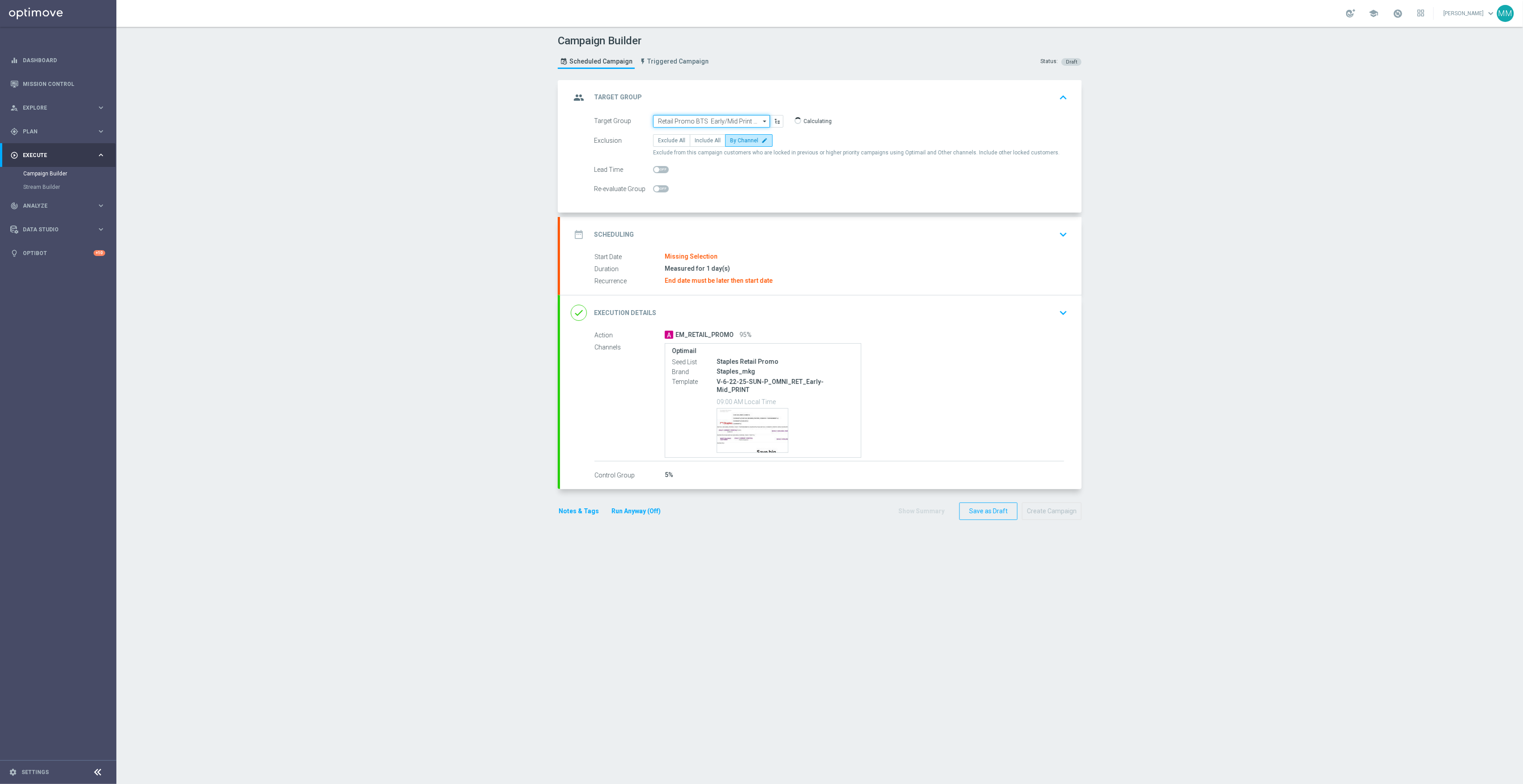
click at [687, 120] on input "Retail Promo BTS Early/Mid Print Customers FY25" at bounding box center [711, 121] width 117 height 12
paste input "Retail Promo BTS EARLY Print Customers FY25"
click at [707, 176] on div "Retail Promo BTS EARLY Print Customers FY25" at bounding box center [719, 181] width 109 height 16
type input "Retail Promo BTS EARLY Print Customers FY25"
click at [758, 233] on div "date_range Scheduling keyboard_arrow_down" at bounding box center [821, 234] width 500 height 17
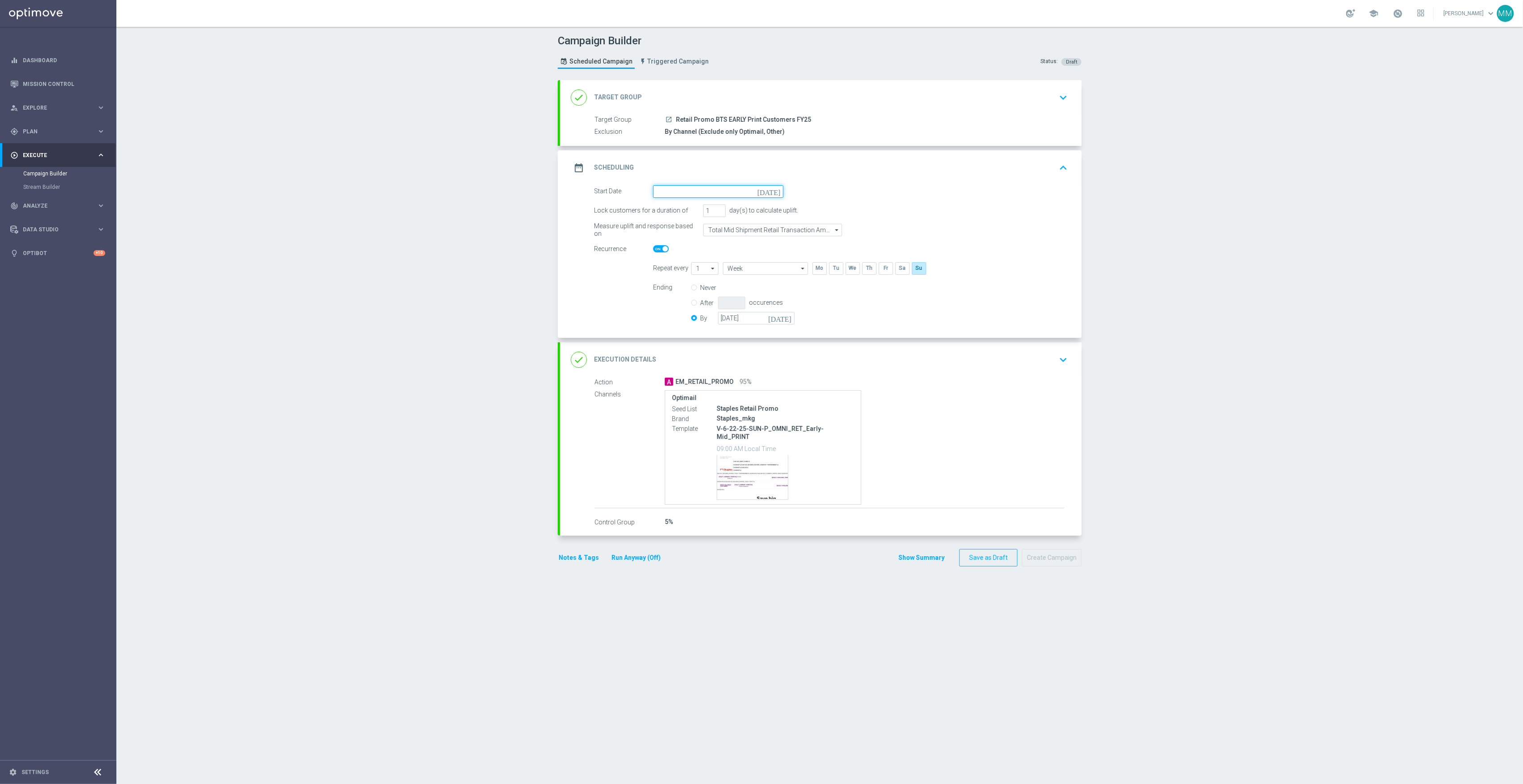
click at [699, 190] on input at bounding box center [718, 192] width 130 height 12
click at [771, 285] on span "24" at bounding box center [772, 285] width 14 height 14
type input "24 Aug 2025"
click at [768, 320] on input "28 Jun 2025" at bounding box center [757, 318] width 77 height 12
click at [831, 340] on span "›" at bounding box center [837, 339] width 12 height 12
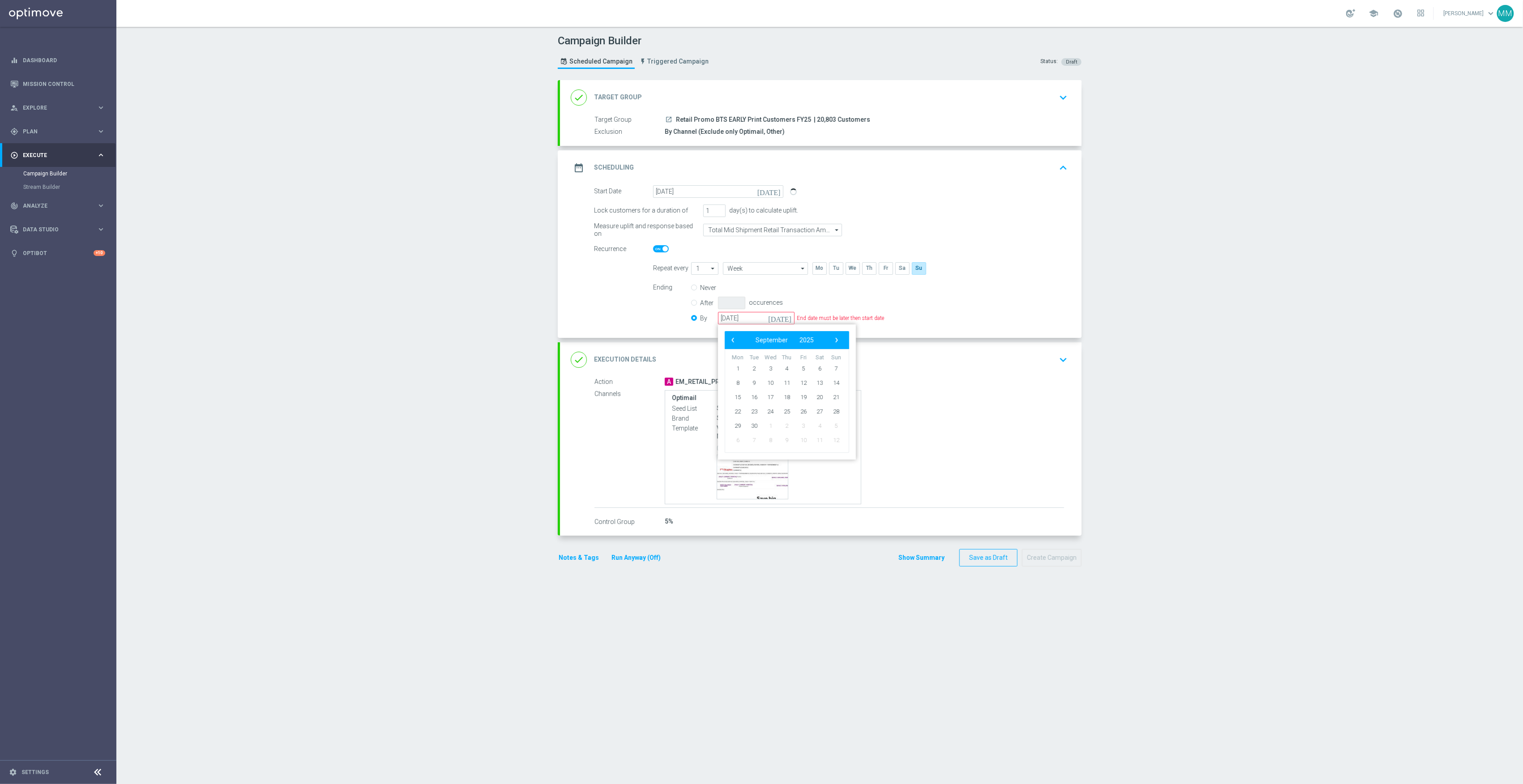
click at [831, 340] on span "›" at bounding box center [837, 339] width 12 height 12
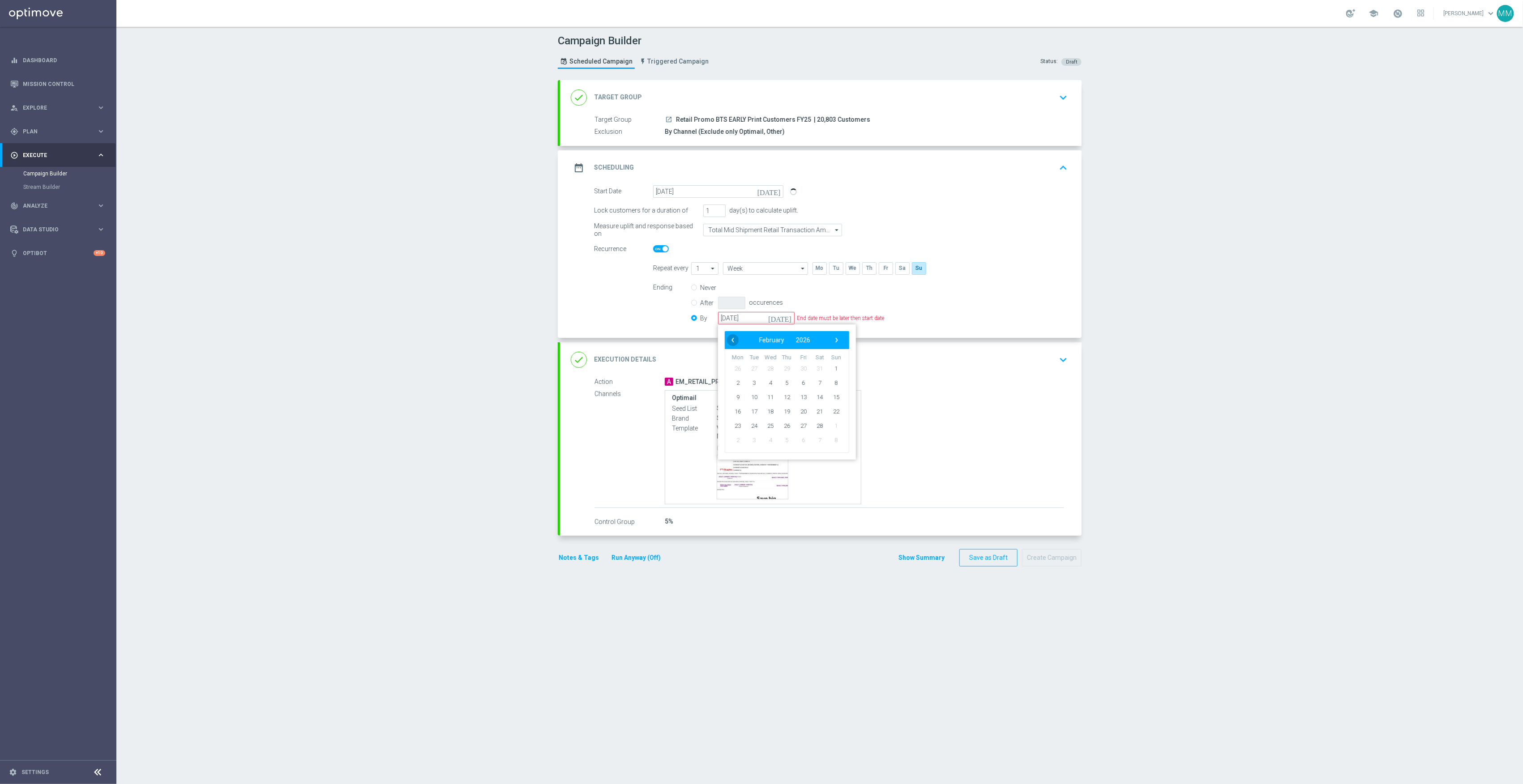
click at [730, 339] on span "‹" at bounding box center [733, 339] width 12 height 12
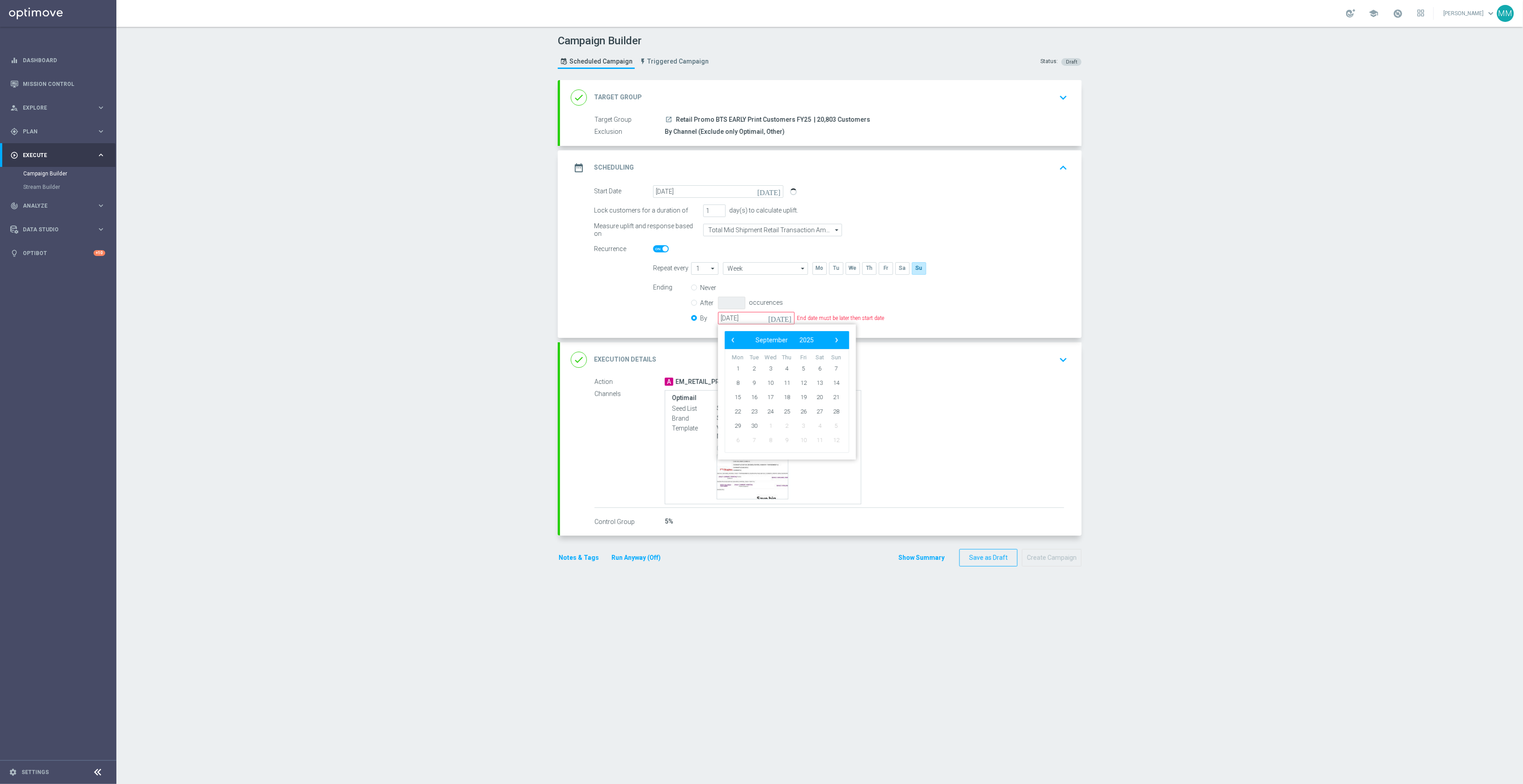
click at [730, 339] on span "‹" at bounding box center [733, 339] width 12 height 12
click at [831, 339] on span "›" at bounding box center [837, 339] width 12 height 12
click at [821, 380] on span "13" at bounding box center [820, 383] width 14 height 14
type input "13 Sep 2025"
click at [962, 370] on div "done Execution Details keyboard_arrow_down" at bounding box center [821, 359] width 521 height 35
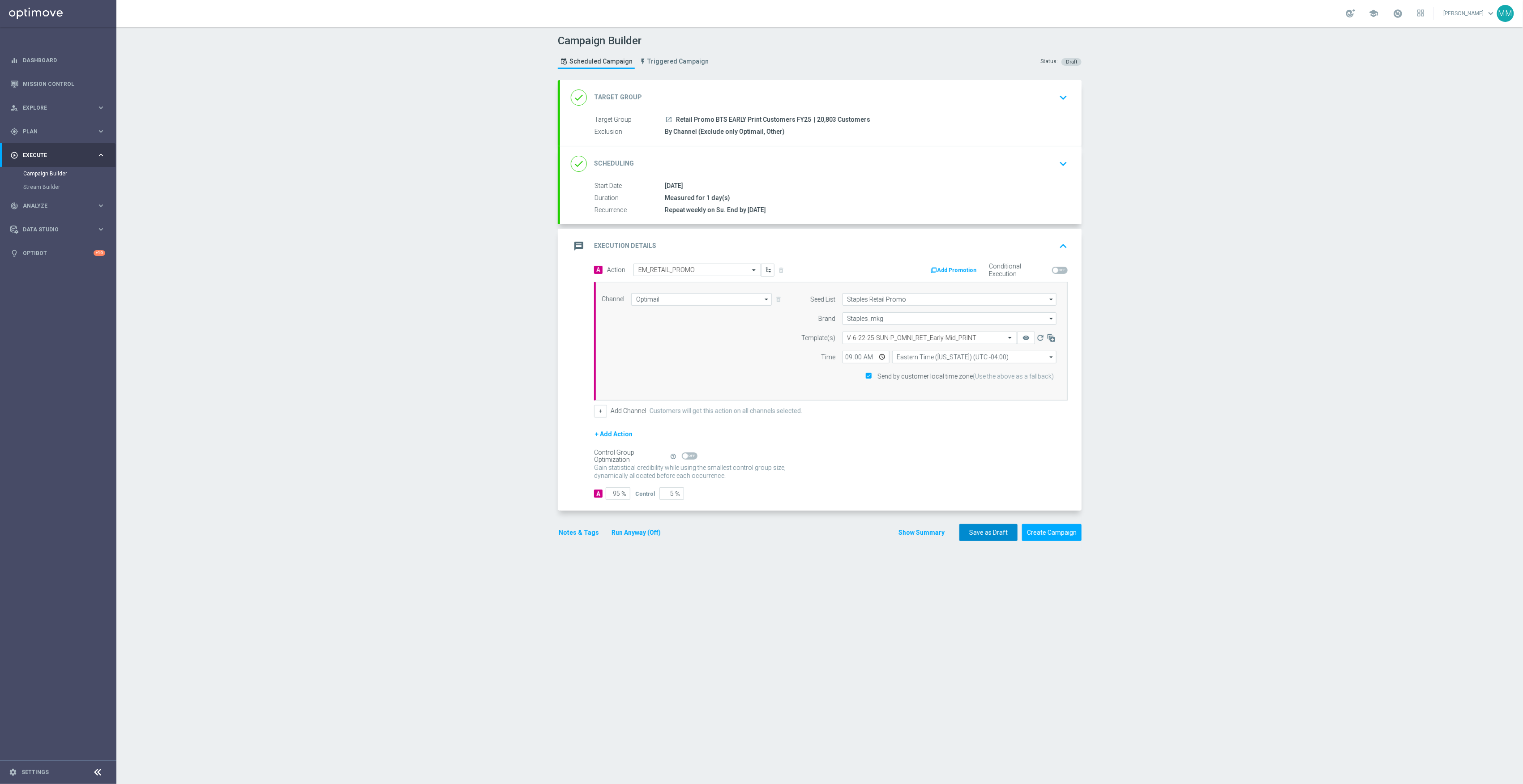
click at [975, 535] on button "Save as Draft" at bounding box center [988, 533] width 58 height 18
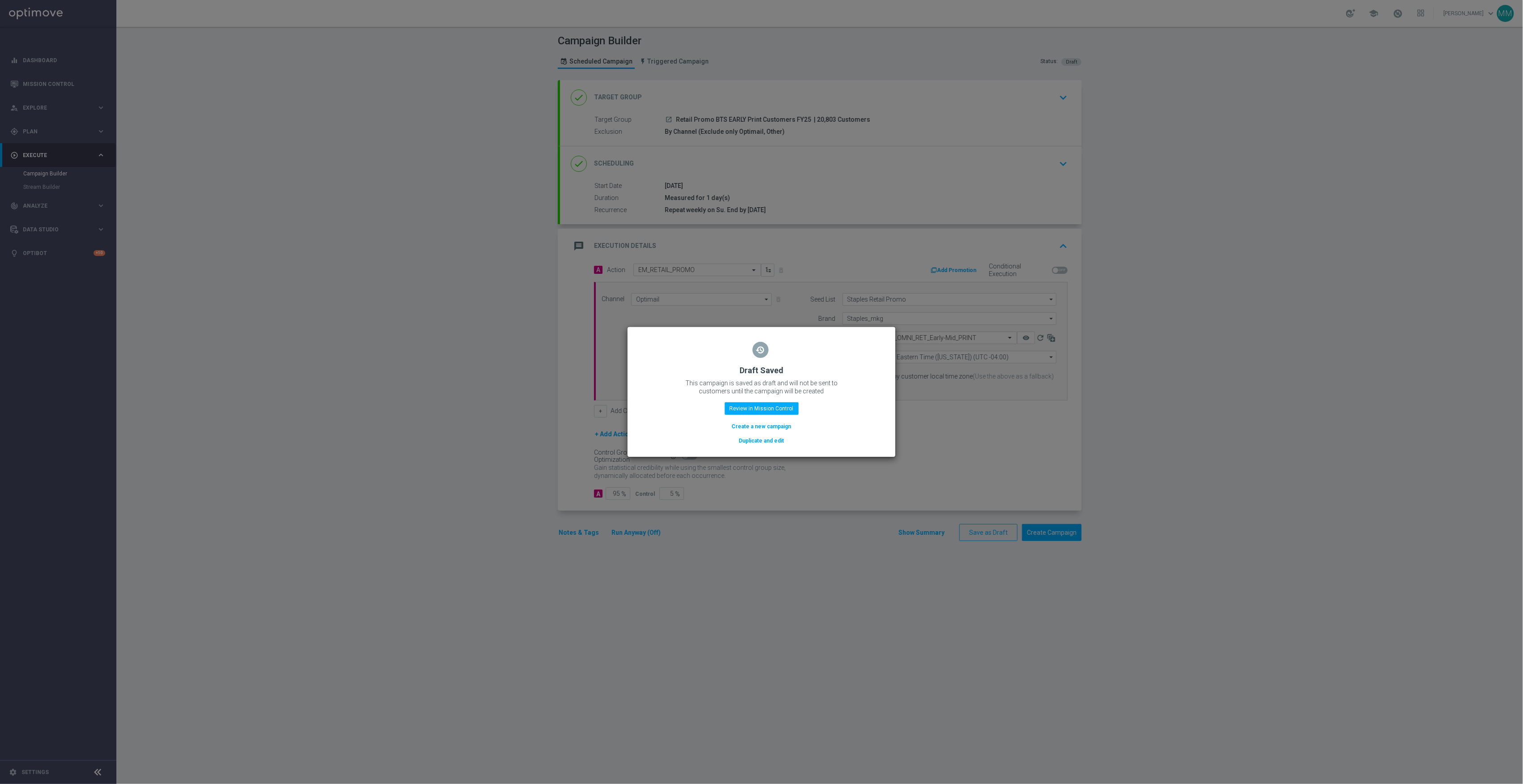
click at [751, 443] on button "Duplicate and edit" at bounding box center [762, 440] width 47 height 10
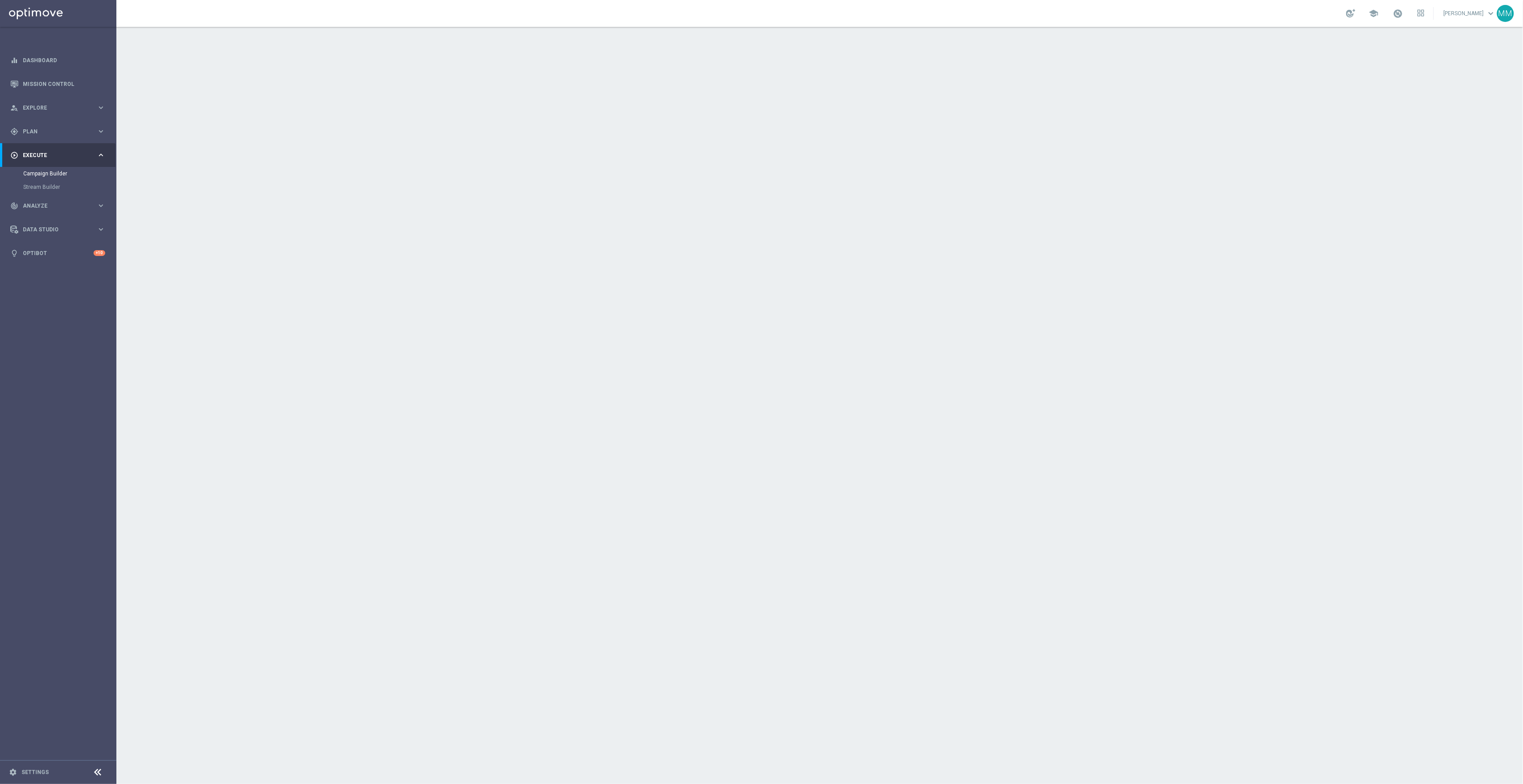
click at [780, 113] on div "done Target Group keyboard_arrow_down" at bounding box center [821, 97] width 521 height 35
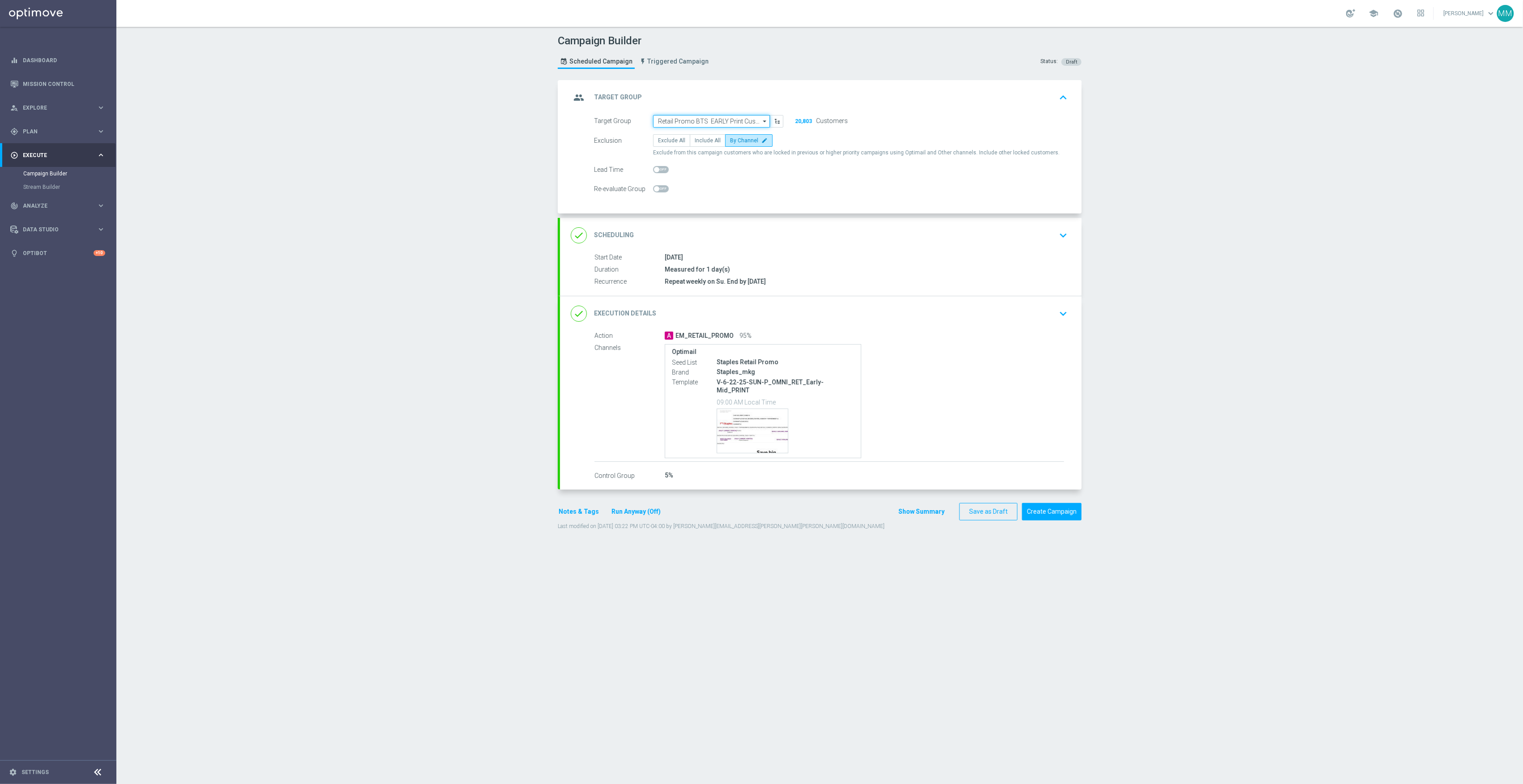
click at [732, 120] on input "Retail Promo BTS EARLY Print Customers FY25" at bounding box center [711, 121] width 117 height 12
paste input "Retail Promo BTS Mid/Late Print Customers FY25"
click at [722, 133] on div "Retail Promo BTS Mid/Late Print Customers FY25" at bounding box center [719, 138] width 109 height 16
type input "Retail Promo BTS Mid/Late Print Customers FY25"
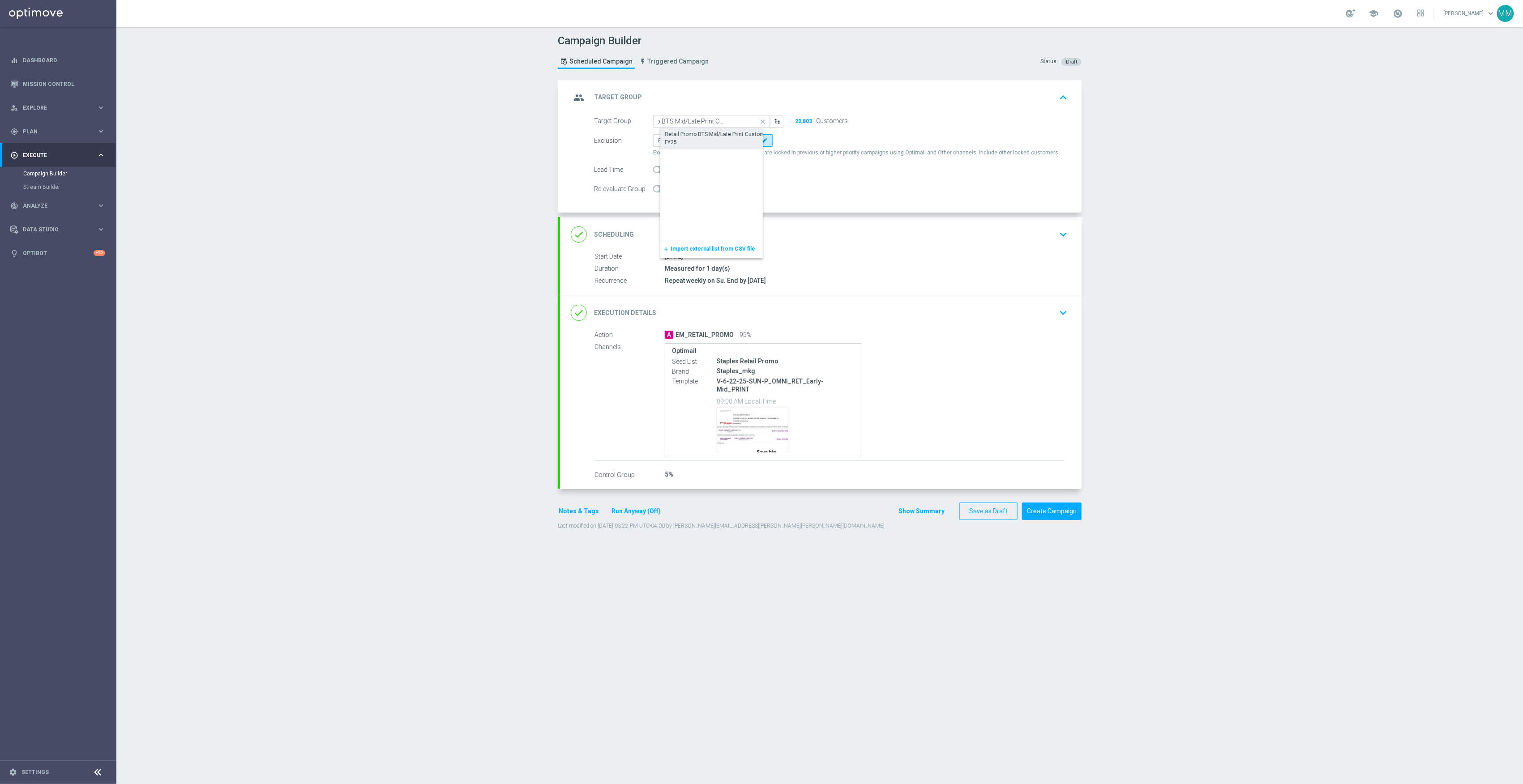
scroll to position [0, 0]
click at [986, 505] on button "Save as Draft" at bounding box center [988, 511] width 58 height 18
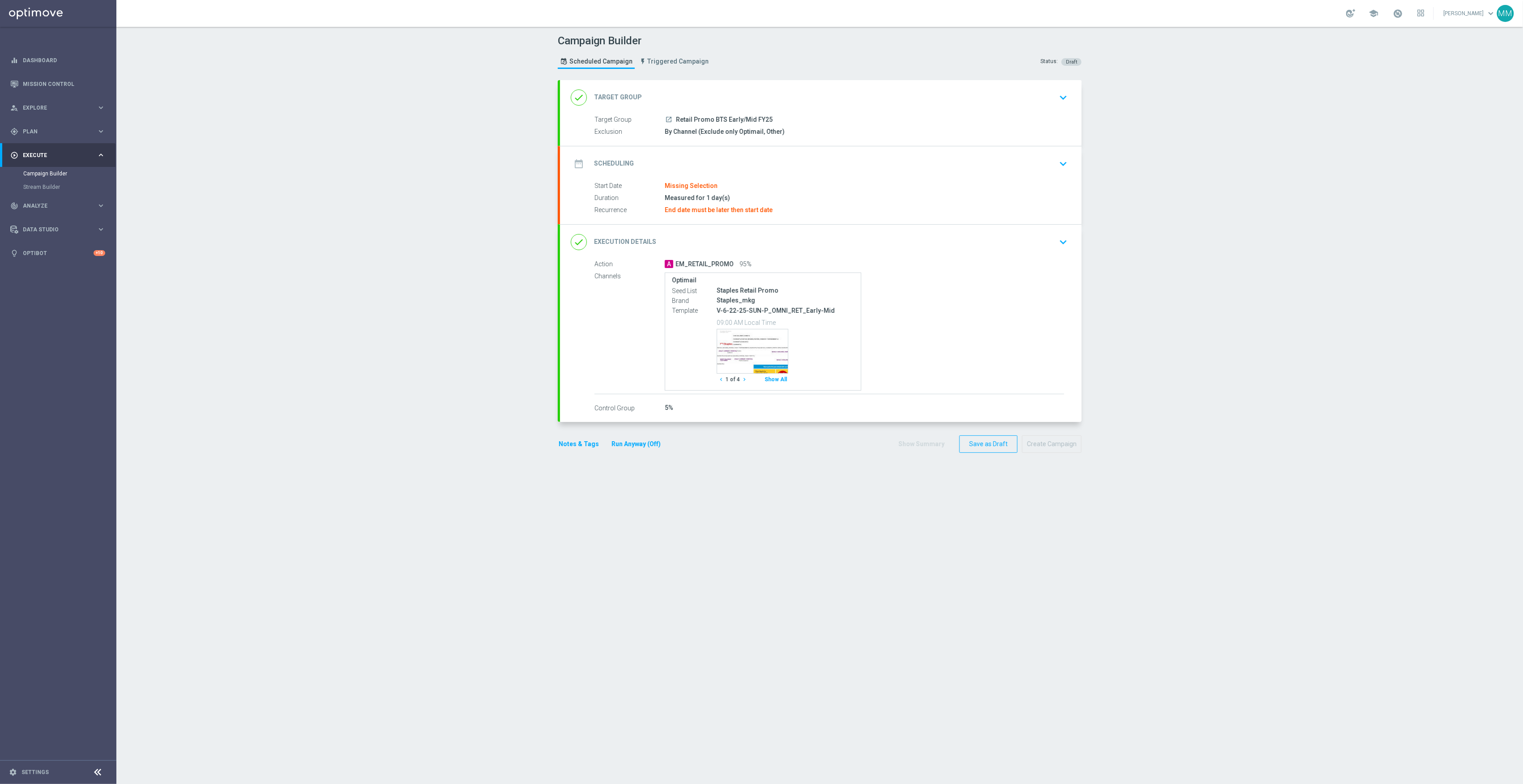
drag, startPoint x: 878, startPoint y: 99, endPoint x: 869, endPoint y: 103, distance: 9.8
click at [870, 103] on div "done Target Group keyboard_arrow_down" at bounding box center [821, 97] width 500 height 17
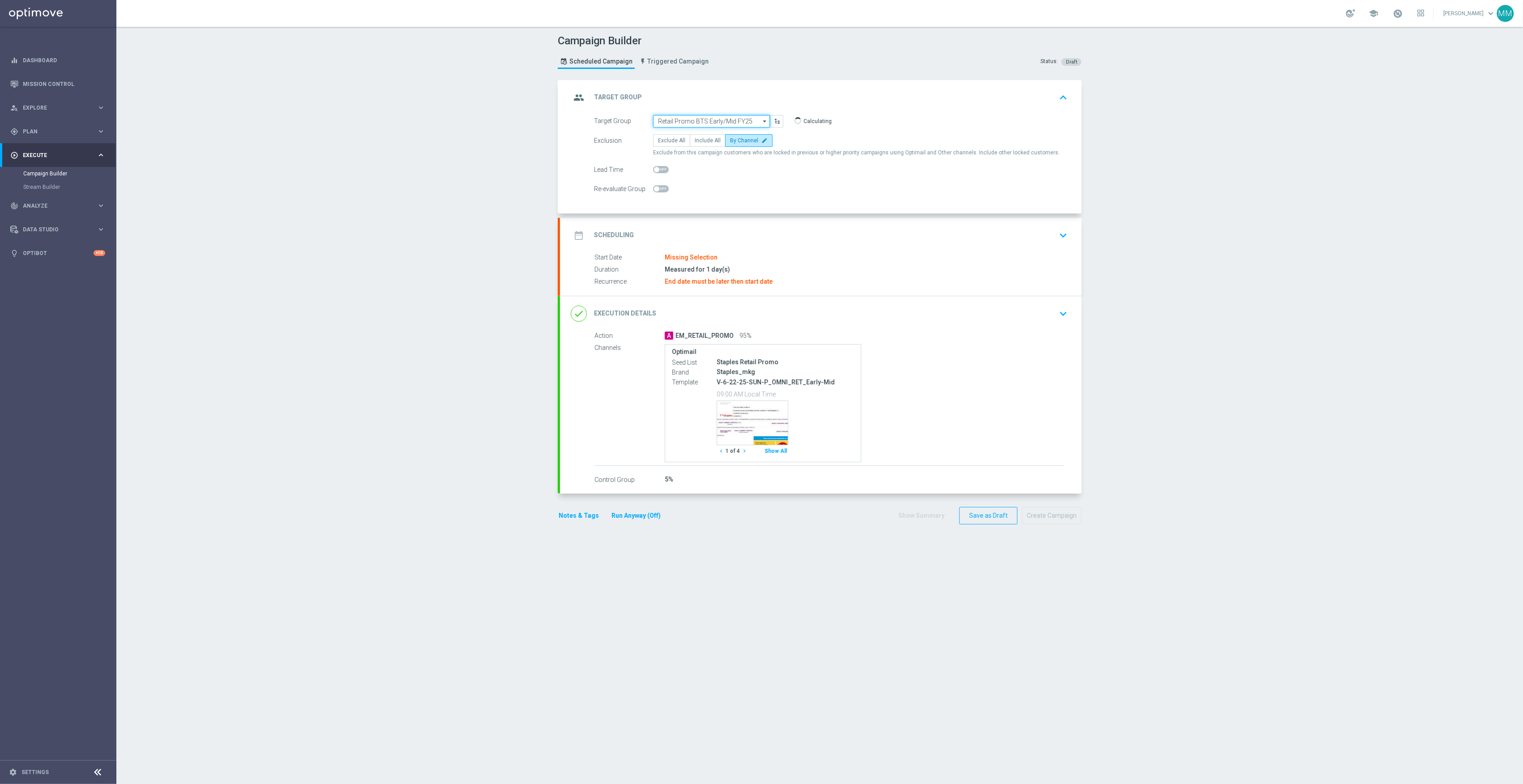
click at [732, 124] on input "Retail Promo BTS Early/Mid FY25" at bounding box center [711, 121] width 117 height 12
paste input "Retail Promo BTS Early FY25"
click at [742, 208] on div "Retail Promo BTS Early FY25" at bounding box center [719, 212] width 118 height 13
type input "Retail Promo BTS Early FY25"
click at [791, 244] on div "date_range Scheduling keyboard_arrow_down" at bounding box center [821, 234] width 521 height 35
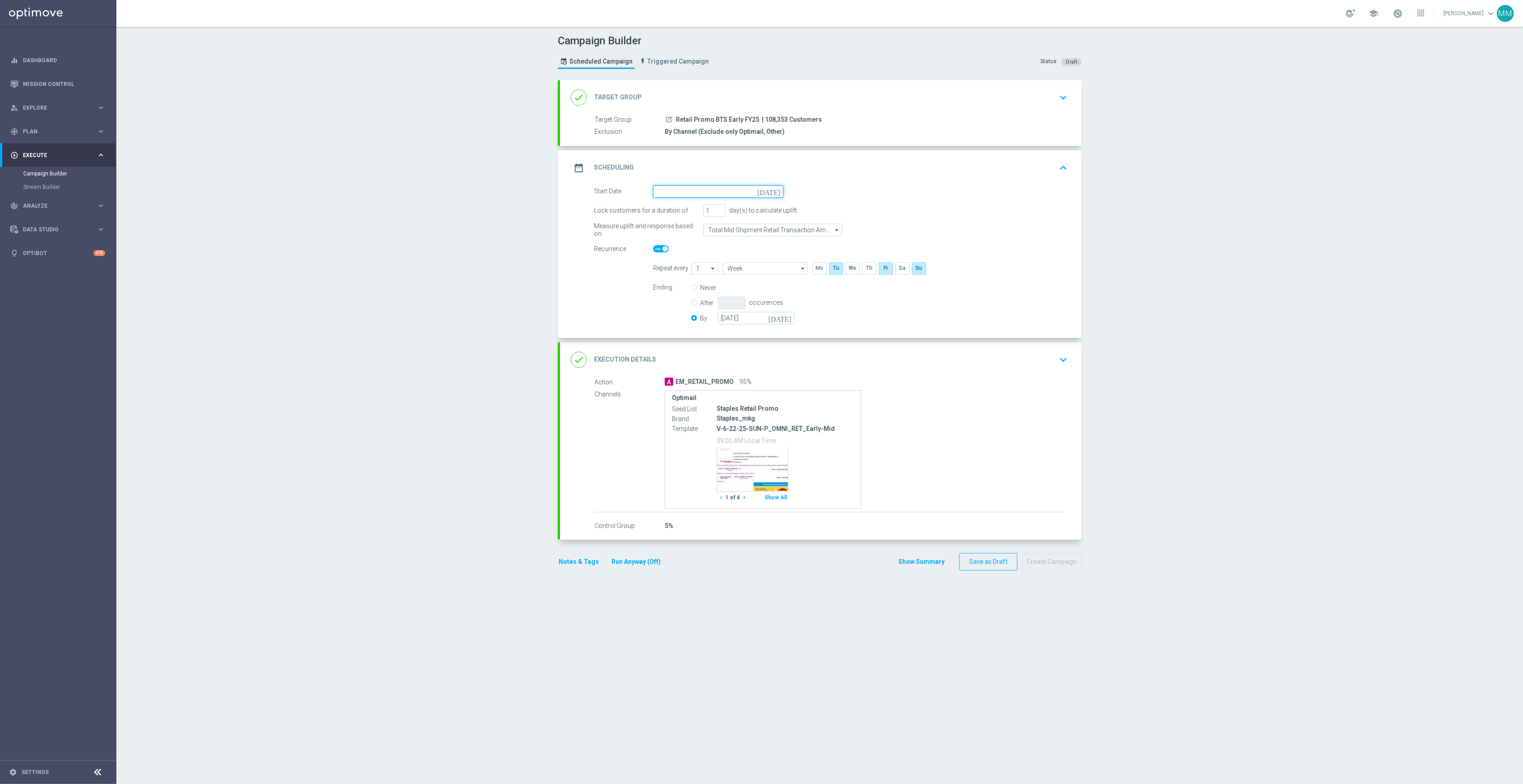
click at [718, 191] on input at bounding box center [718, 192] width 130 height 12
click at [770, 286] on span "24" at bounding box center [772, 285] width 14 height 14
type input "24 Aug 2025"
click at [762, 319] on input "28 Jun 2025" at bounding box center [757, 318] width 77 height 12
click at [836, 343] on span "›" at bounding box center [837, 339] width 12 height 12
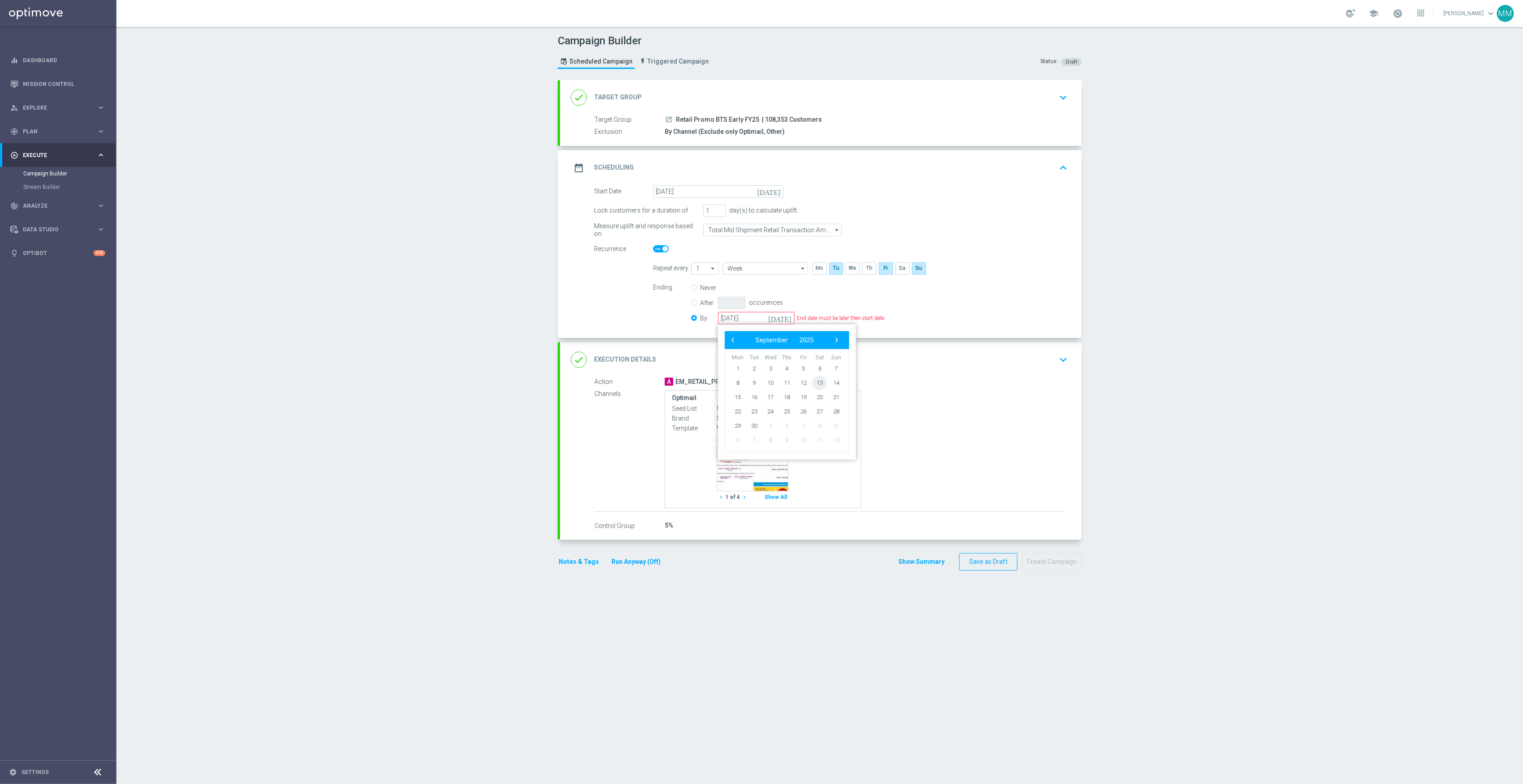
click at [815, 388] on span "13" at bounding box center [820, 383] width 14 height 14
type input "13 Sep 2025"
click at [970, 564] on button "Save as Draft" at bounding box center [988, 562] width 58 height 18
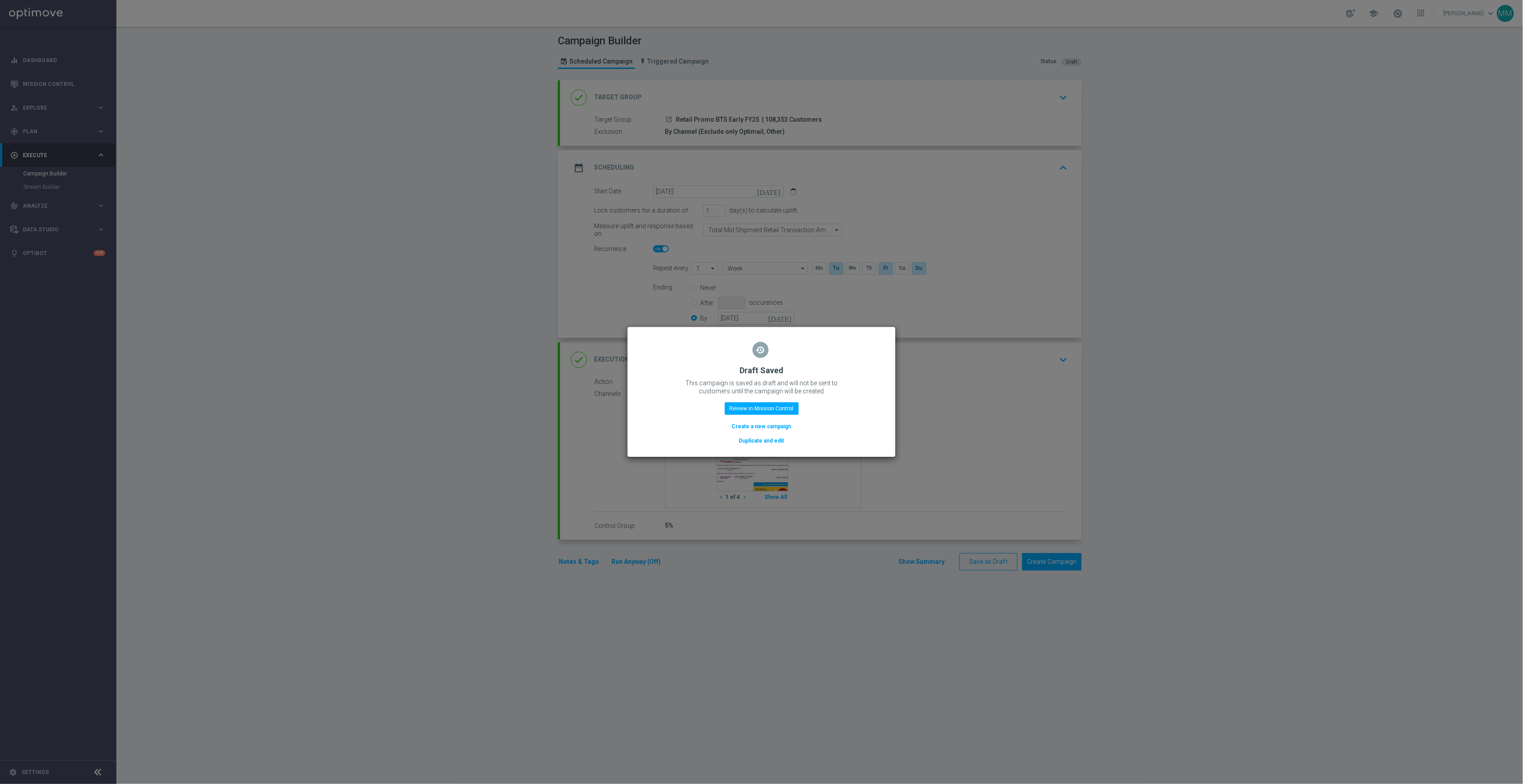
click at [766, 444] on button "Duplicate and edit" at bounding box center [762, 440] width 47 height 10
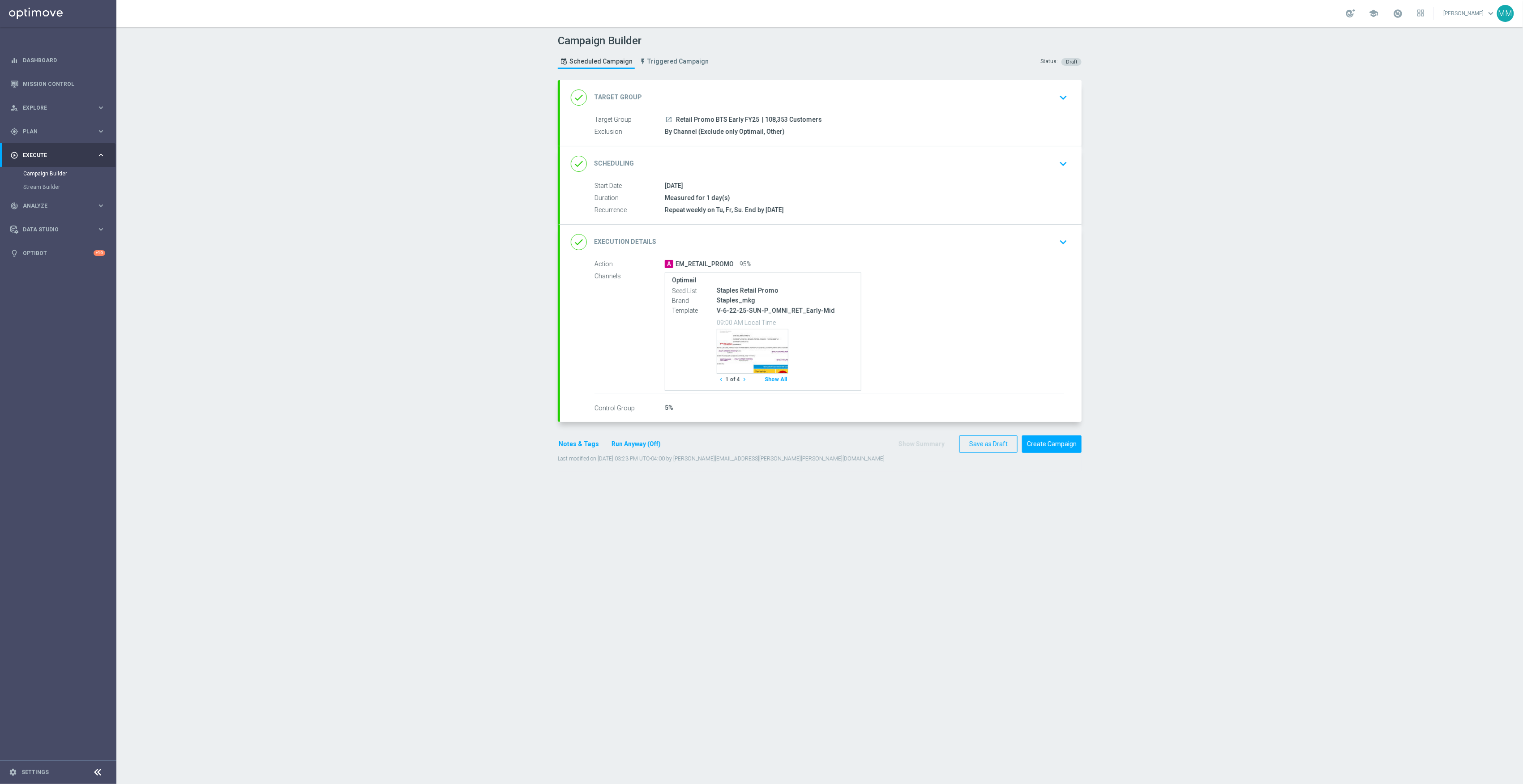
drag, startPoint x: 729, startPoint y: 102, endPoint x: 748, endPoint y: 97, distance: 19.6
click at [729, 102] on div "done Target Group keyboard_arrow_down" at bounding box center [821, 97] width 500 height 17
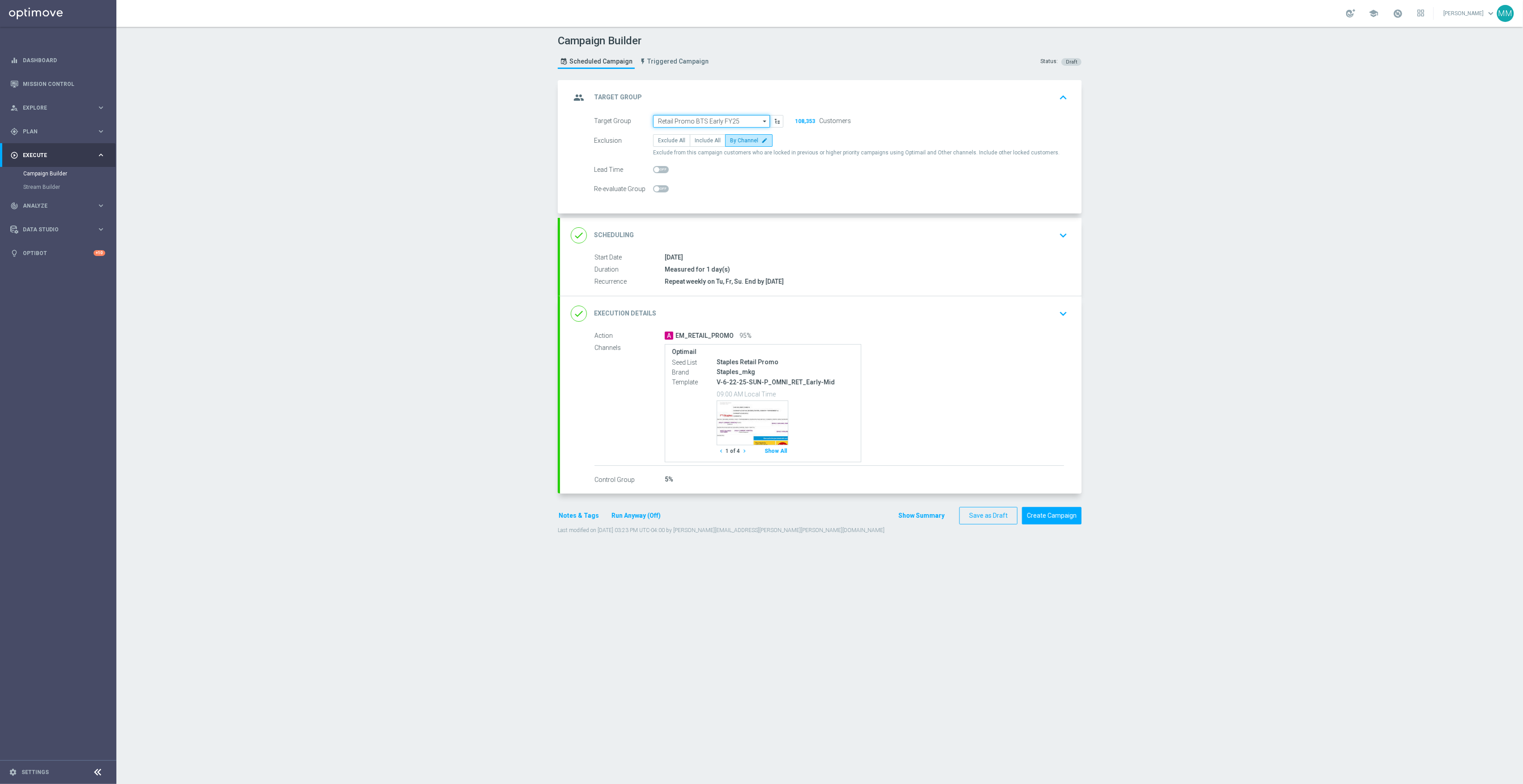
click at [745, 118] on input "Retail Promo BTS Early FY25" at bounding box center [711, 121] width 117 height 12
paste input "Retail Promo BTS Mid/Late FY25"
click at [744, 135] on div "Retail Promo BTS Mid/Late FY25" at bounding box center [719, 135] width 118 height 12
type input "Retail Promo BTS Mid/Late FY25"
click at [980, 519] on button "Save as Draft" at bounding box center [988, 516] width 58 height 18
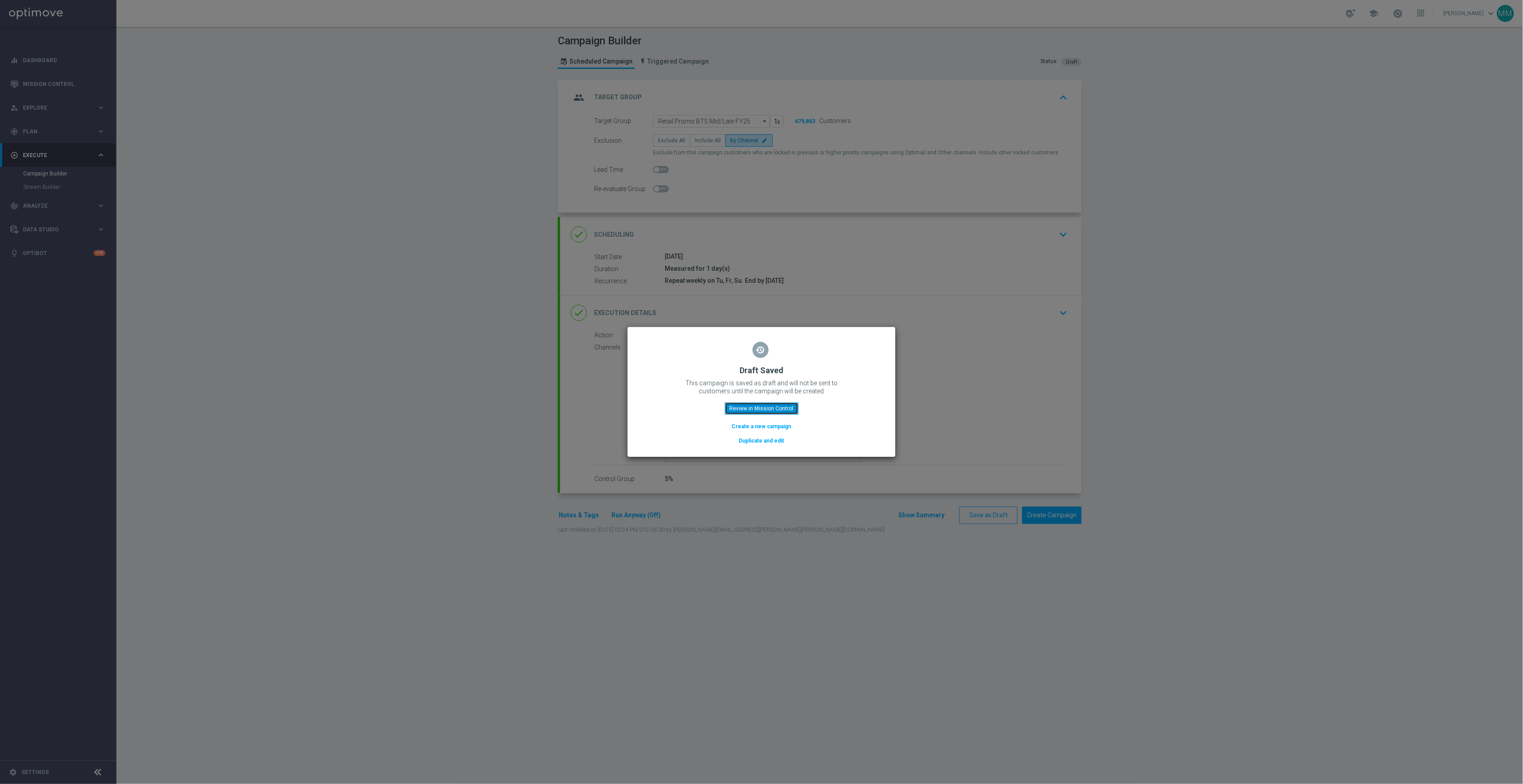
click at [741, 403] on button "Review in Mission Control" at bounding box center [762, 409] width 74 height 12
